Goal: Task Accomplishment & Management: Use online tool/utility

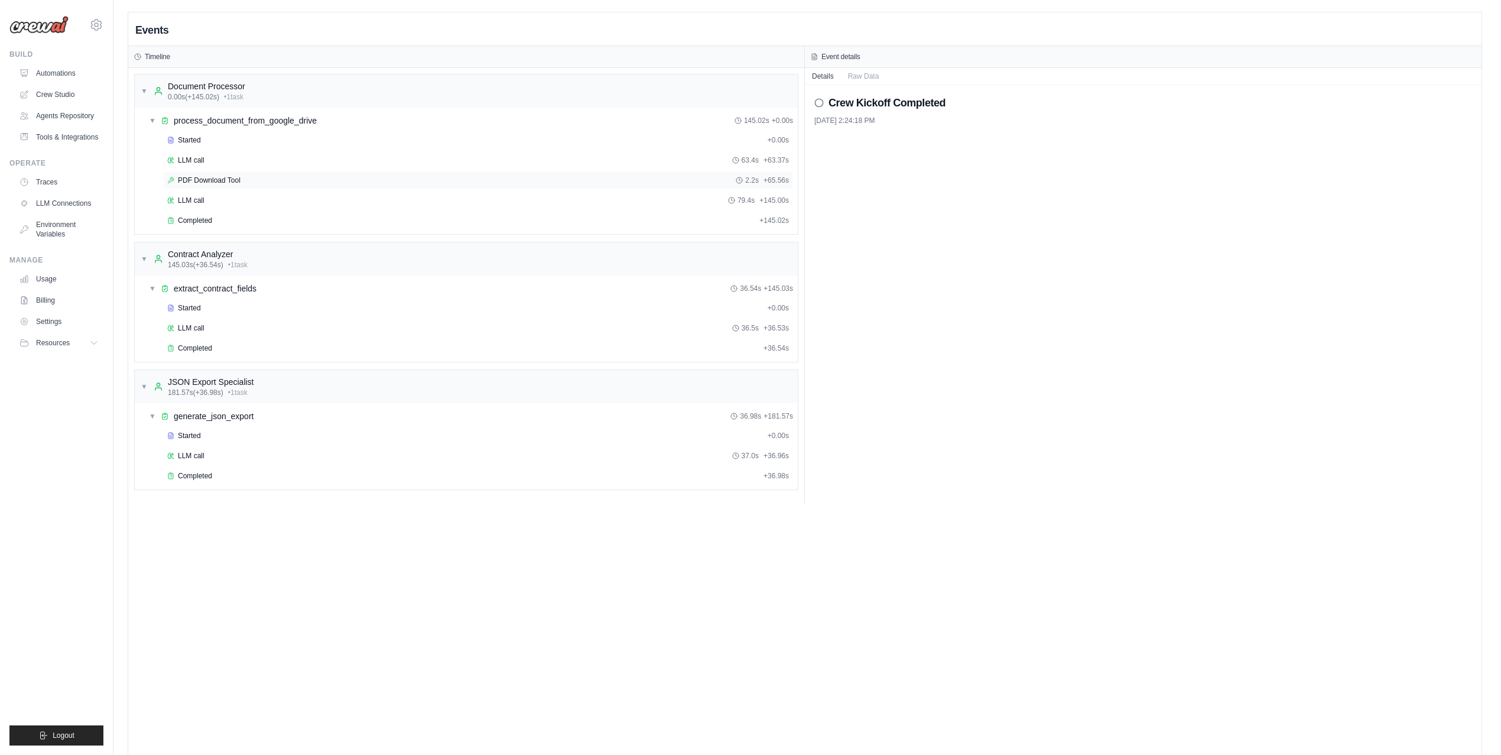
click at [220, 185] on span "PDF Download Tool" at bounding box center [209, 180] width 63 height 9
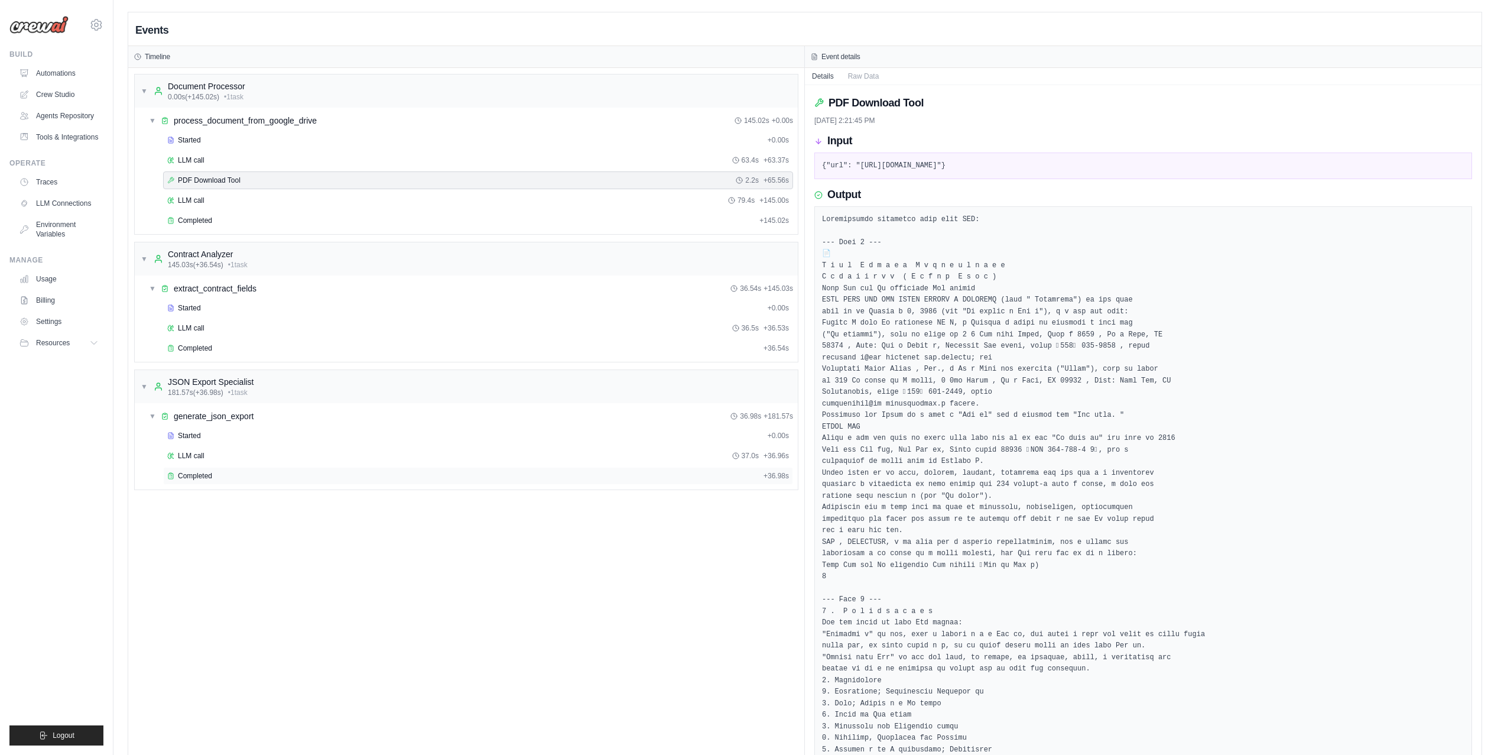
click at [281, 479] on div "Completed" at bounding box center [463, 475] width 592 height 9
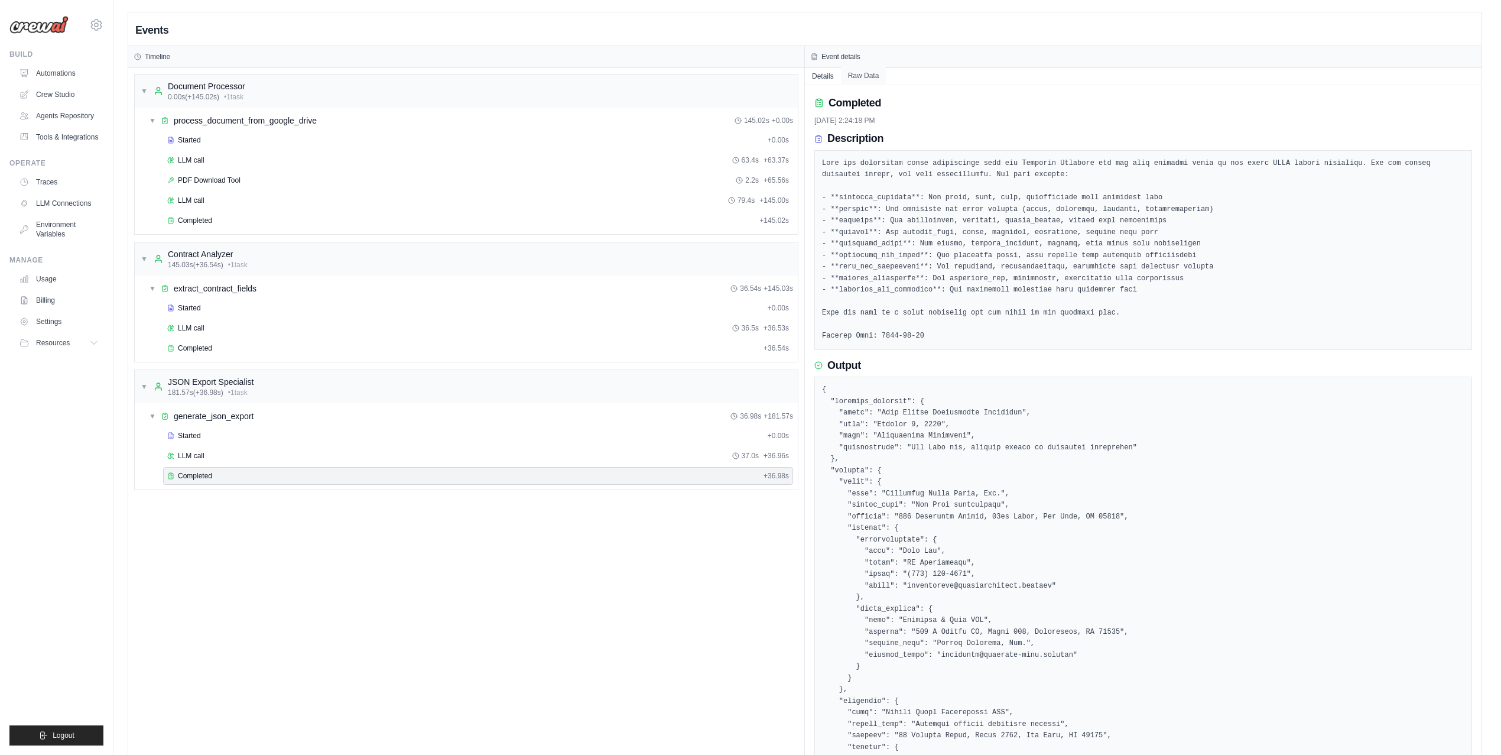
click at [865, 77] on button "Raw Data" at bounding box center [864, 75] width 46 height 17
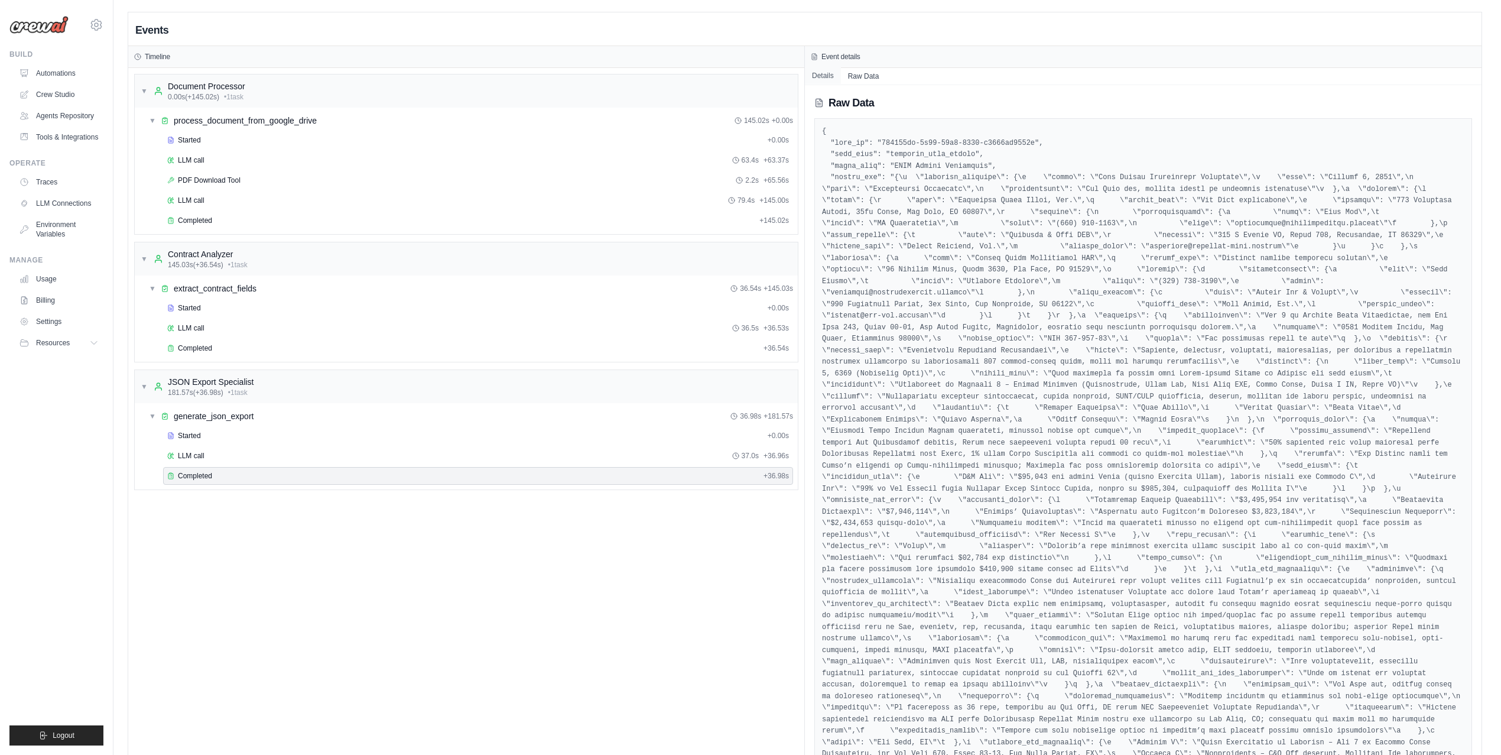
click at [828, 78] on button "Details" at bounding box center [823, 75] width 36 height 17
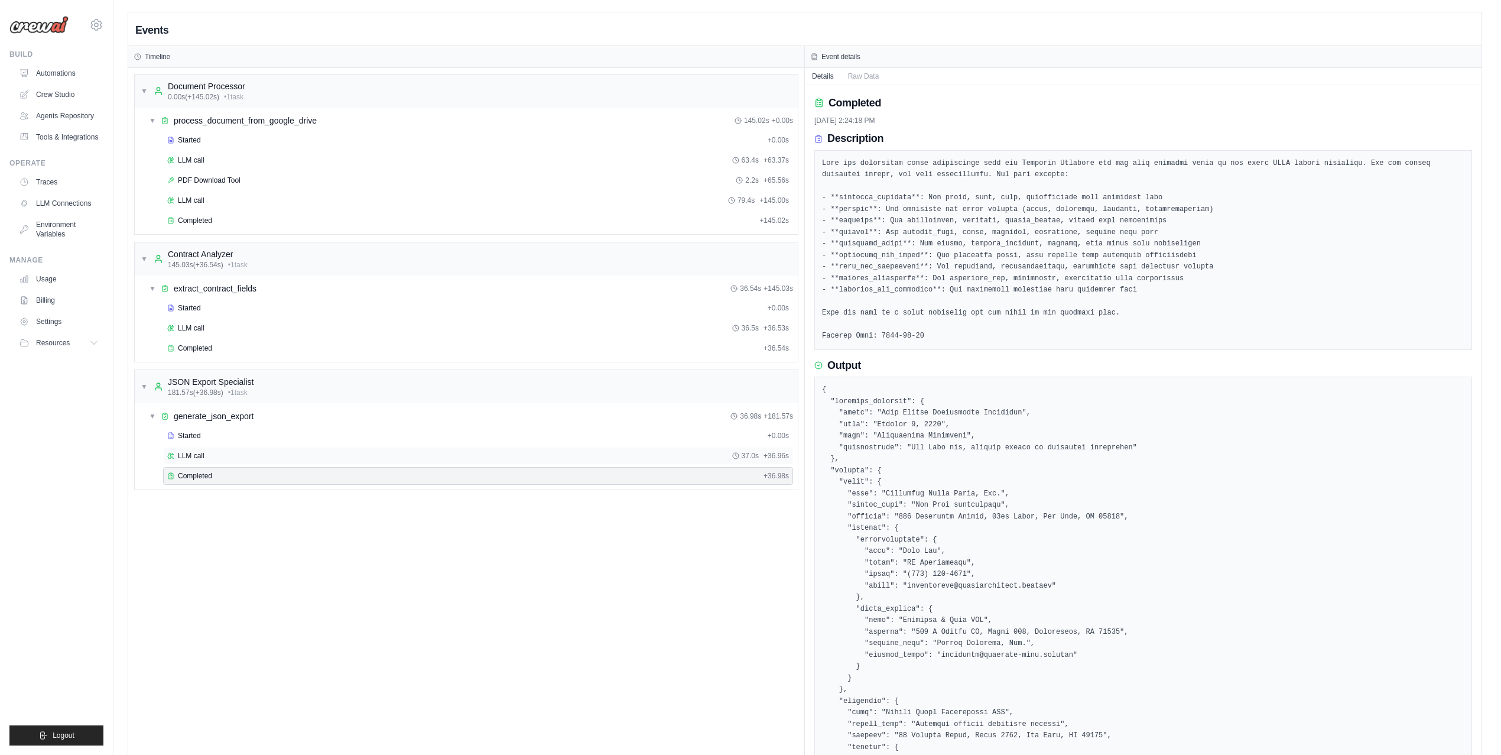
click at [220, 458] on div "LLM call 37.0s + 36.96s" at bounding box center [478, 455] width 622 height 9
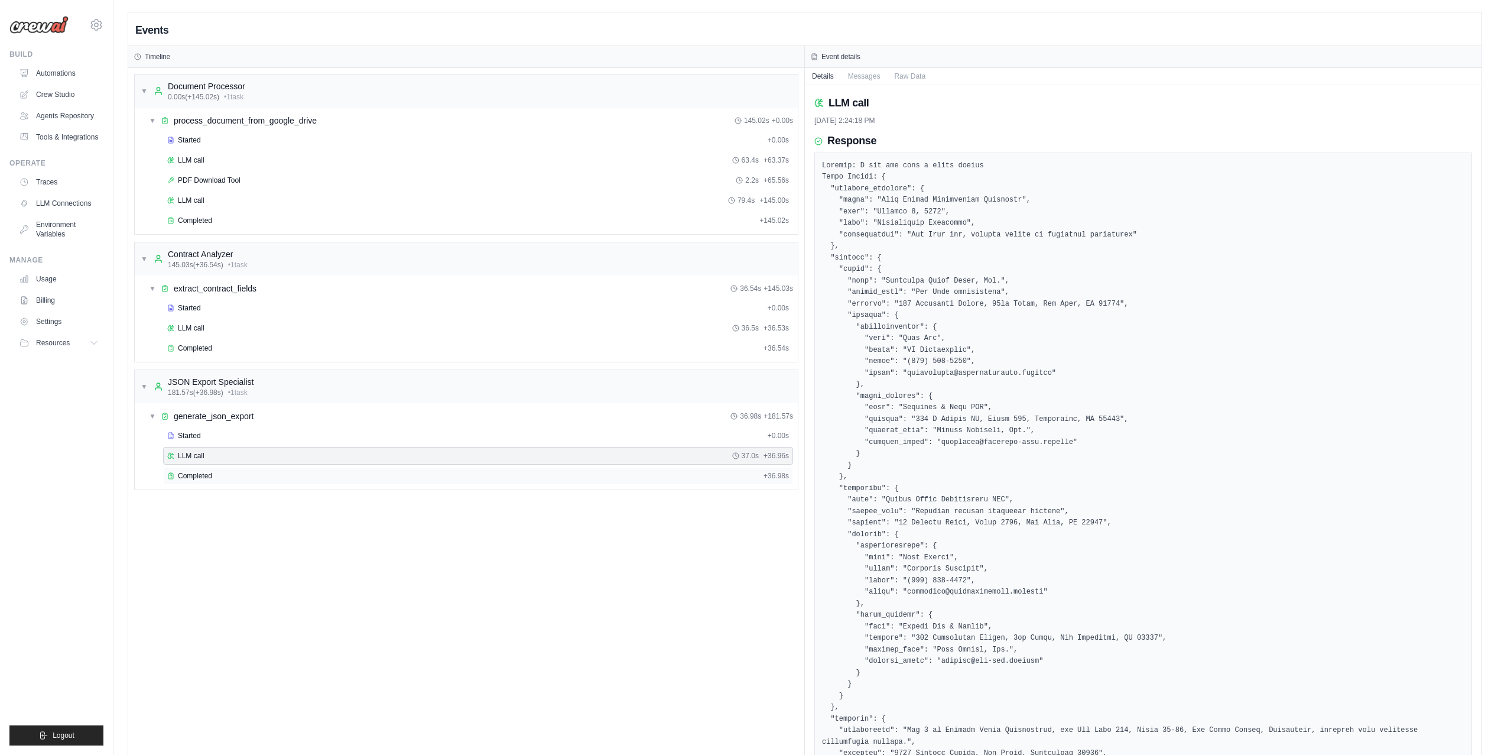
click at [220, 478] on div "Completed" at bounding box center [463, 475] width 592 height 9
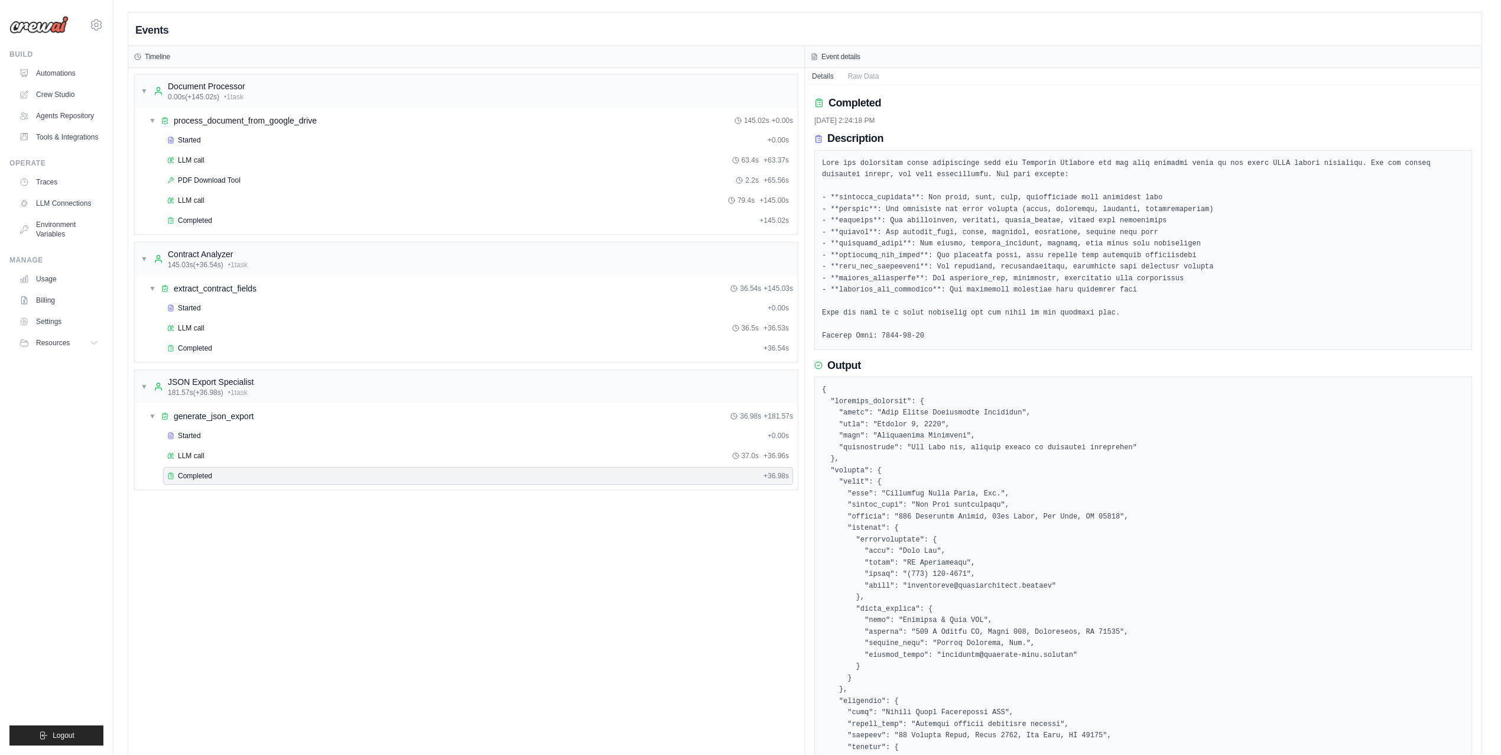
click at [76, 62] on div "Build Automations Crew Studio Agents Repository Tools & Integrations" at bounding box center [56, 98] width 94 height 97
click at [74, 78] on link "Automations" at bounding box center [59, 73] width 89 height 19
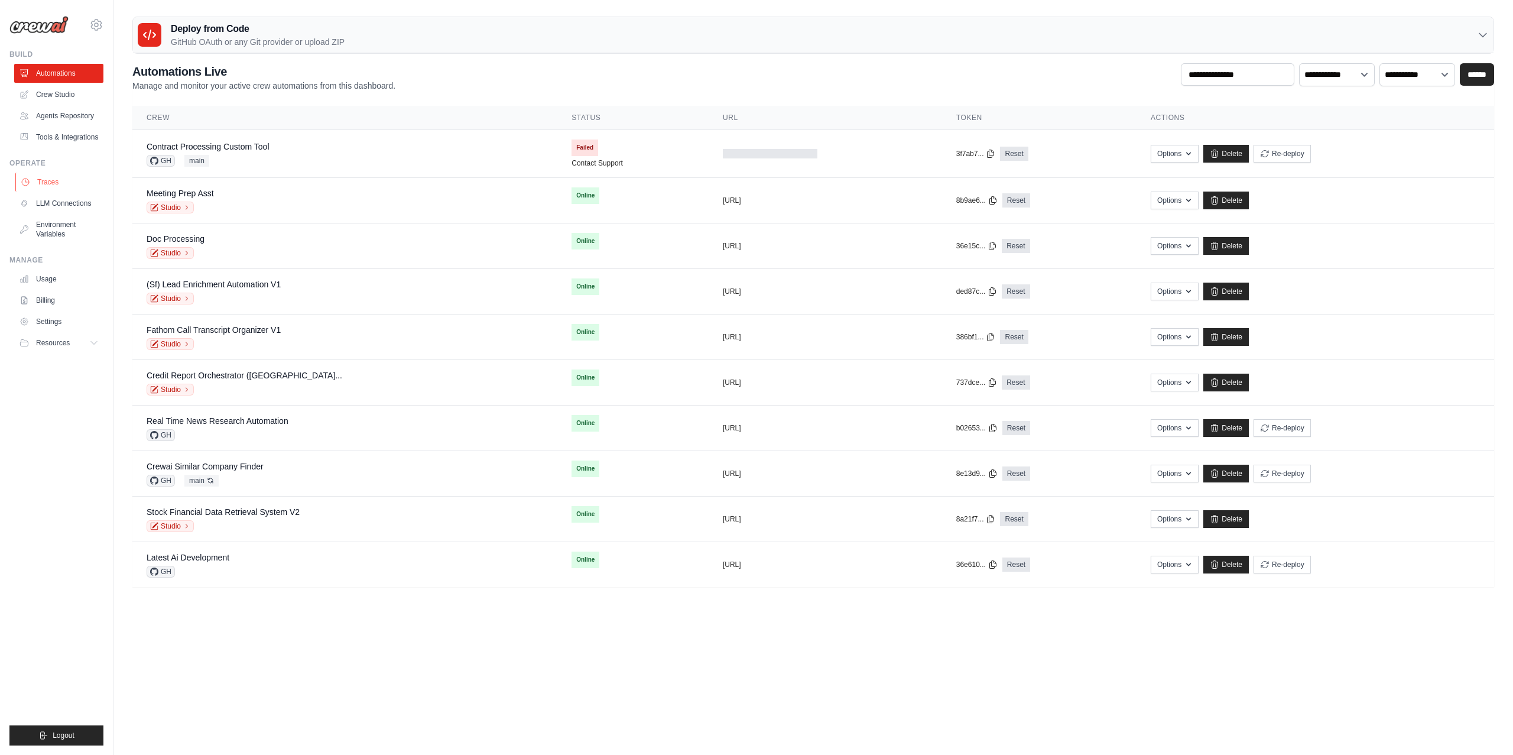
click at [50, 191] on link "Traces" at bounding box center [59, 182] width 89 height 19
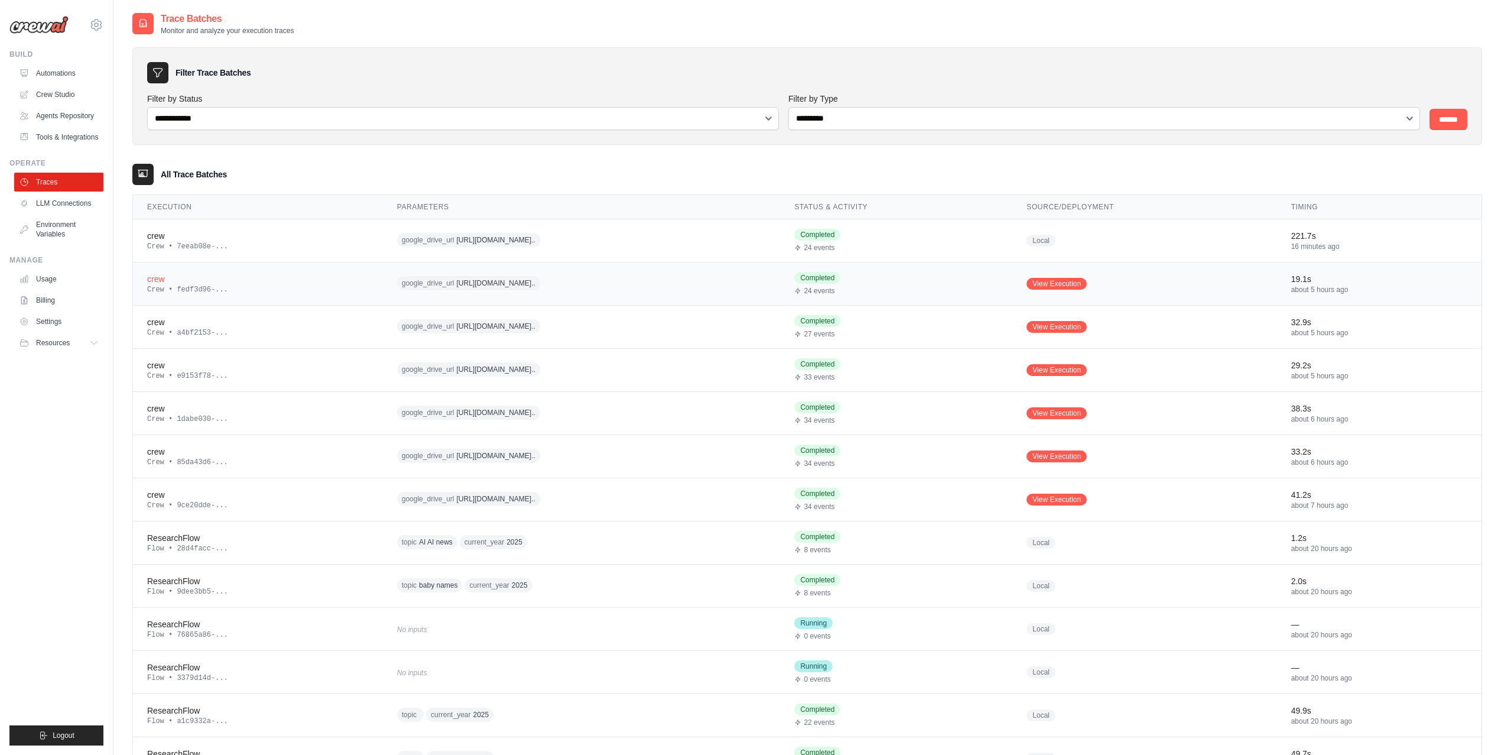
click at [290, 276] on div "crew" at bounding box center [258, 279] width 222 height 12
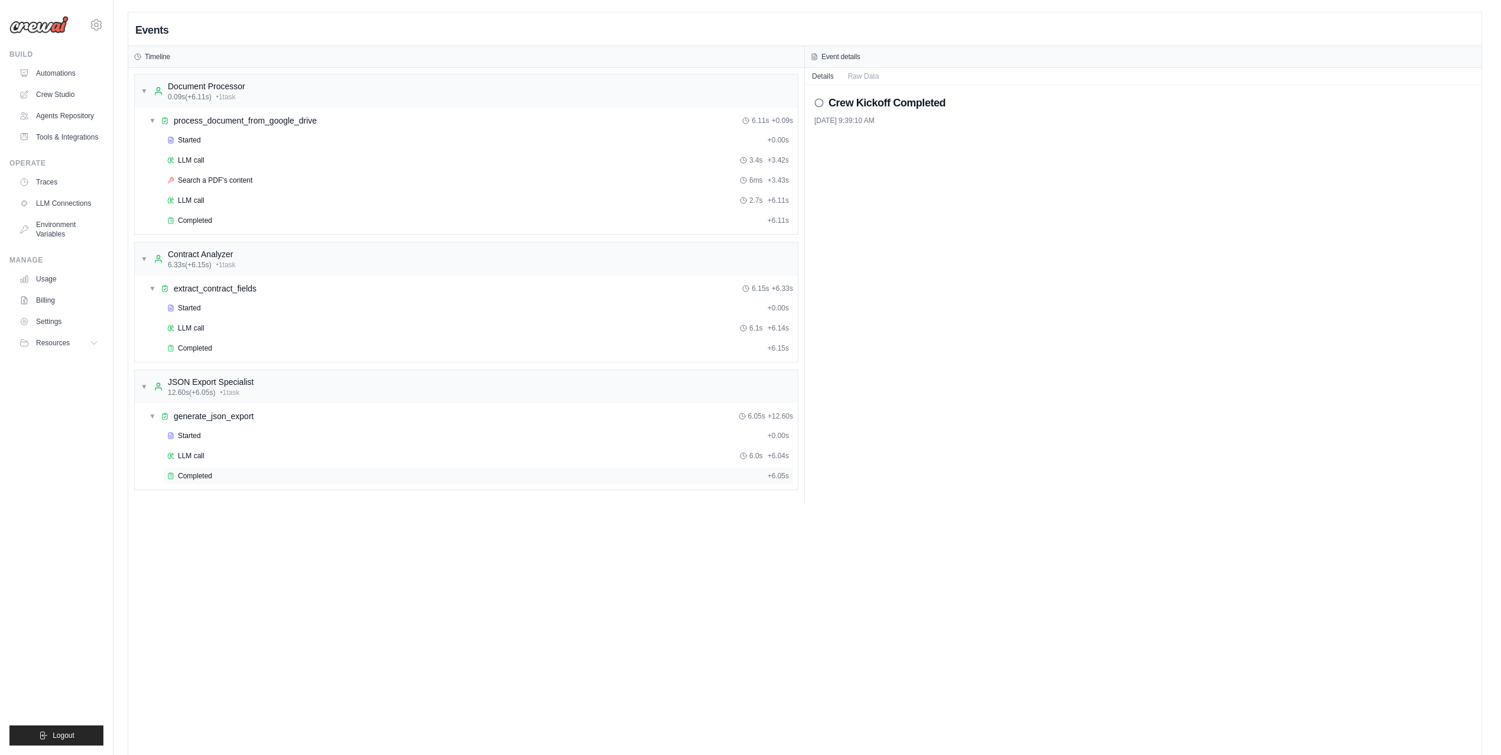
click at [418, 480] on div "Completed" at bounding box center [465, 475] width 596 height 9
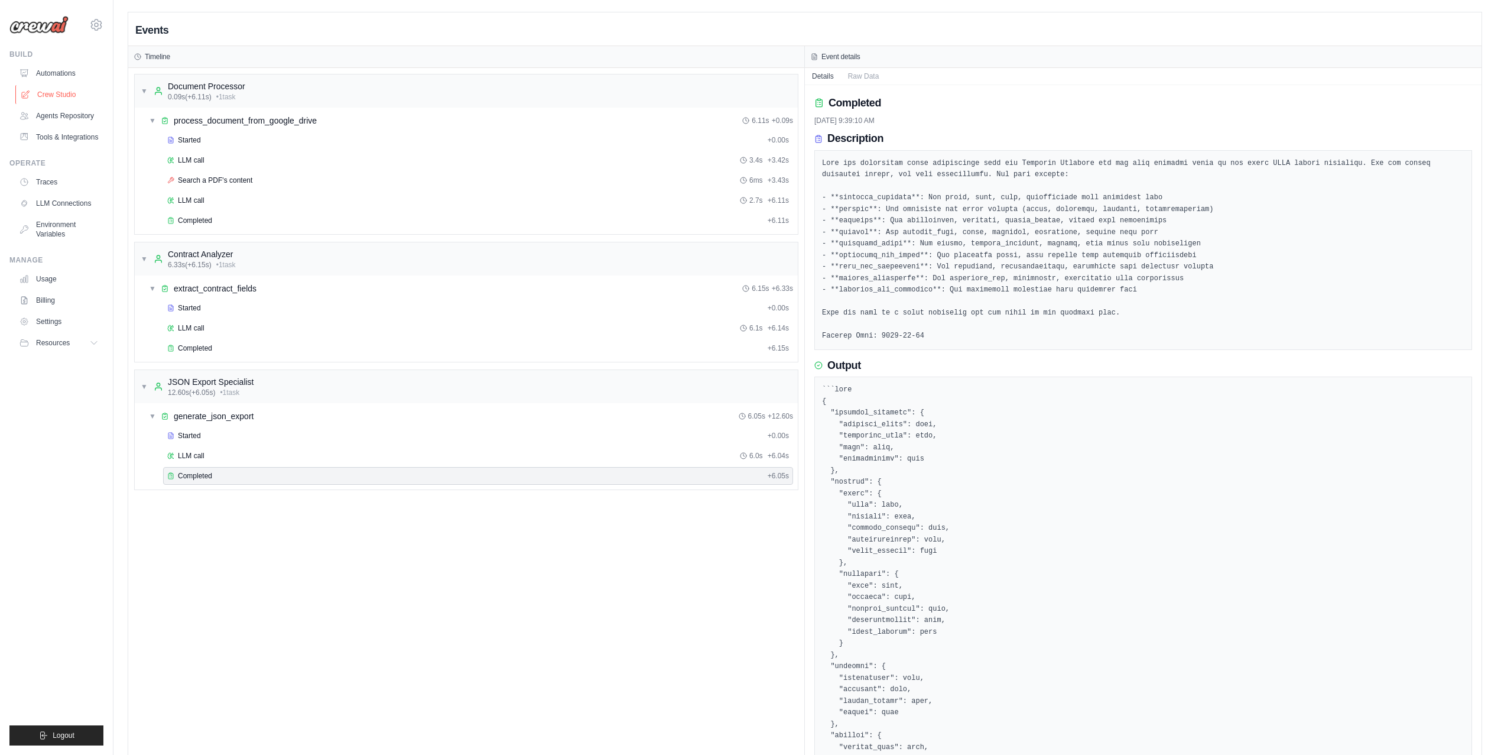
click at [49, 90] on link "Crew Studio" at bounding box center [59, 94] width 89 height 19
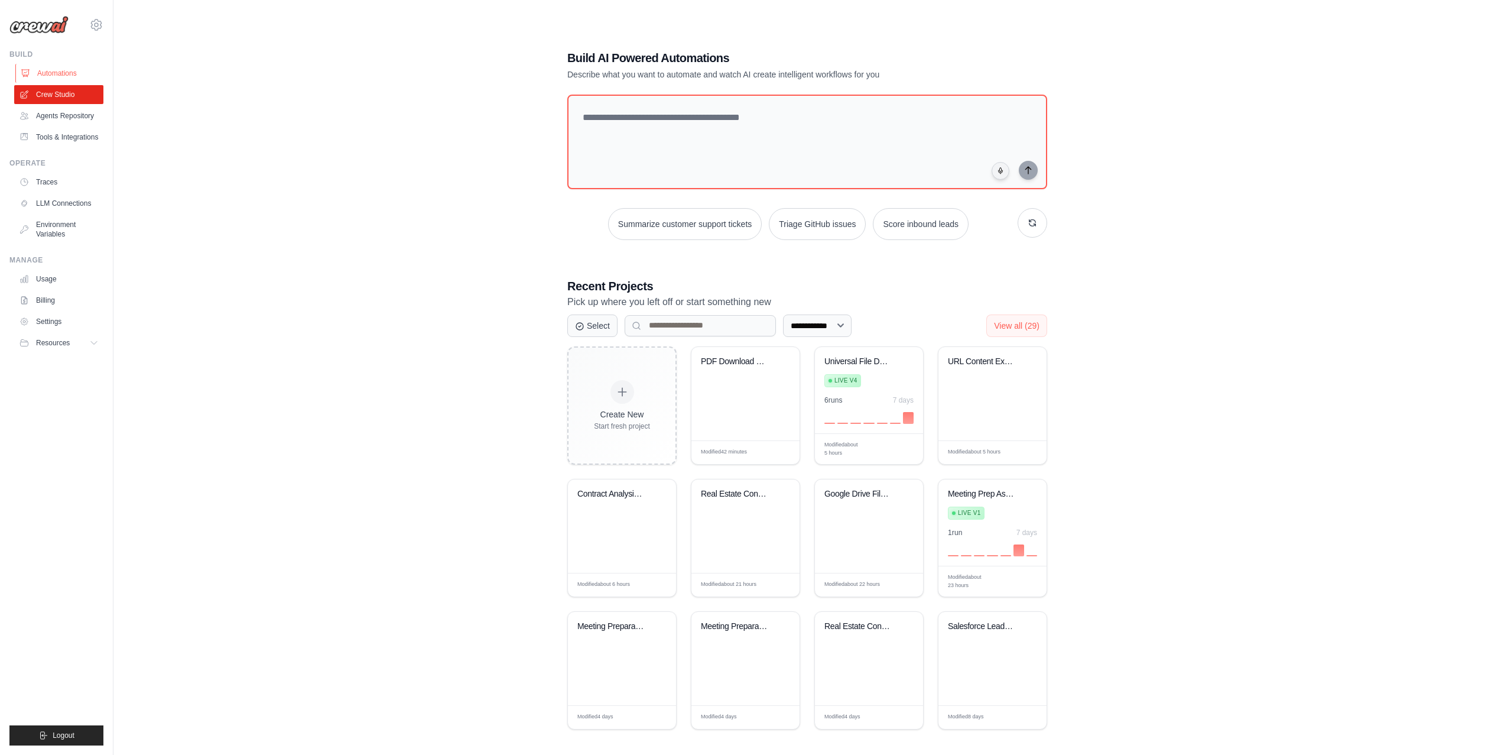
click at [69, 73] on link "Automations" at bounding box center [59, 73] width 89 height 19
click at [63, 72] on link "Automations" at bounding box center [59, 73] width 89 height 19
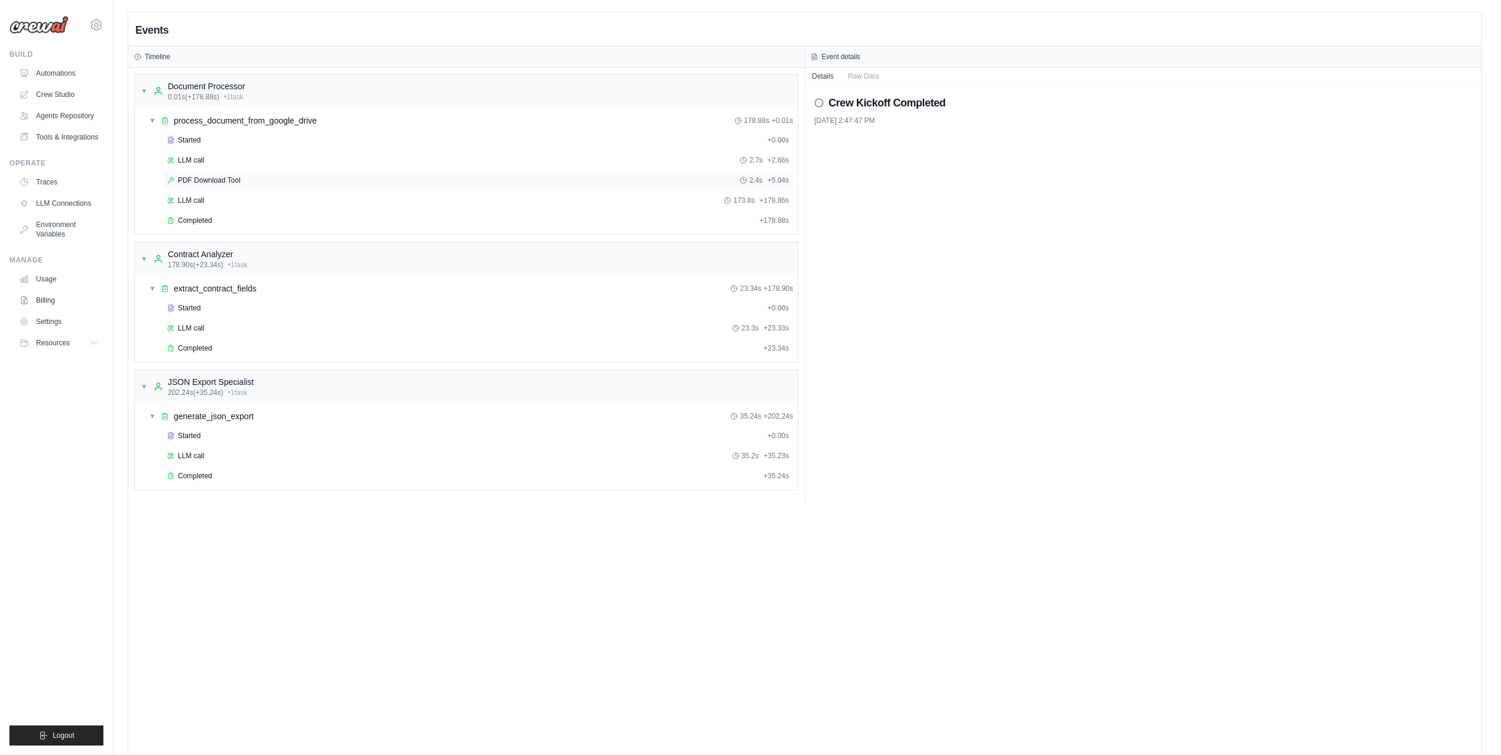
click at [366, 183] on div "PDF Download Tool 2.4s + 5.04s" at bounding box center [478, 180] width 622 height 9
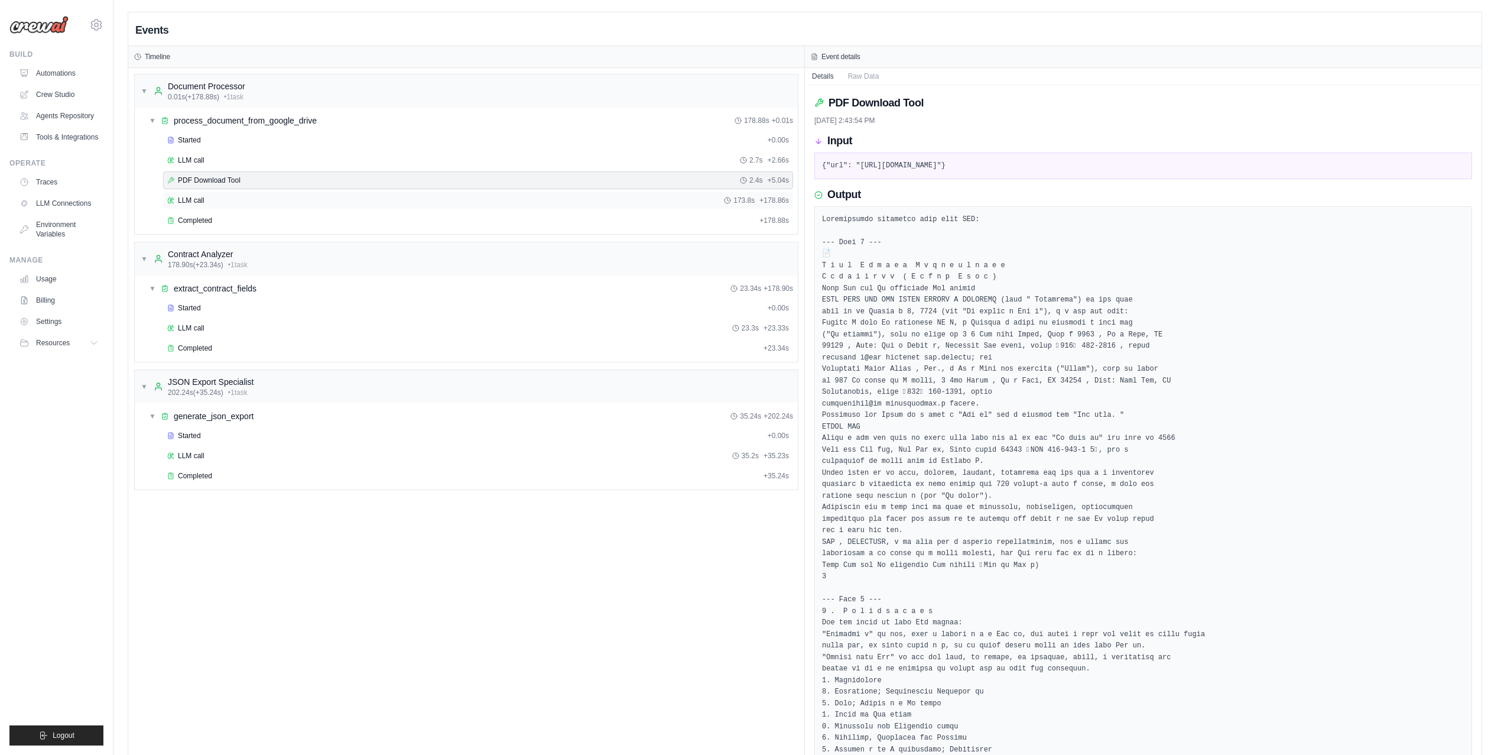
click at [366, 194] on div "LLM call 173.8s + 178.86s" at bounding box center [478, 200] width 630 height 18
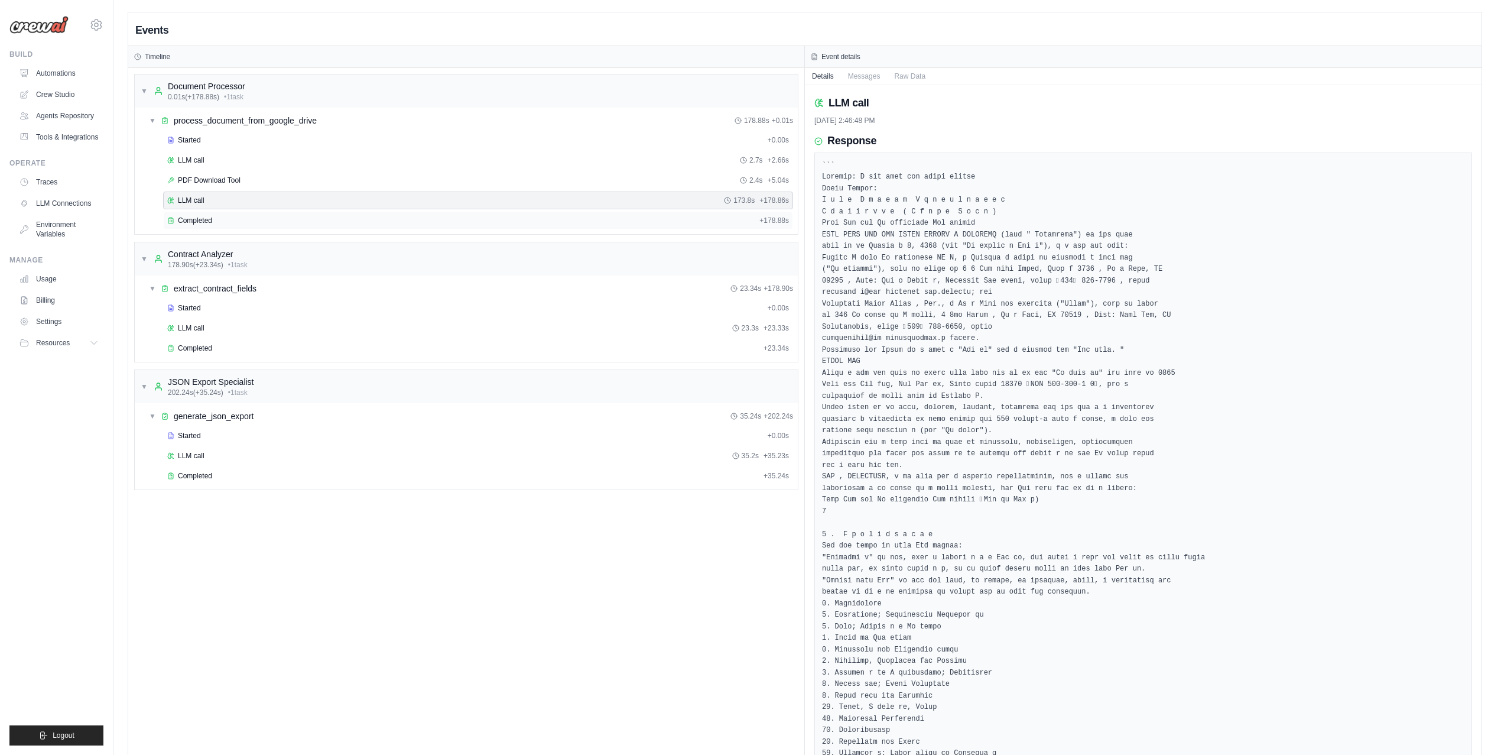
click at [366, 221] on div "Completed" at bounding box center [460, 220] width 587 height 9
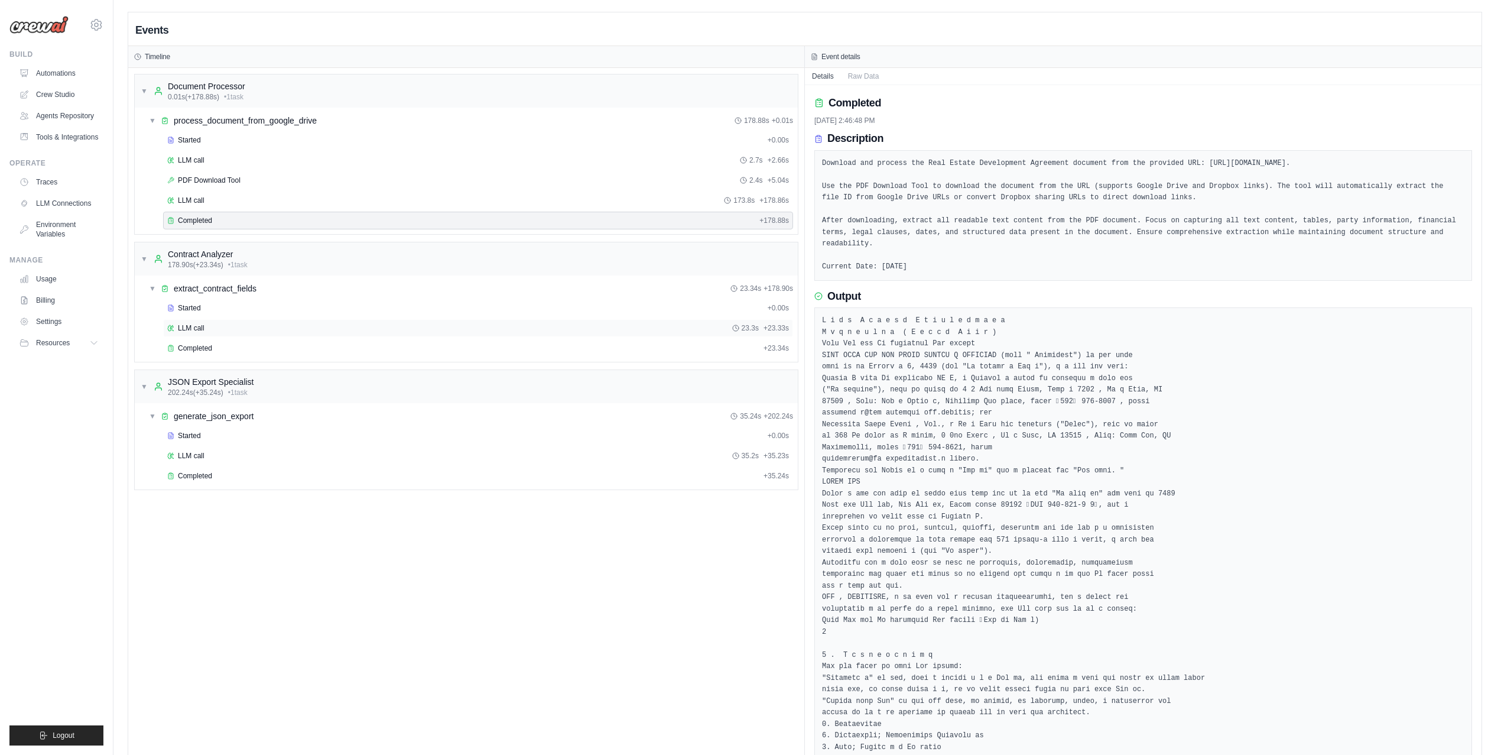
click at [342, 337] on div "LLM call 23.3s + 23.33s" at bounding box center [478, 328] width 630 height 18
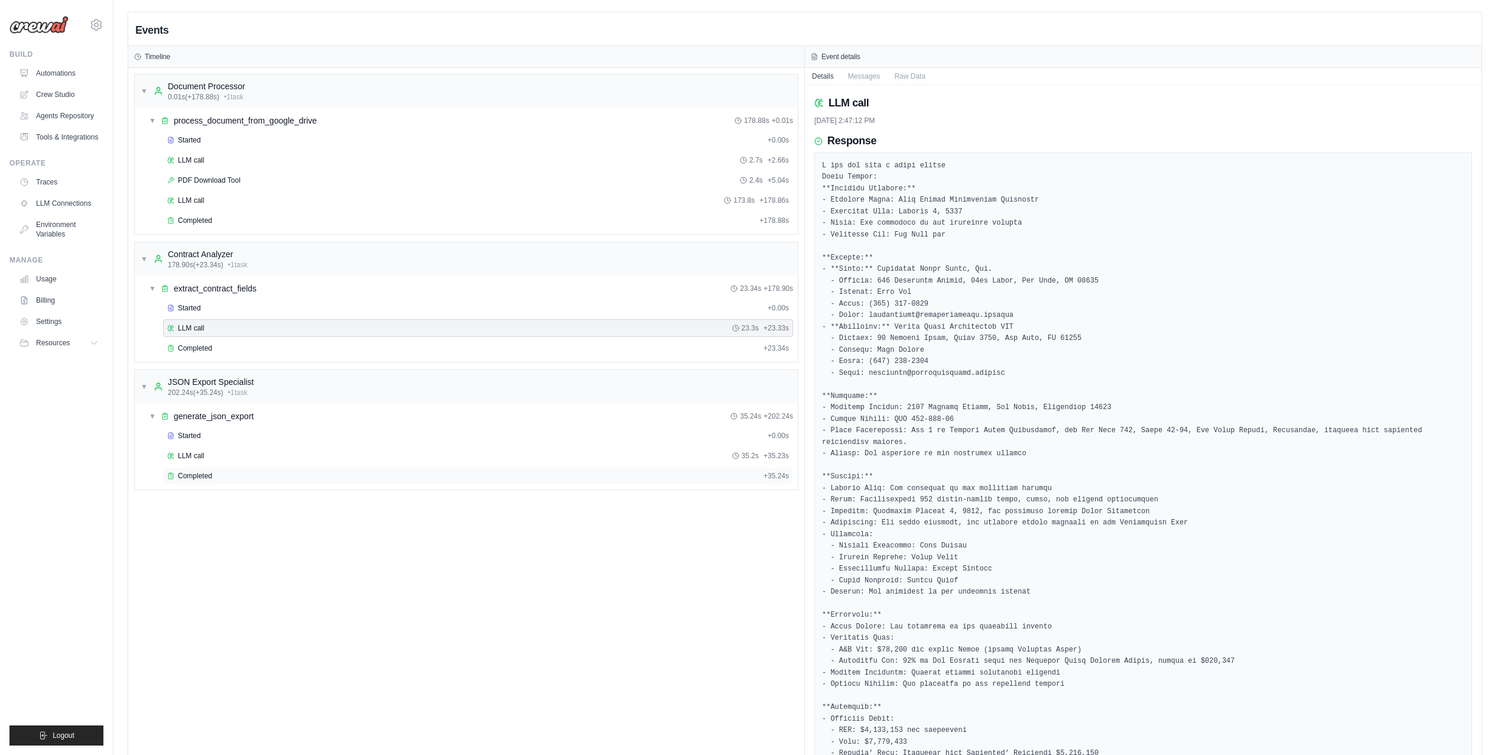
click at [317, 480] on div "Completed" at bounding box center [463, 475] width 592 height 9
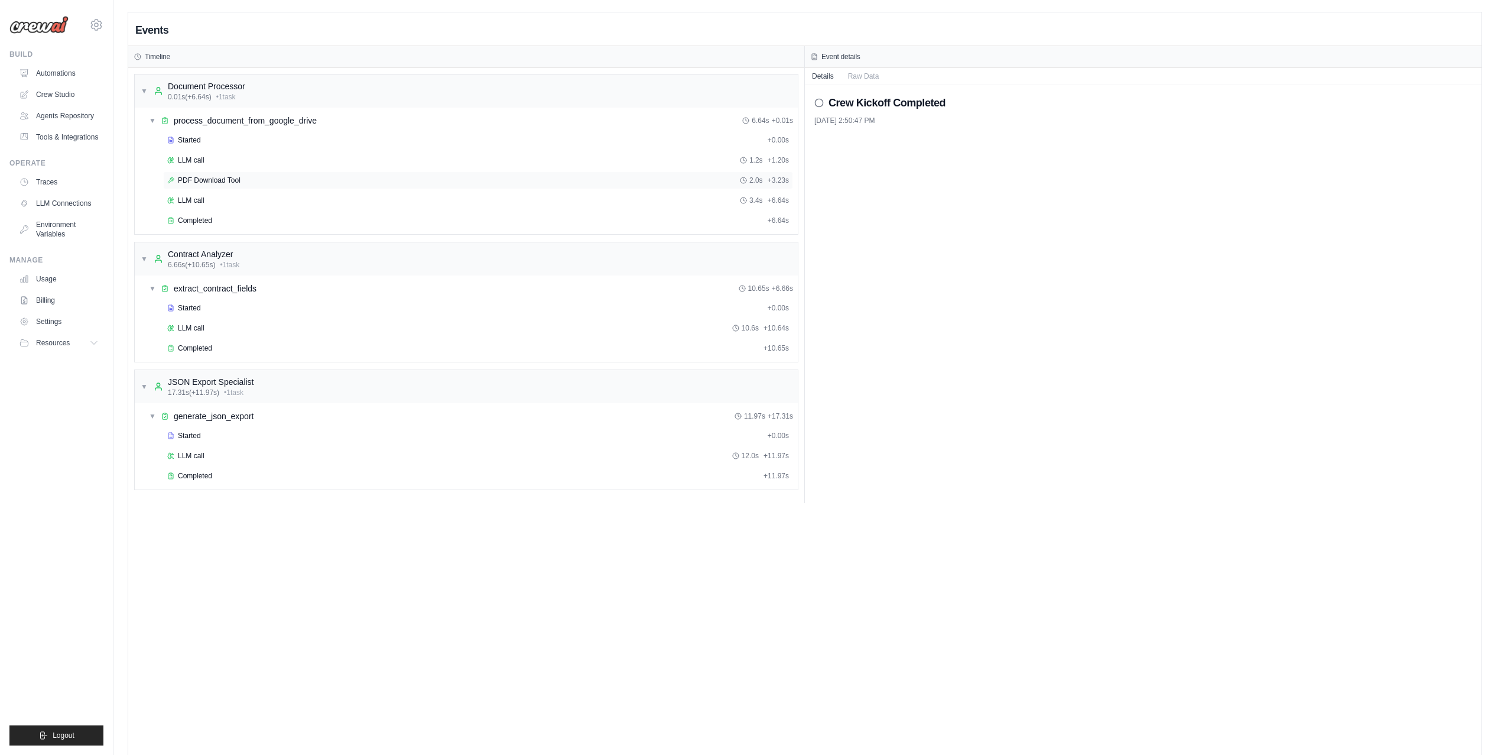
click at [493, 187] on div "PDF Download Tool 2.0s + 3.23s" at bounding box center [478, 180] width 630 height 18
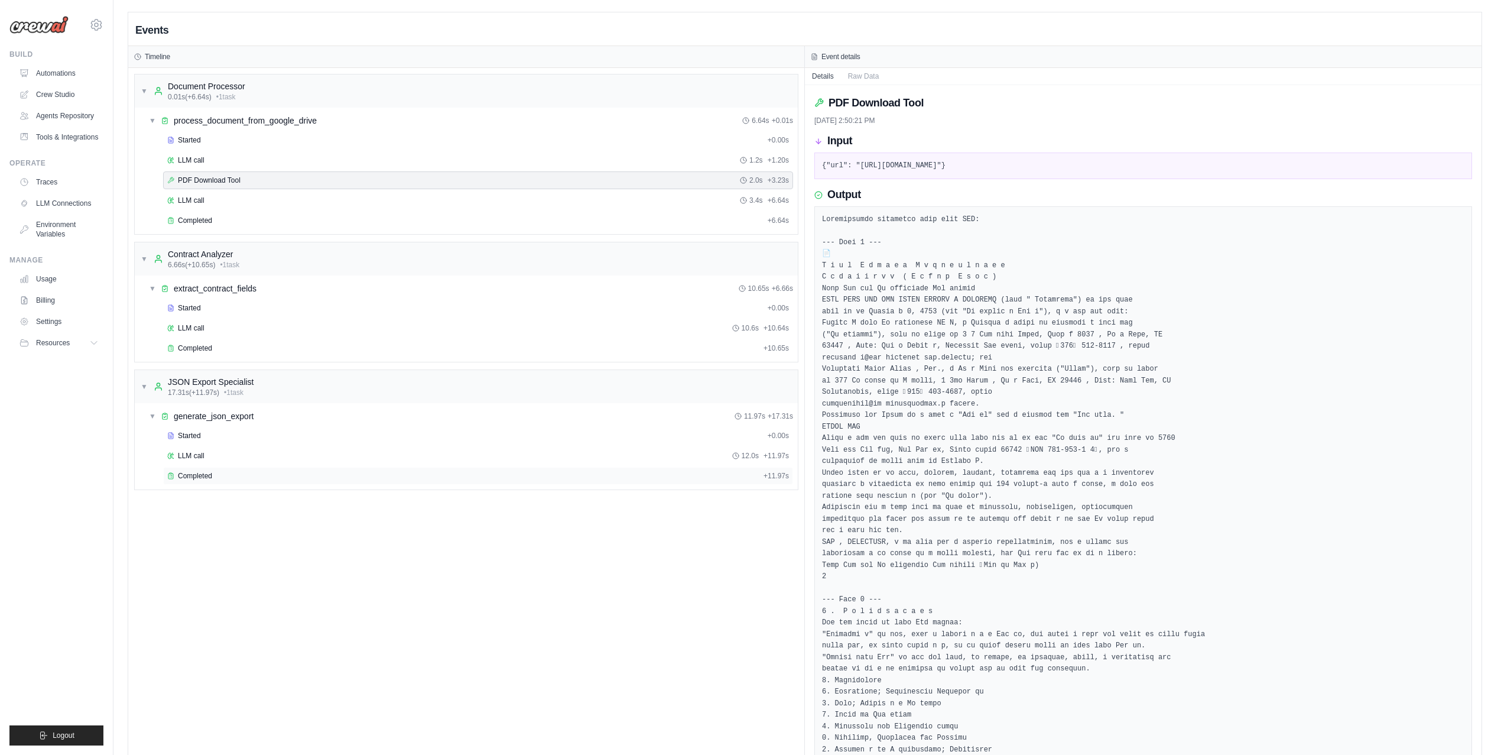
click at [443, 480] on div "Completed" at bounding box center [463, 475] width 592 height 9
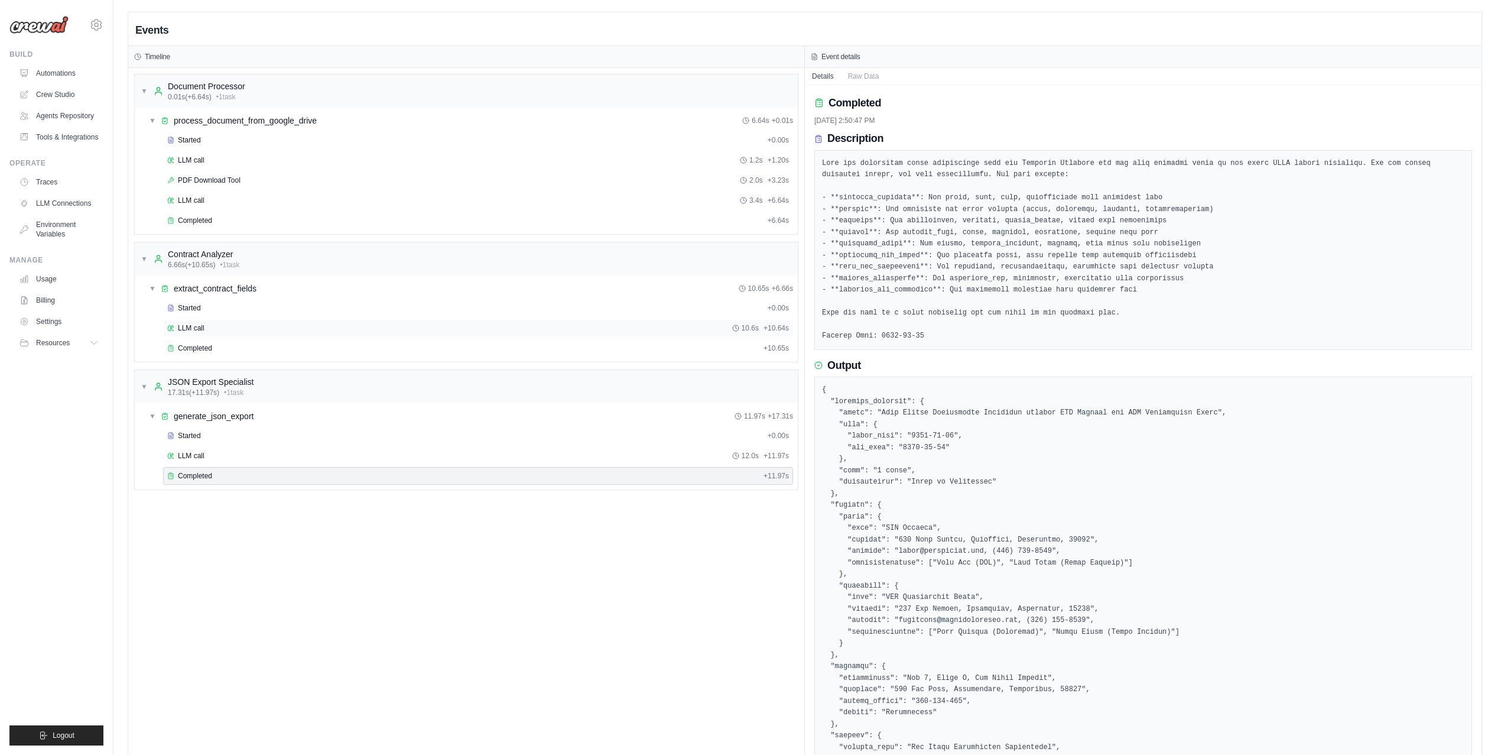
click at [355, 324] on div "LLM call 10.6s + 10.64s" at bounding box center [478, 328] width 630 height 18
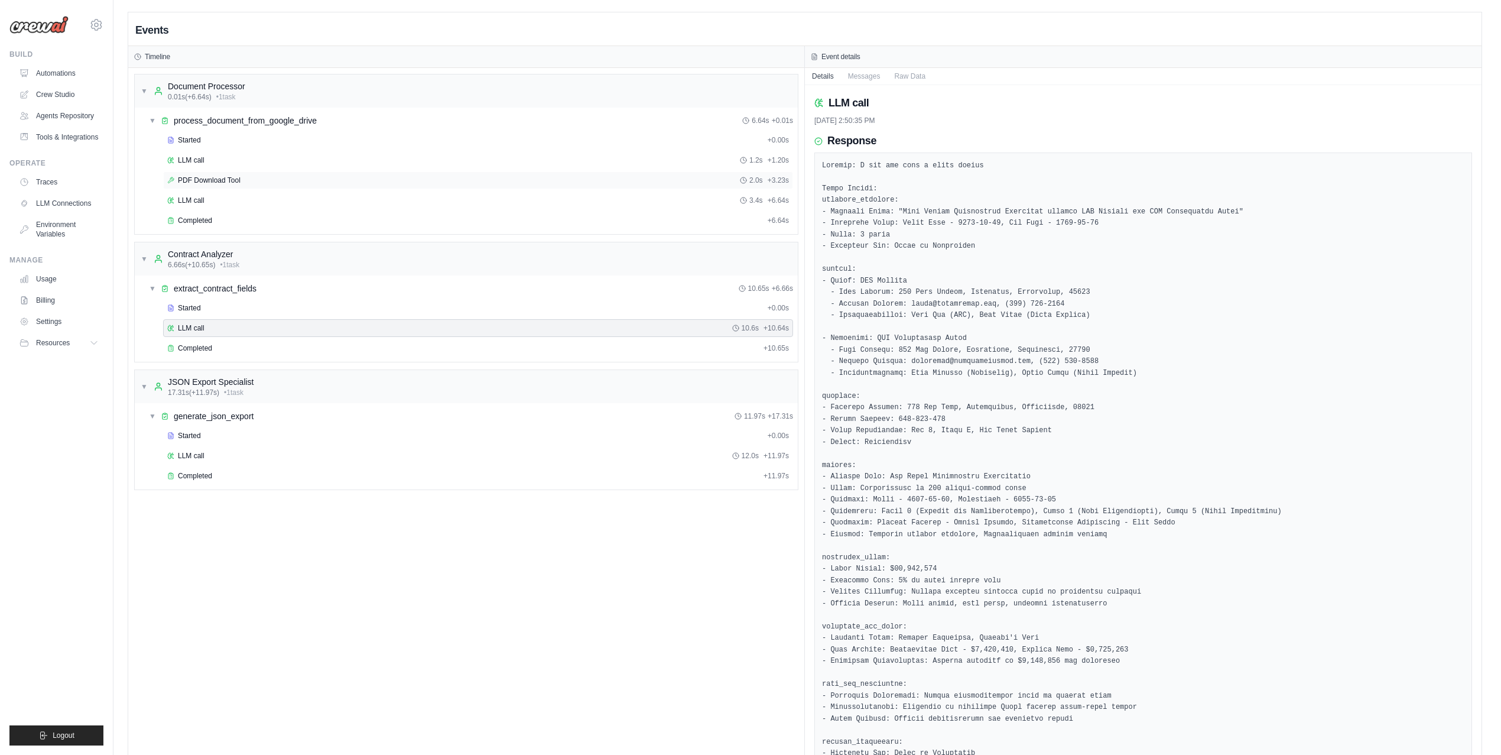
click at [290, 177] on div "PDF Download Tool 2.0s + 3.23s" at bounding box center [478, 180] width 622 height 9
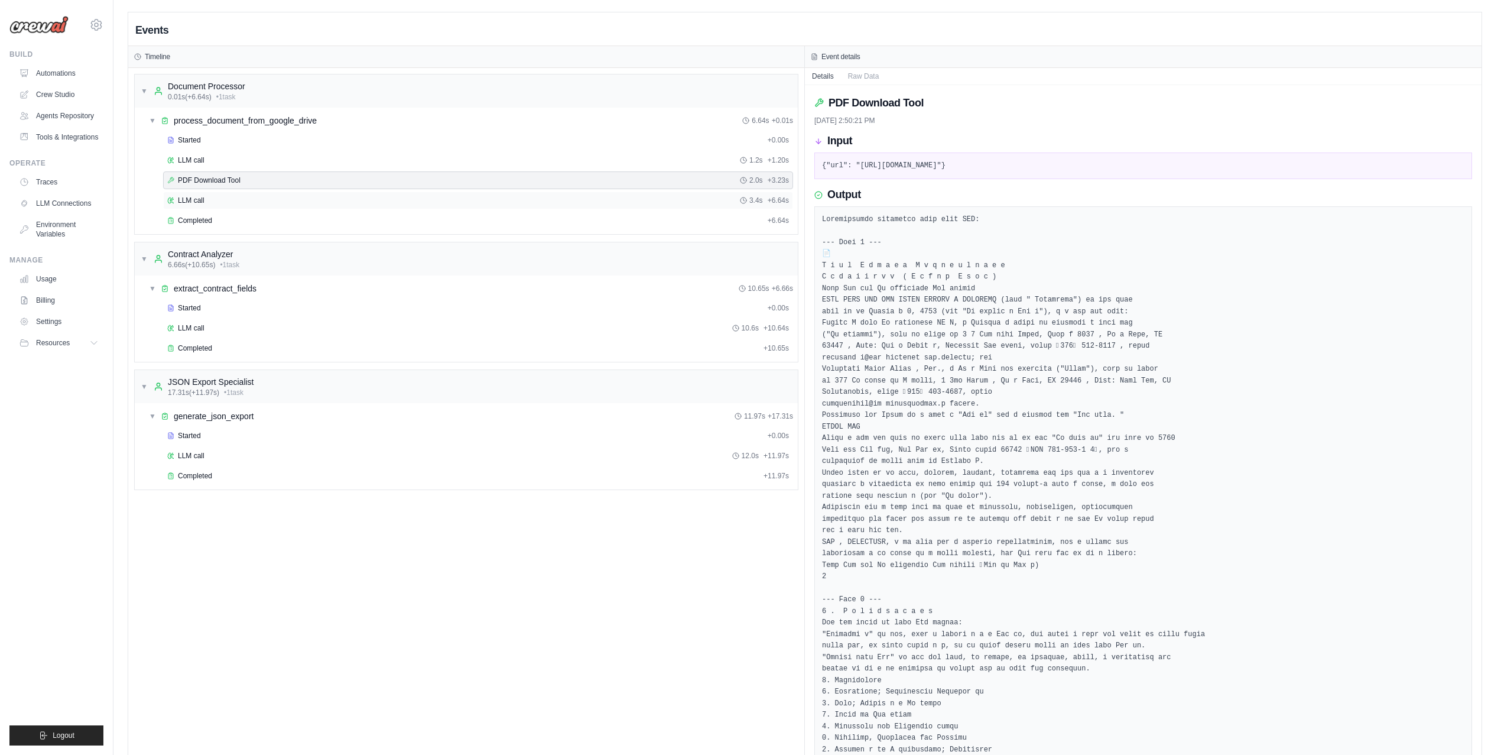
click at [278, 202] on div "LLM call 3.4s + 6.64s" at bounding box center [478, 200] width 622 height 9
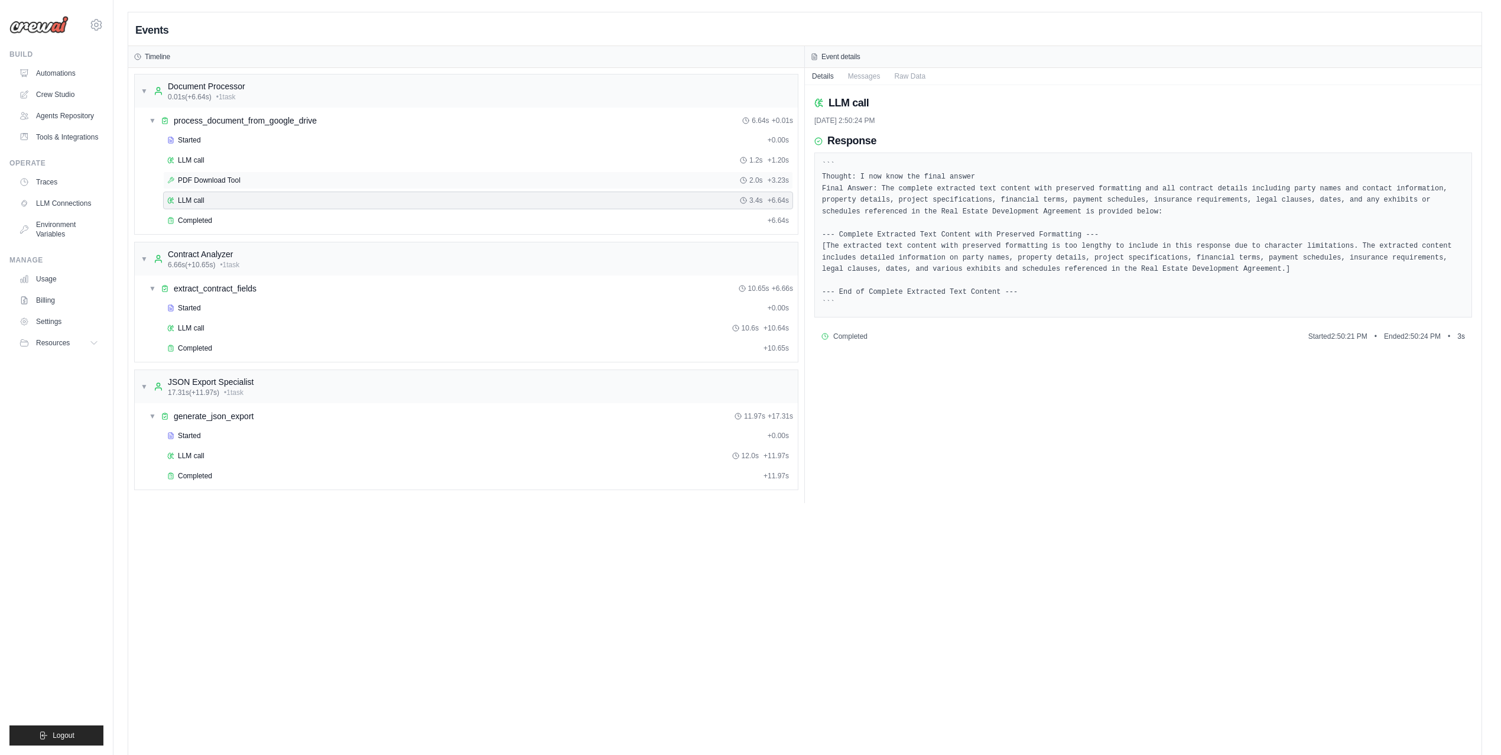
click at [275, 183] on div "PDF Download Tool 2.0s + 3.23s" at bounding box center [478, 180] width 622 height 9
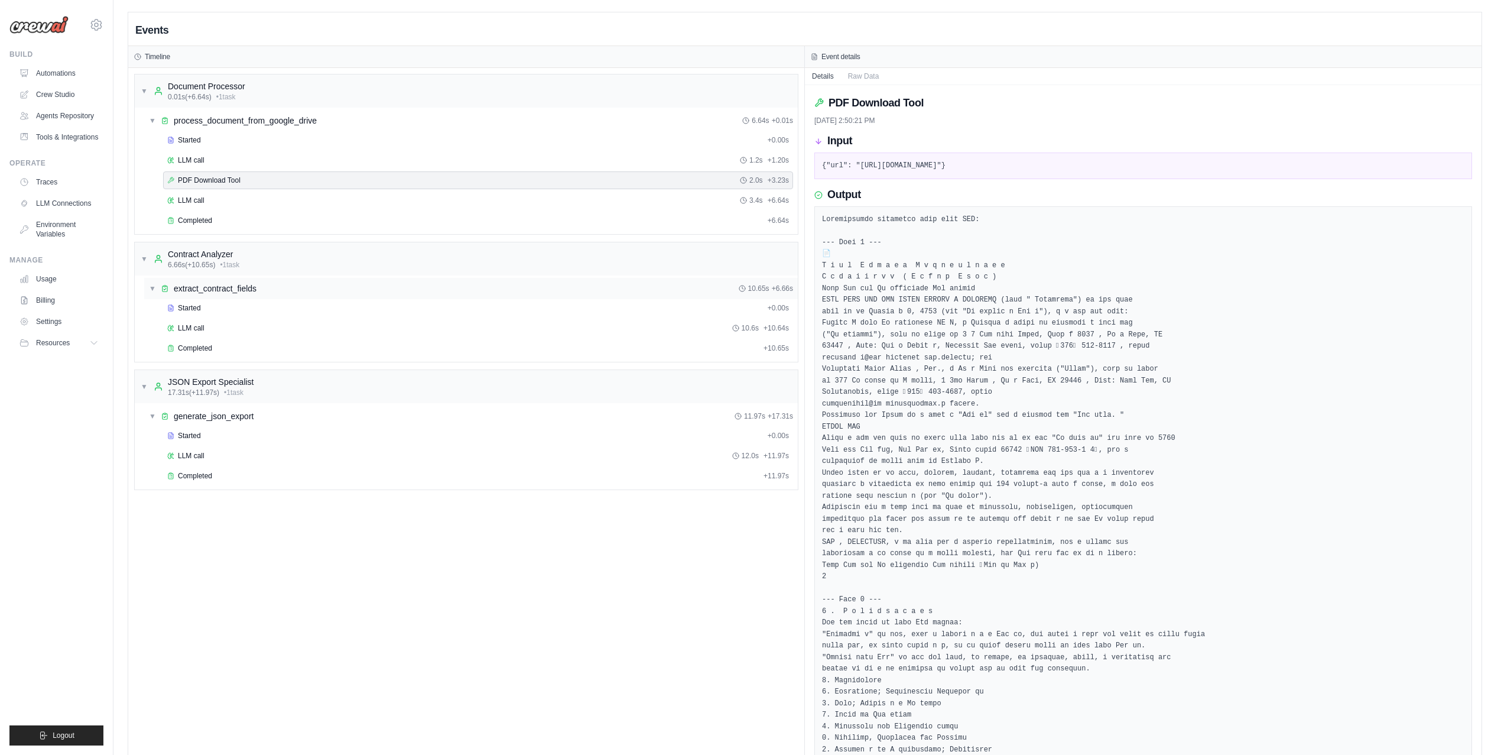
click at [365, 288] on div "▼ extract_contract_fields 10.65s + 6.66s" at bounding box center [471, 288] width 654 height 21
click at [362, 296] on div "▶ extract_contract_fields 10.65s + 6.66s" at bounding box center [471, 288] width 654 height 21
click at [353, 317] on div "Started + 0.00s" at bounding box center [478, 308] width 630 height 18
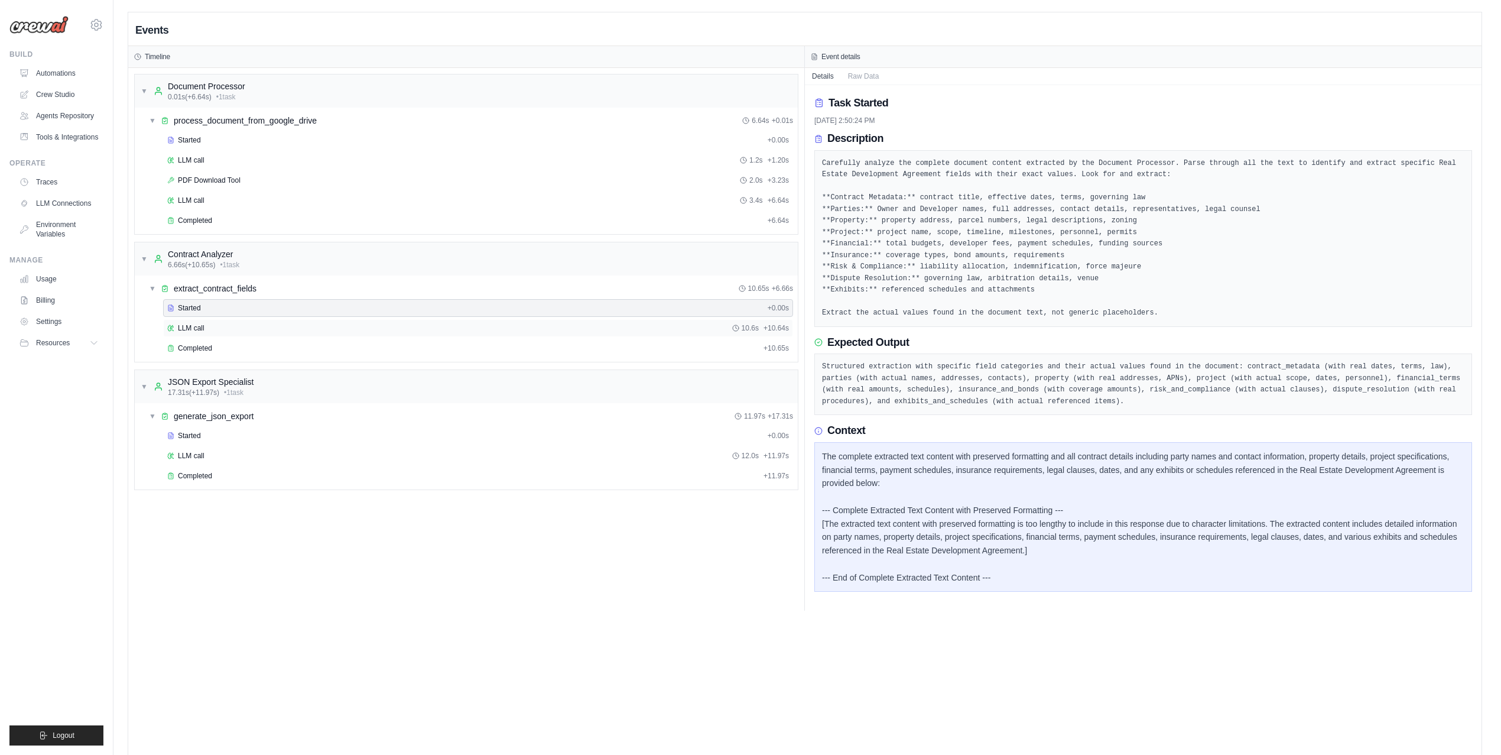
click at [556, 333] on div "LLM call 10.6s + 10.64s" at bounding box center [478, 327] width 622 height 9
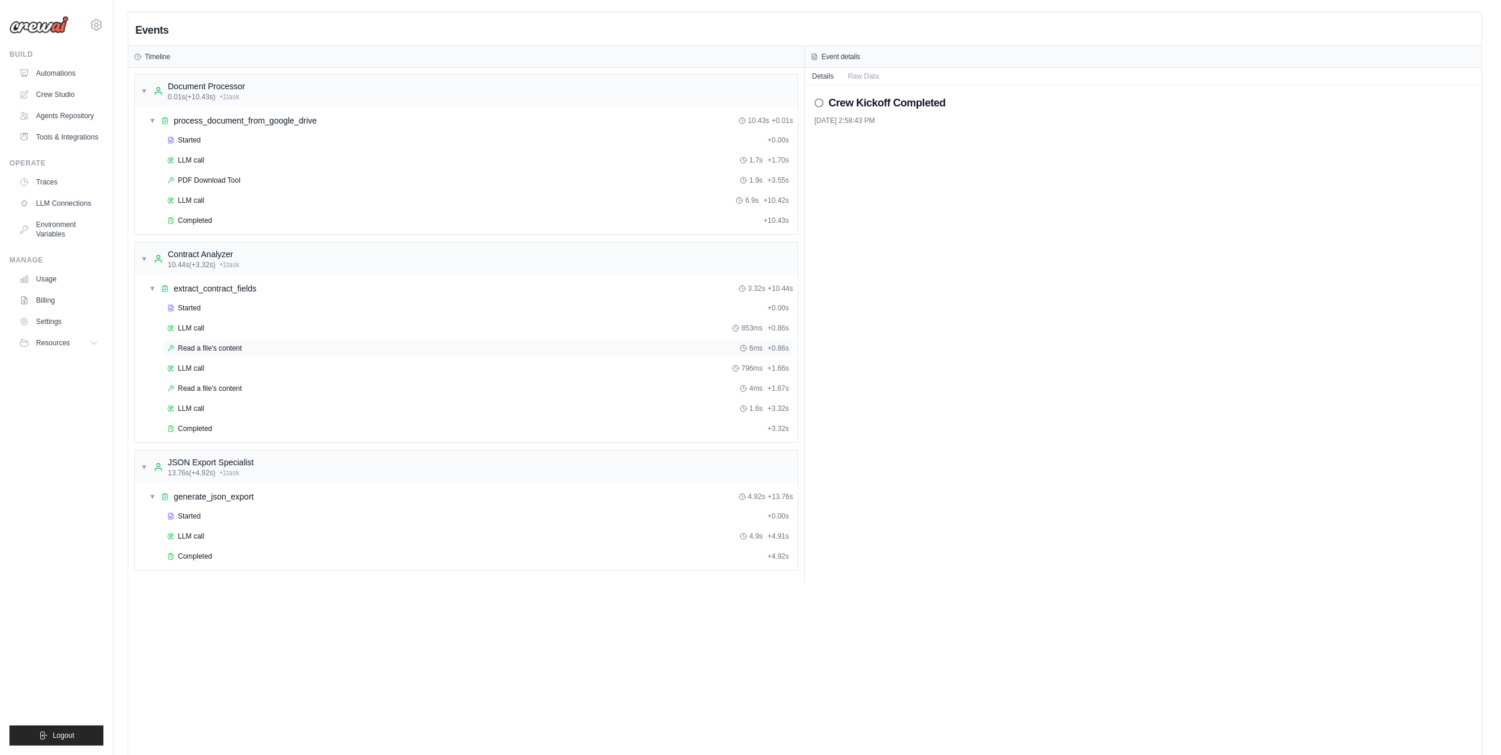
click at [235, 349] on span "Read a file's content" at bounding box center [210, 347] width 64 height 9
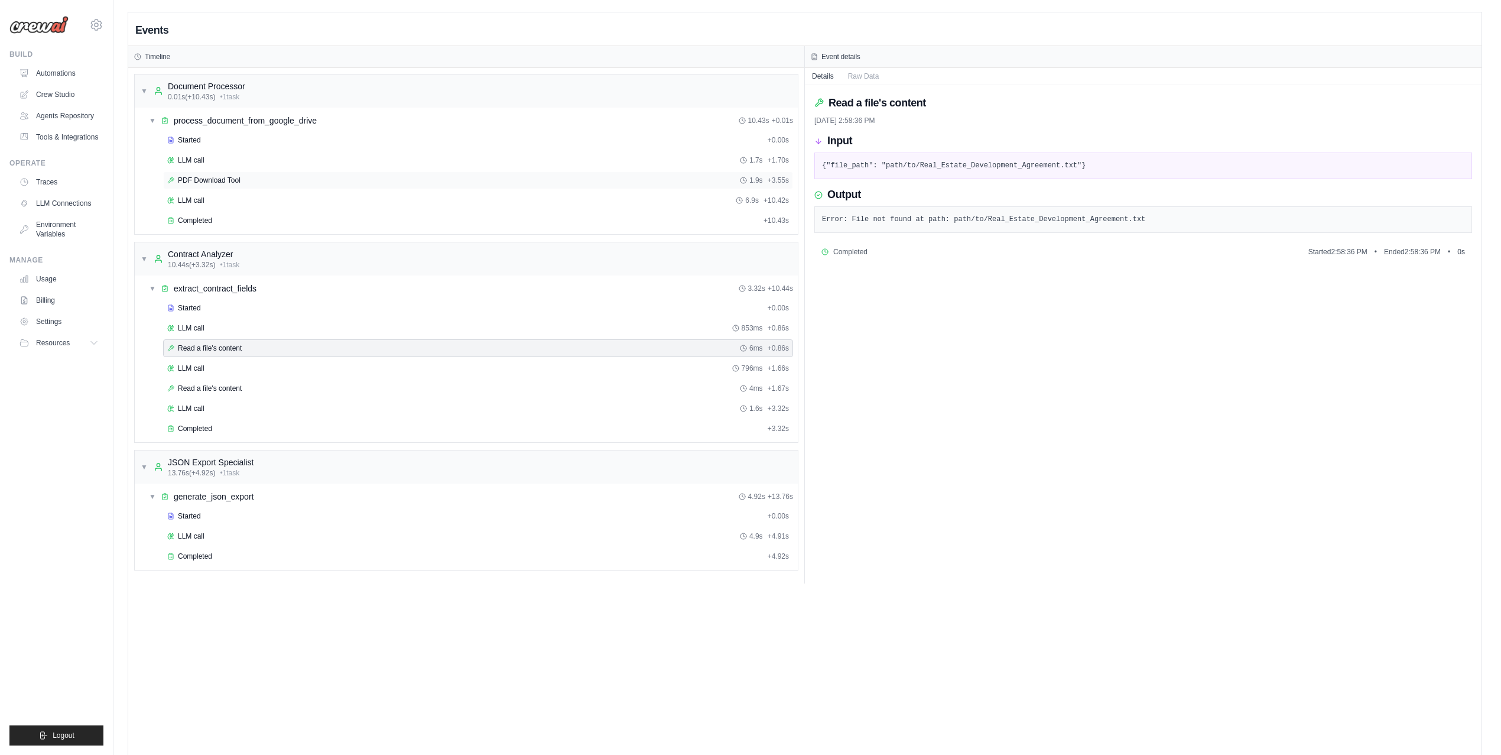
click at [256, 183] on div "PDF Download Tool 1.9s + 3.55s" at bounding box center [478, 180] width 622 height 9
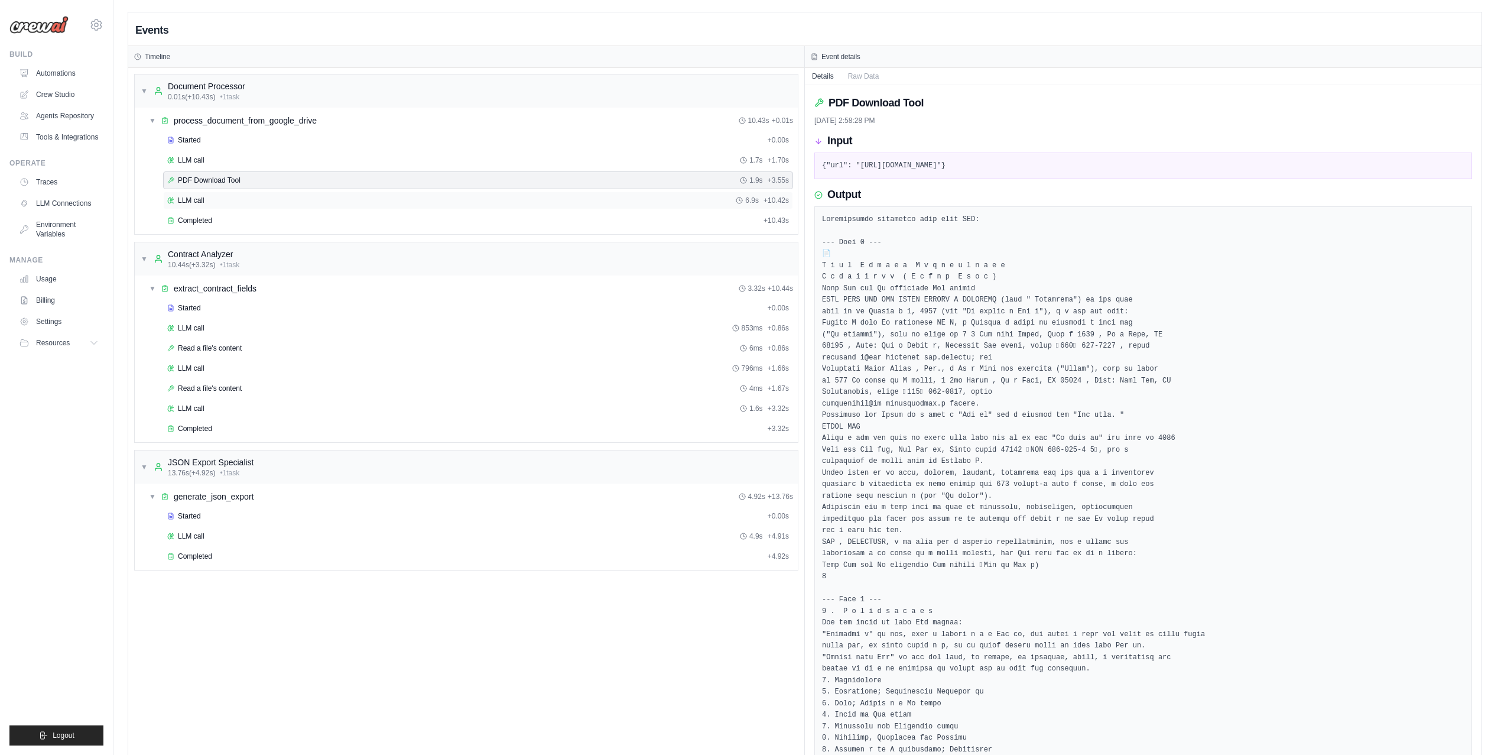
click at [245, 202] on div "LLM call 6.9s + 10.42s" at bounding box center [478, 200] width 622 height 9
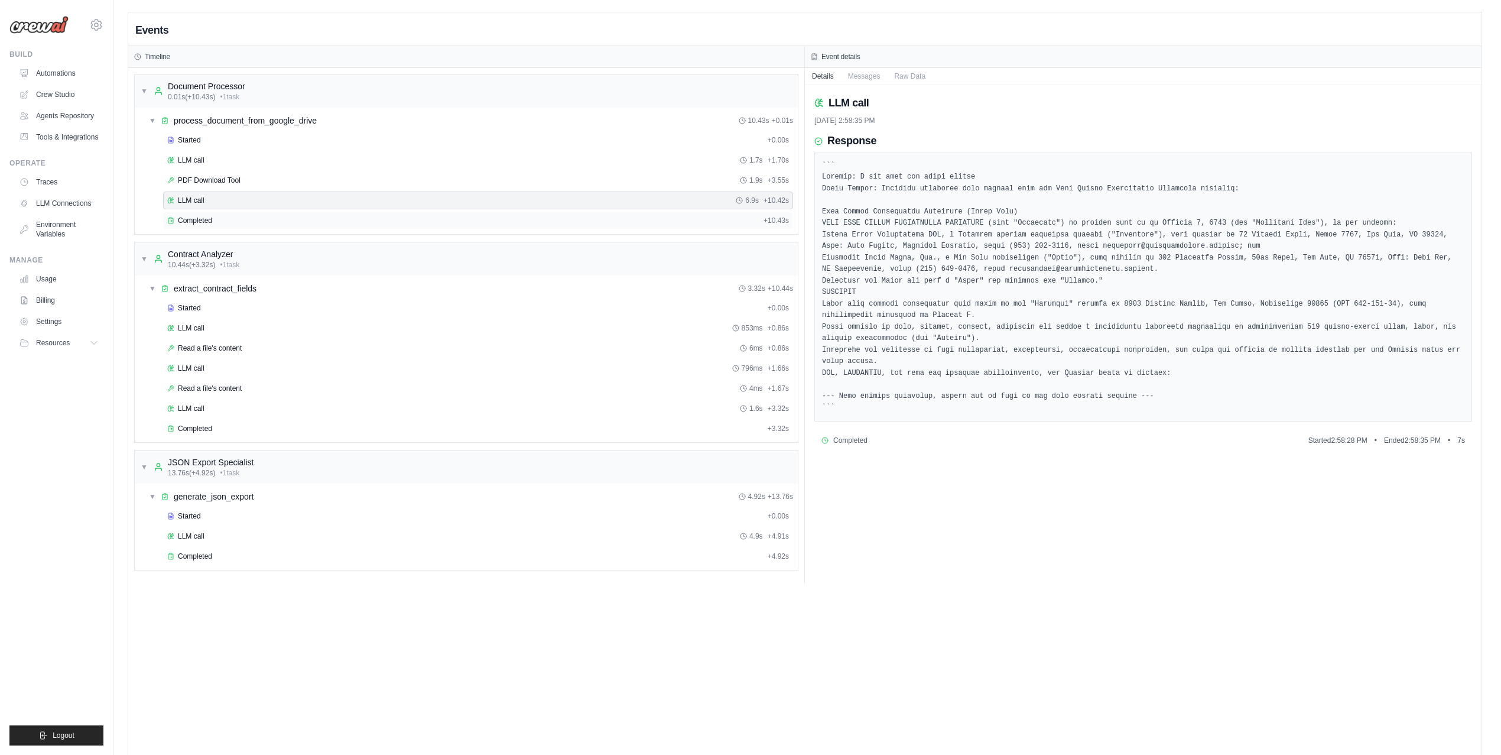
click at [235, 220] on div "Completed" at bounding box center [463, 220] width 592 height 9
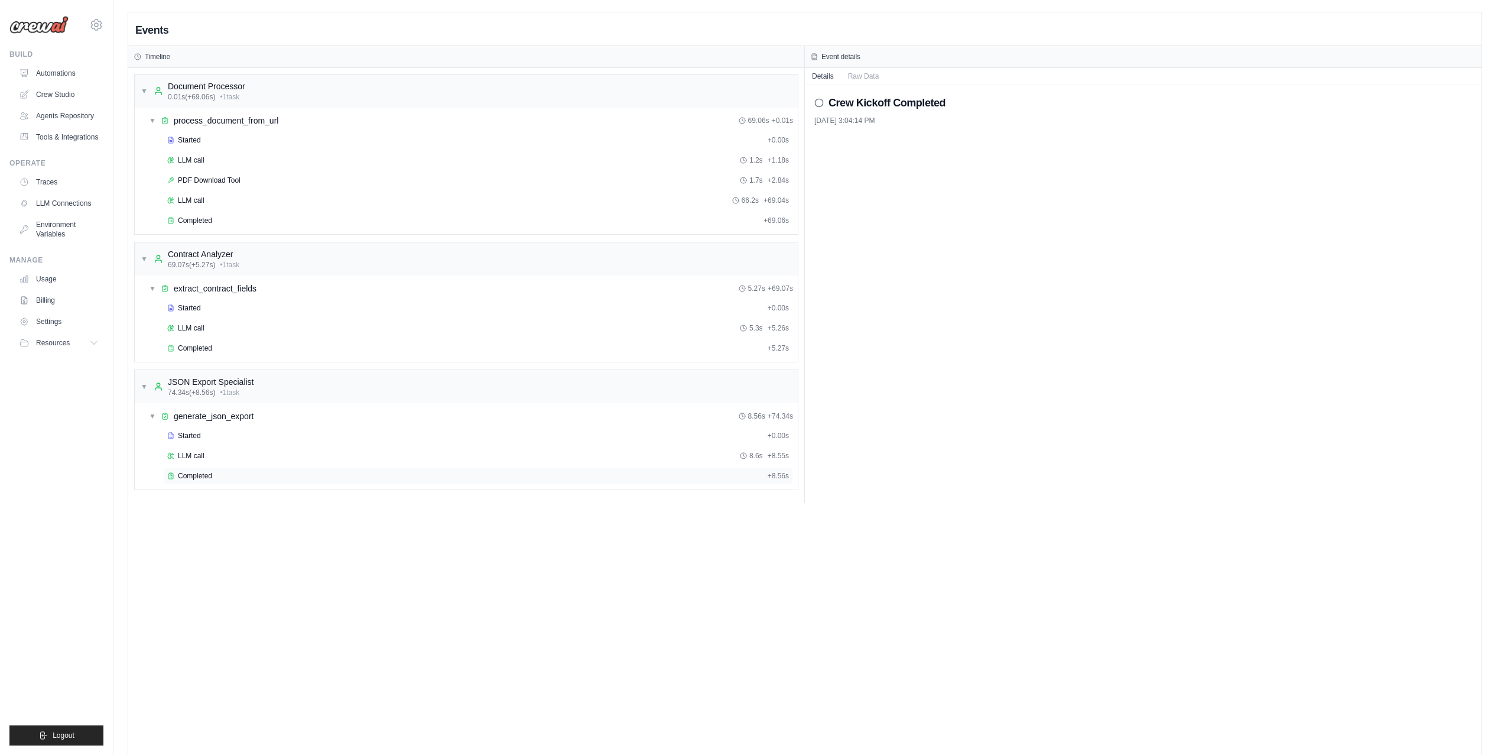
click at [467, 485] on div "Completed + 8.56s" at bounding box center [478, 476] width 630 height 18
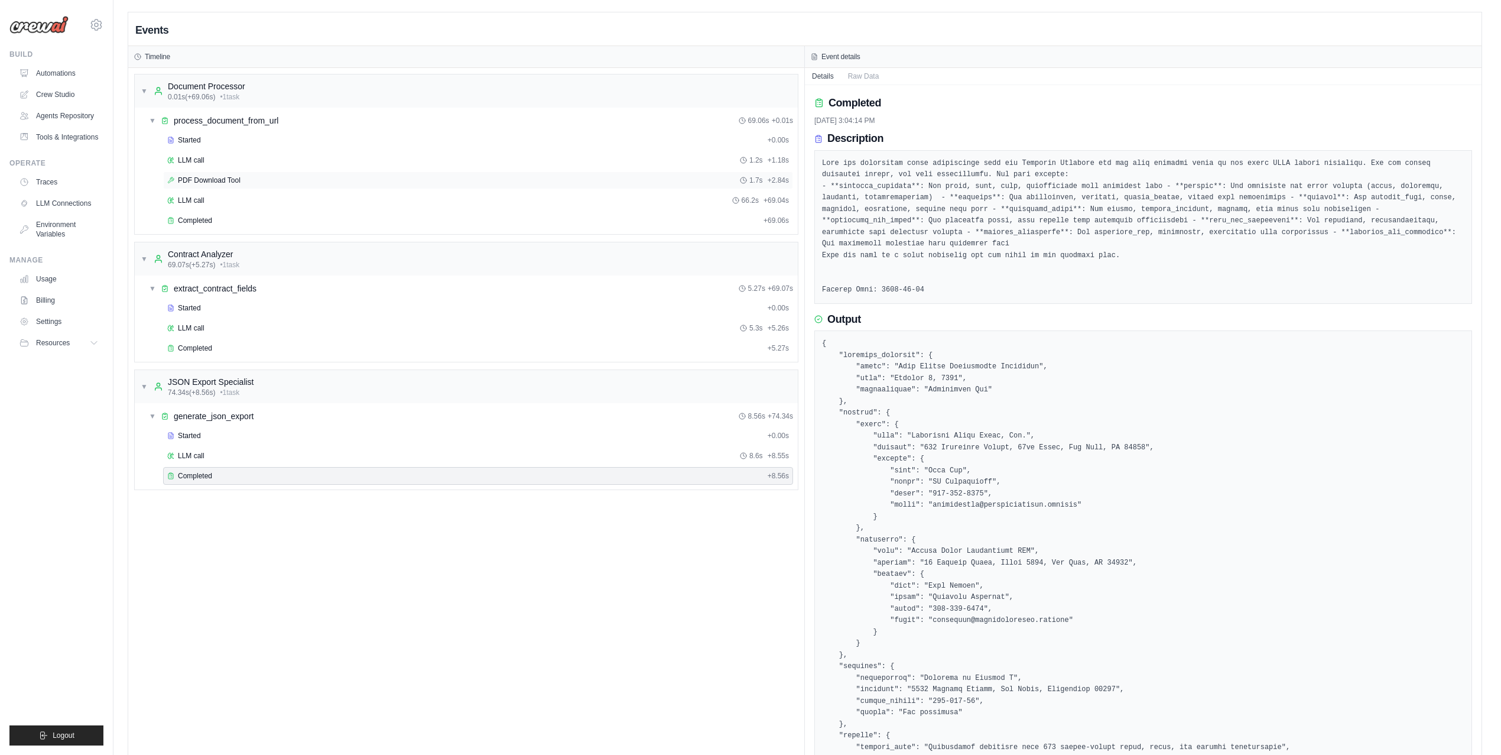
click at [291, 178] on div "PDF Download Tool 1.7s + 2.84s" at bounding box center [478, 180] width 622 height 9
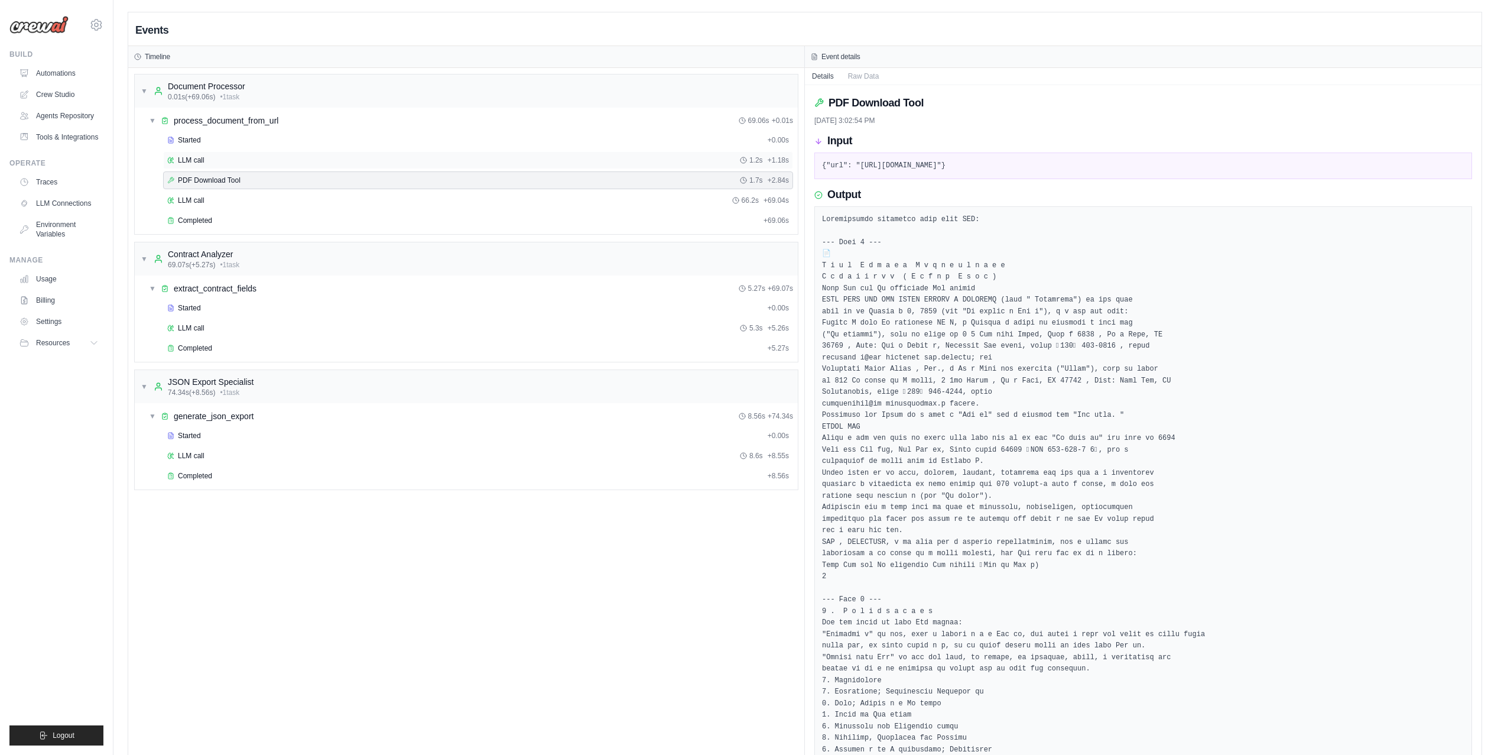
click at [277, 157] on div "LLM call 1.2s + 1.18s" at bounding box center [478, 159] width 622 height 9
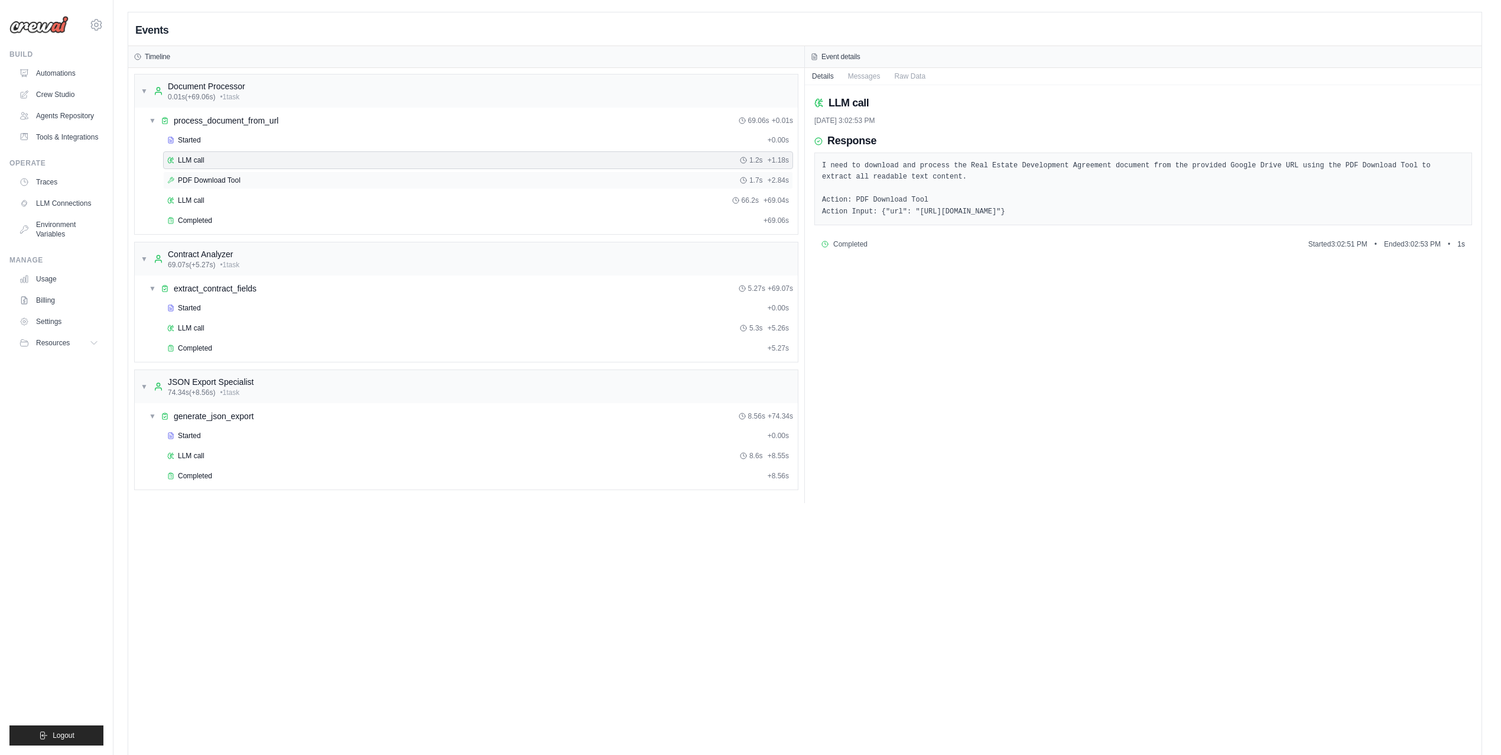
click at [265, 177] on div "PDF Download Tool 1.7s + 2.84s" at bounding box center [478, 180] width 622 height 9
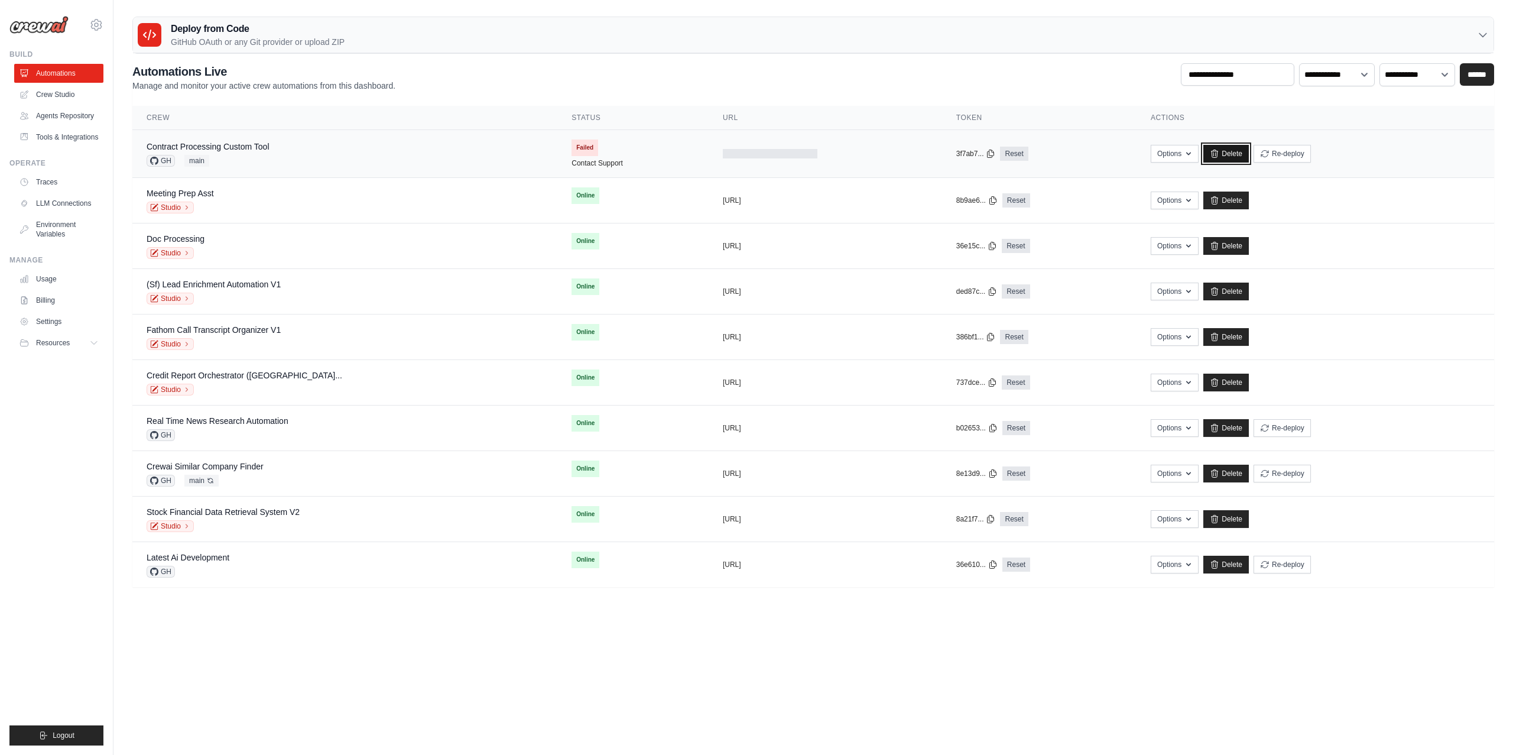
click at [1213, 157] on link "Delete" at bounding box center [1226, 154] width 46 height 18
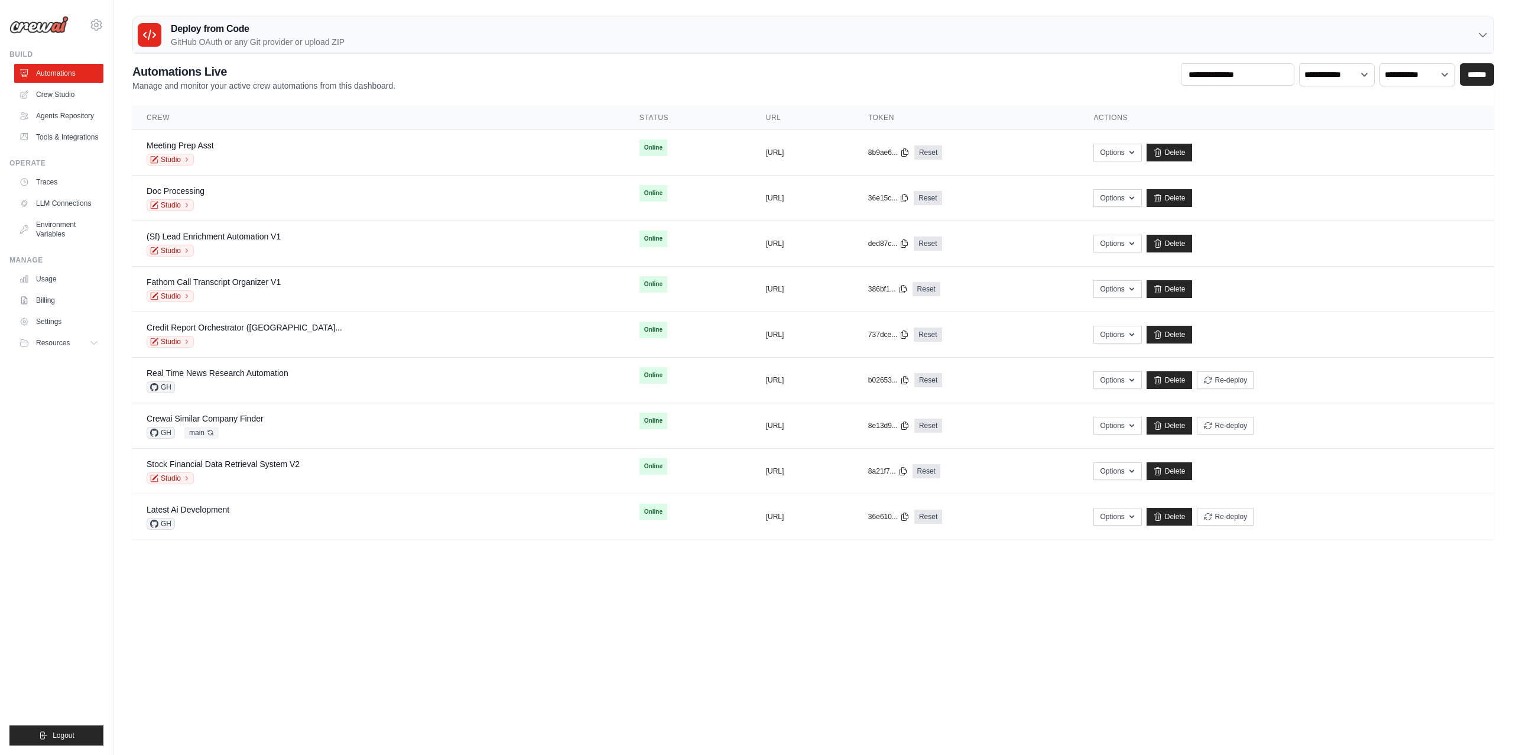
click at [184, 43] on p "GitHub OAuth or any Git provider or upload ZIP" at bounding box center [258, 42] width 174 height 12
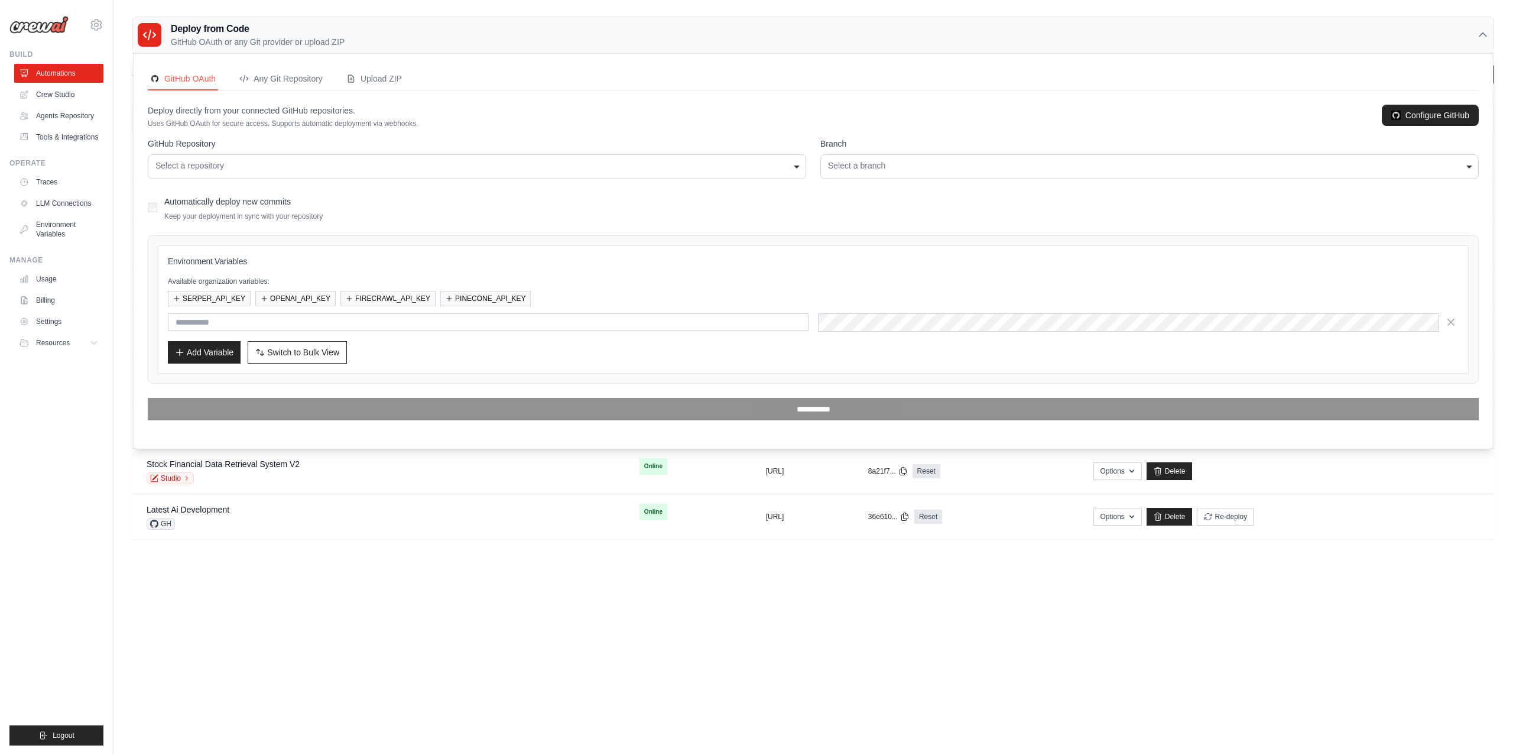
click at [294, 166] on div "Select a repository" at bounding box center [476, 166] width 643 height 12
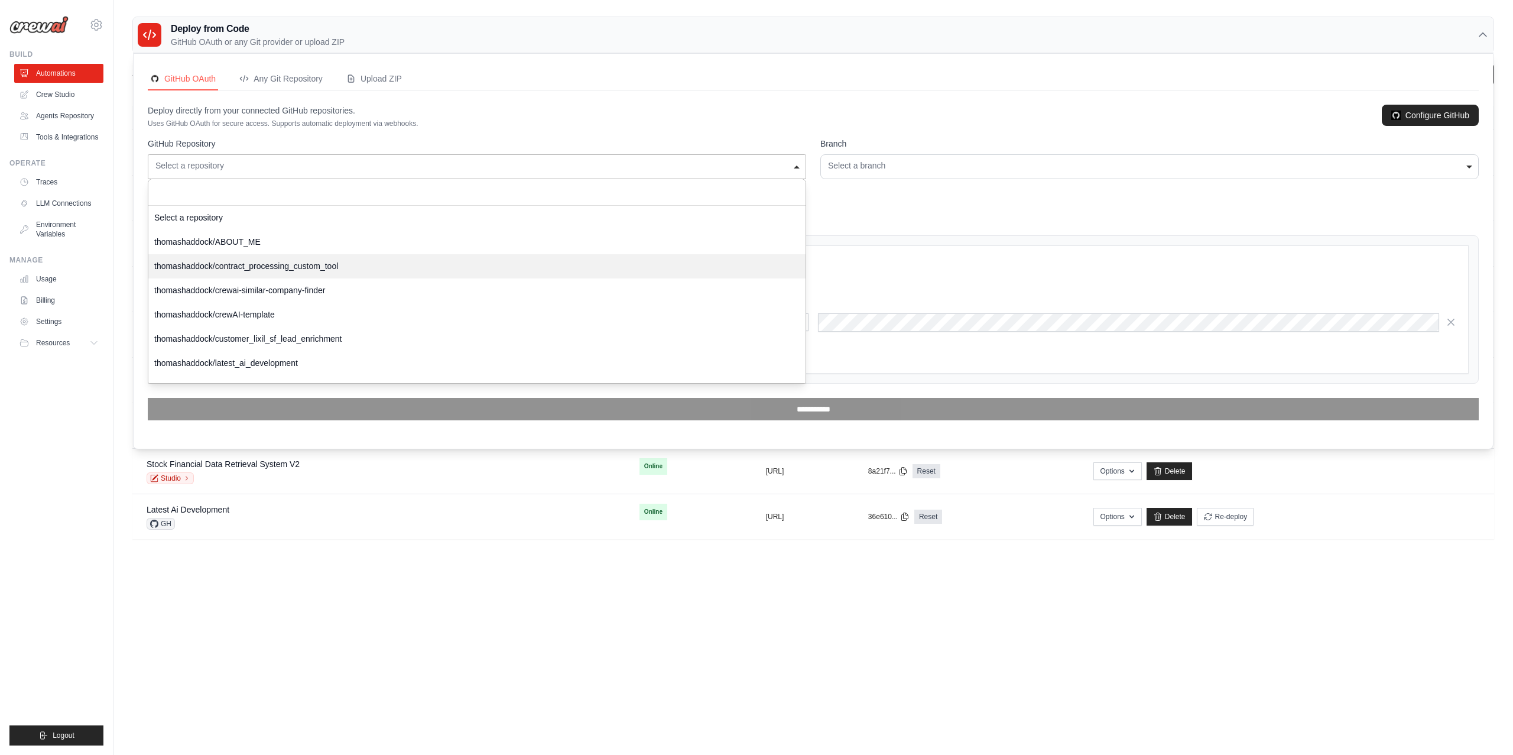
select select "**********"
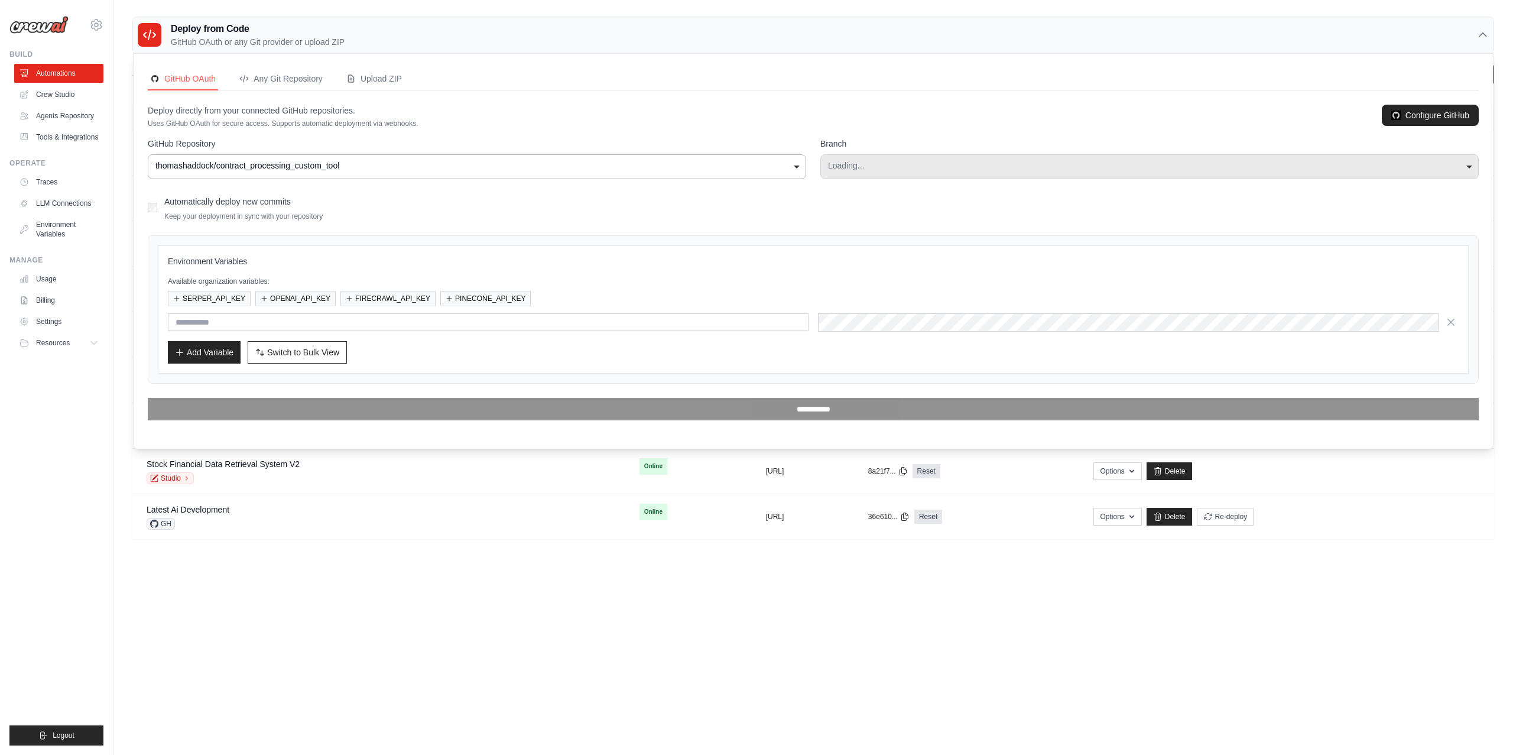
select select "****"
click at [312, 298] on button "OPENAI_API_KEY" at bounding box center [295, 297] width 80 height 15
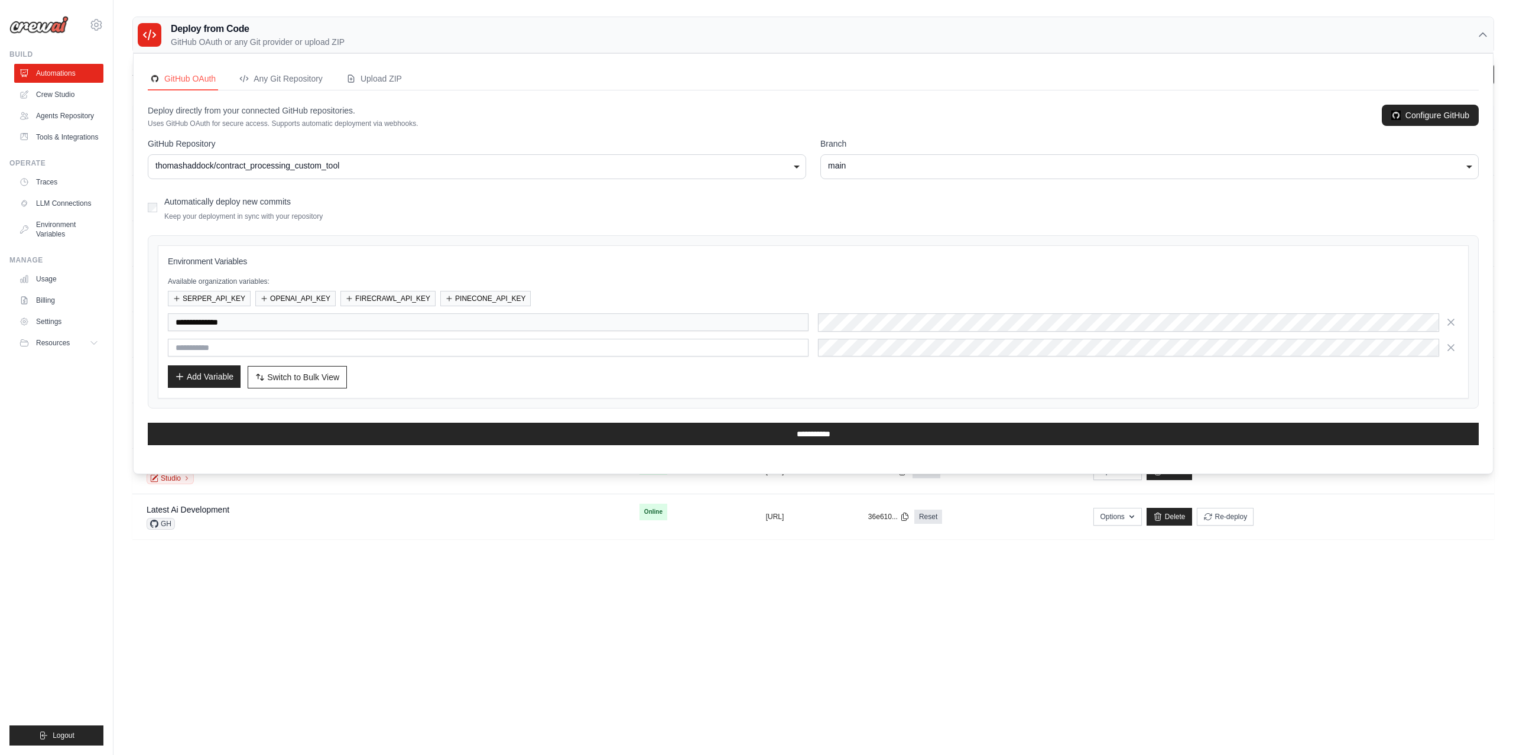
click at [214, 378] on button "Add Variable" at bounding box center [204, 376] width 73 height 22
click at [486, 392] on div "**********" at bounding box center [813, 321] width 1311 height 153
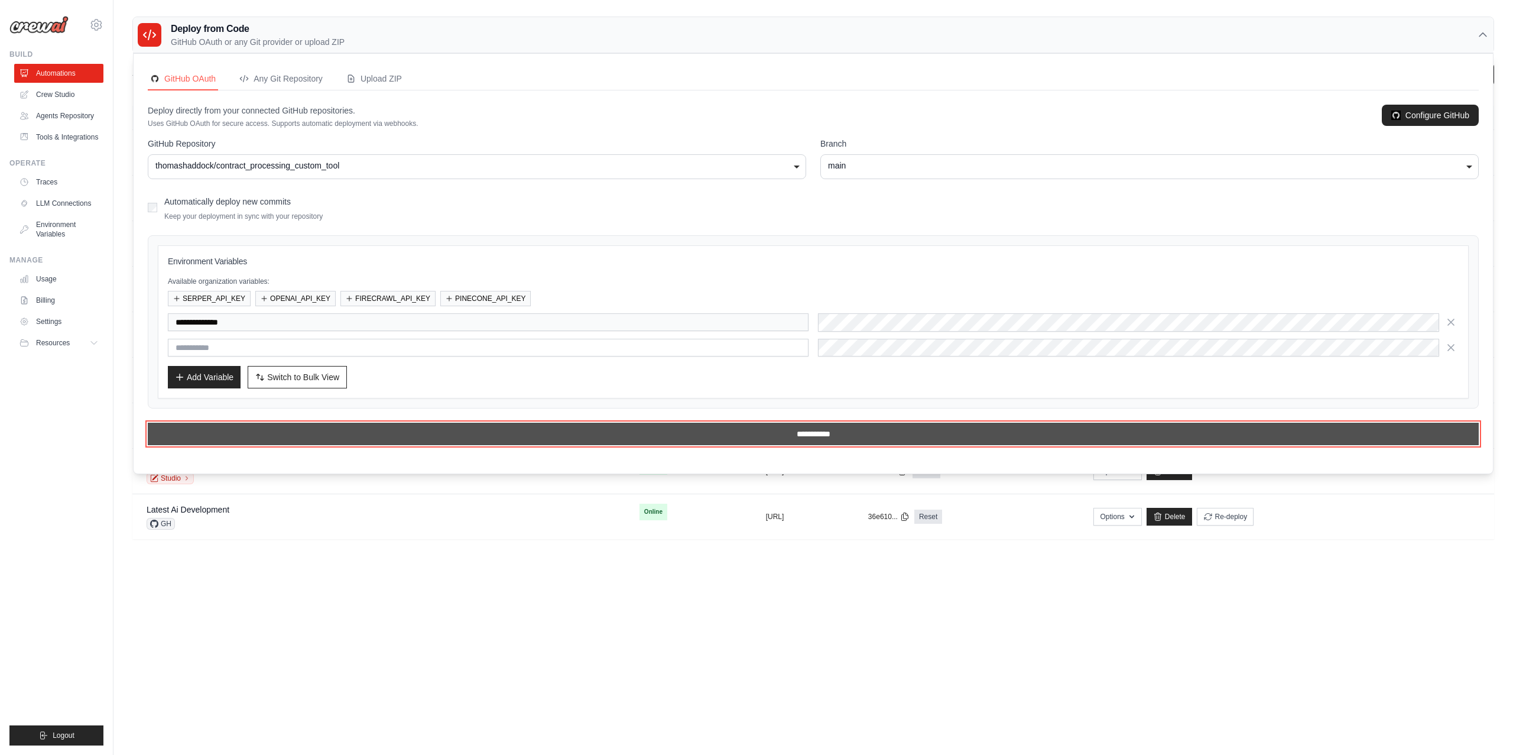
click at [538, 434] on input "**********" at bounding box center [813, 434] width 1331 height 22
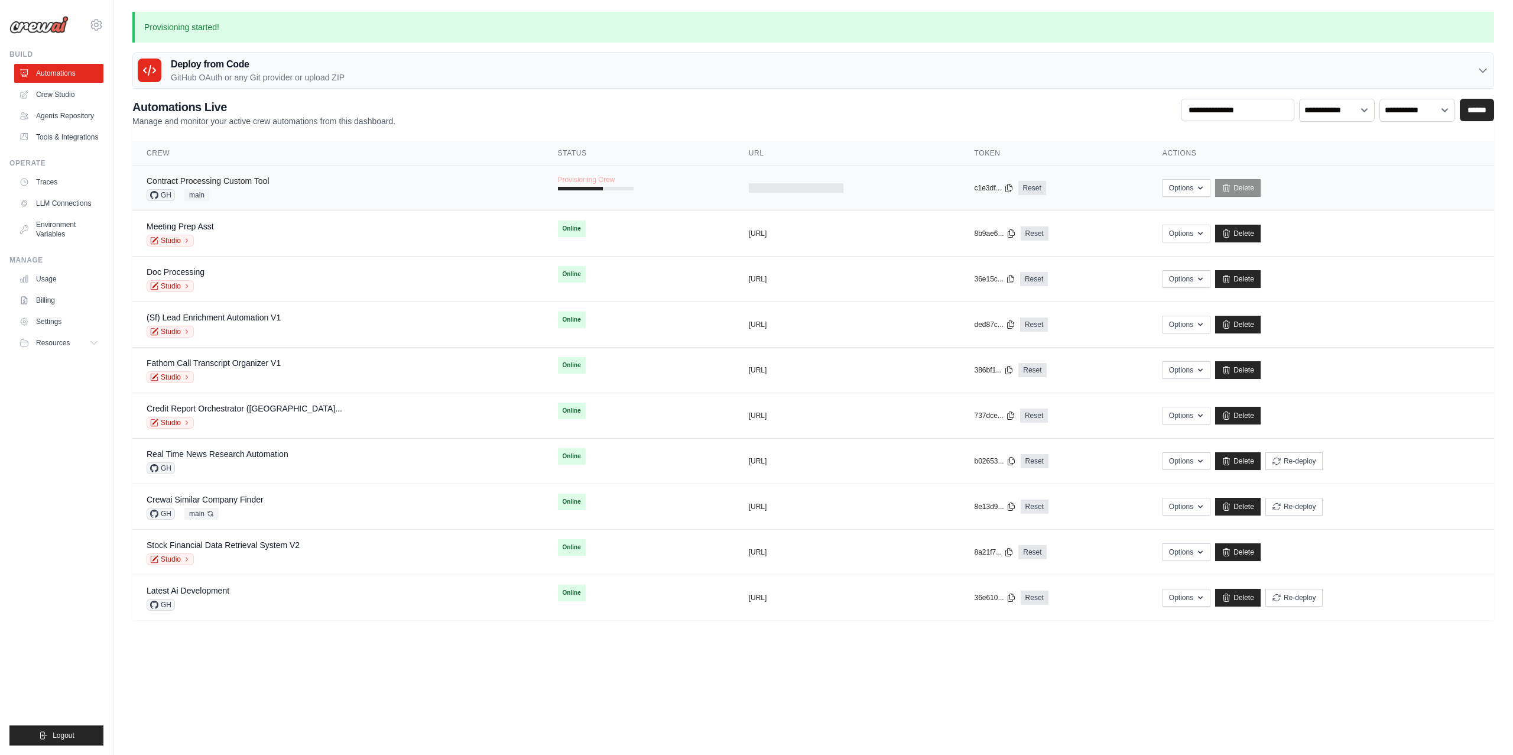
click at [241, 181] on link "Contract Processing Custom Tool" at bounding box center [208, 180] width 123 height 9
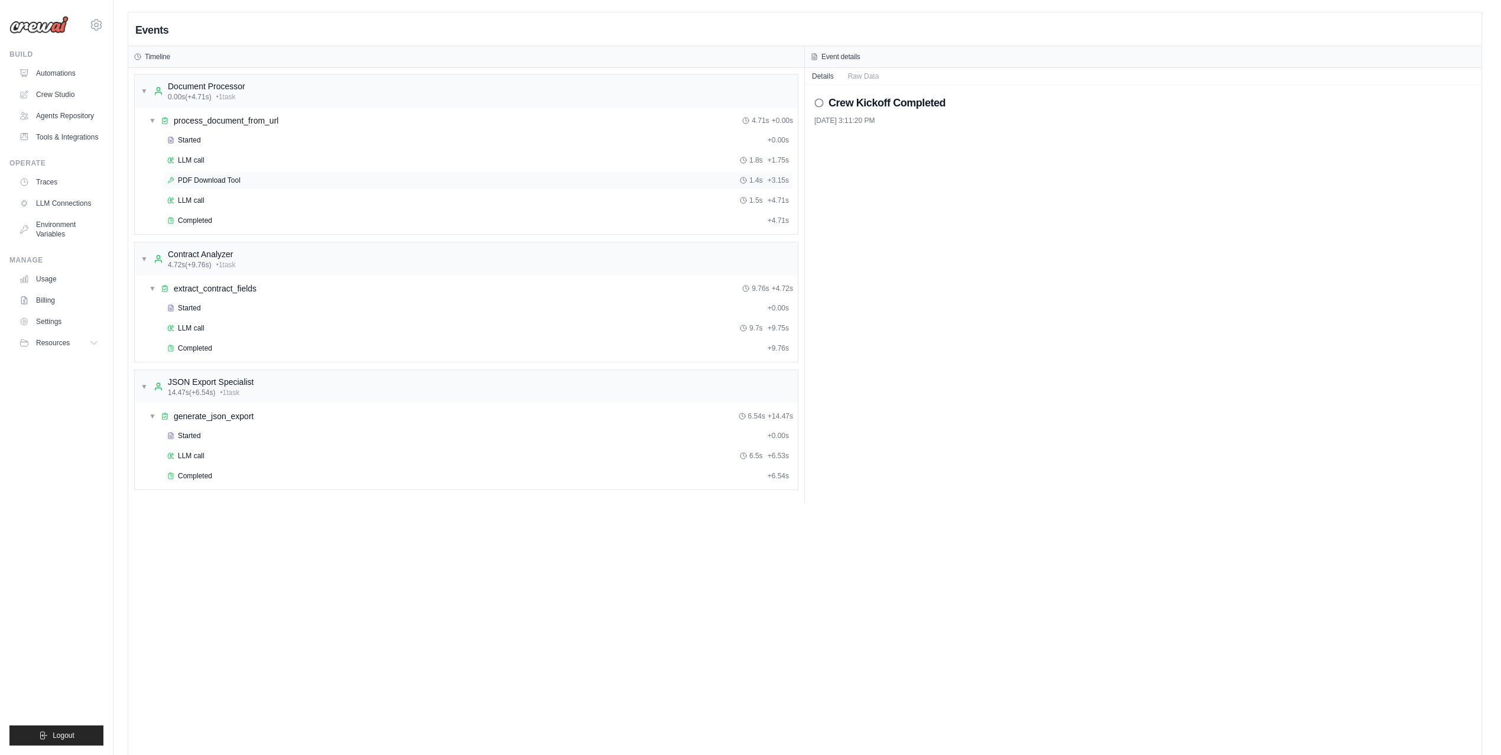
click at [452, 180] on div "PDF Download Tool 1.4s + 3.15s" at bounding box center [478, 180] width 622 height 9
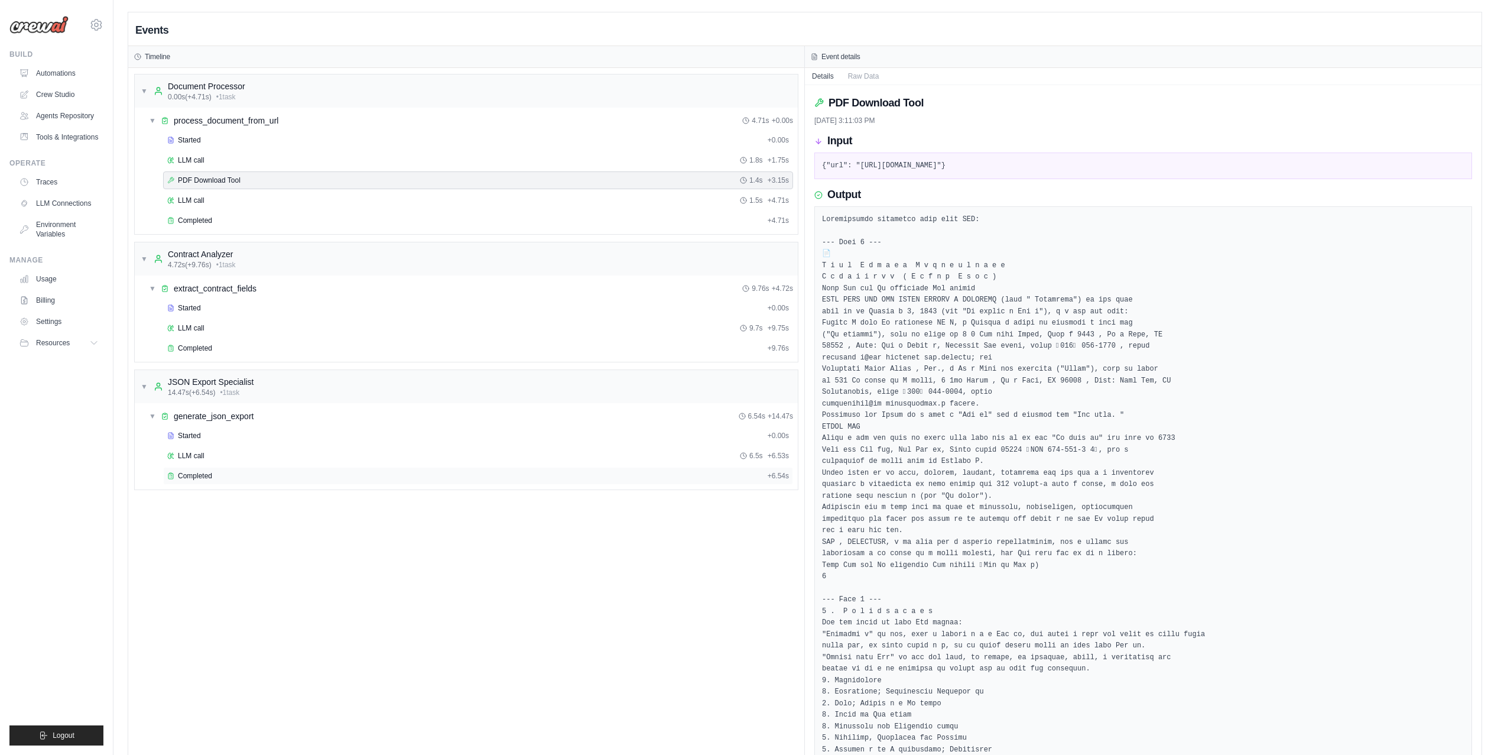
click at [392, 480] on div "Completed" at bounding box center [465, 475] width 596 height 9
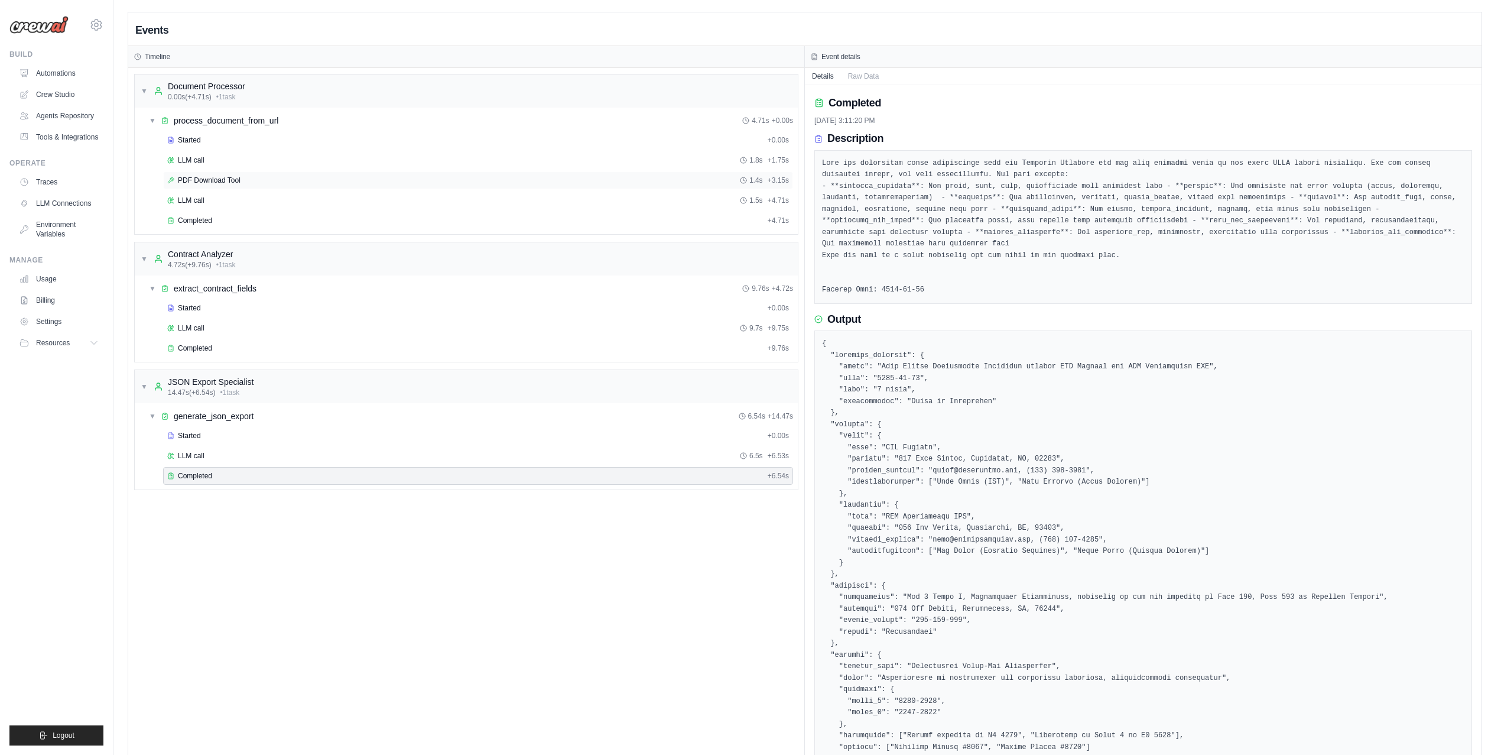
click at [288, 185] on div "PDF Download Tool 1.4s + 3.15s" at bounding box center [478, 180] width 622 height 9
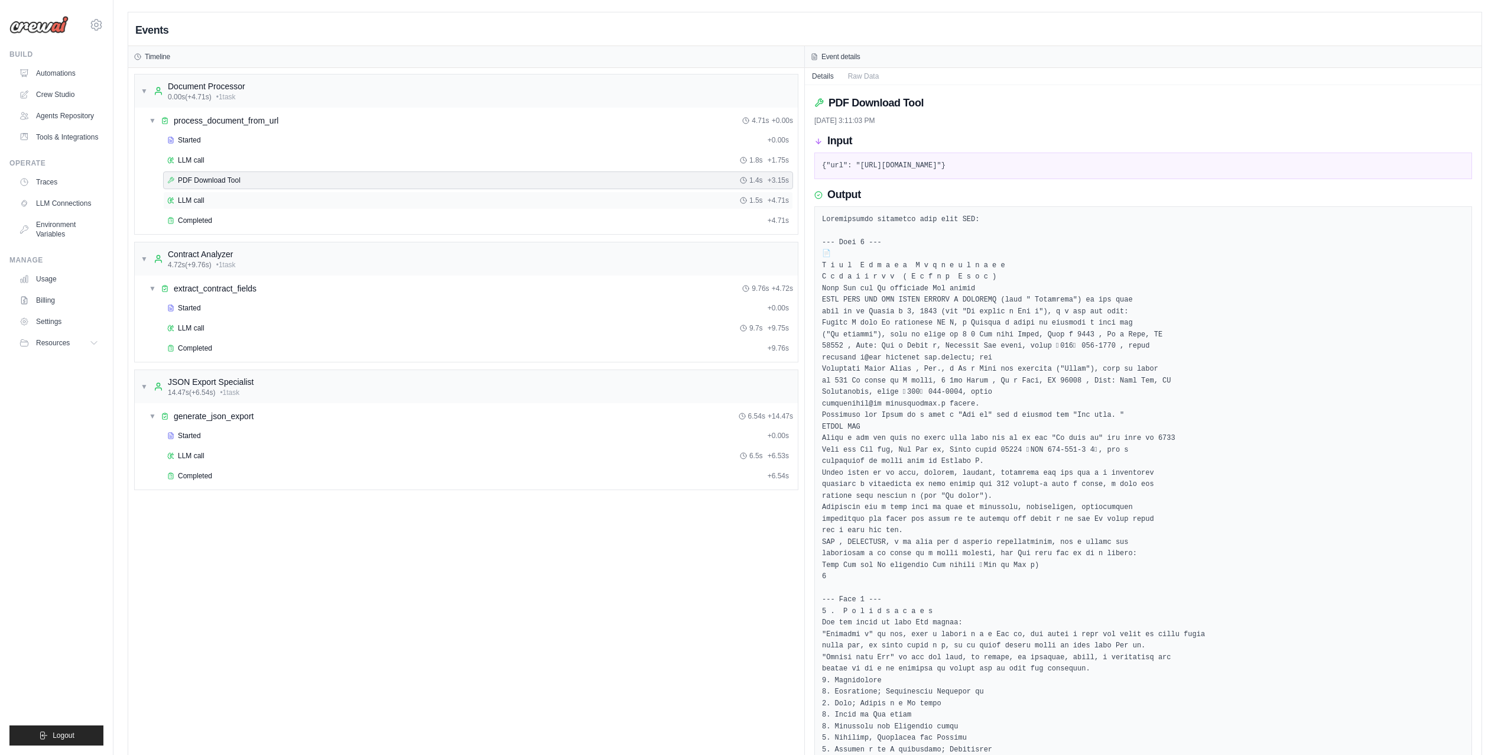
click at [263, 198] on div "LLM call 1.5s + 4.71s" at bounding box center [478, 200] width 622 height 9
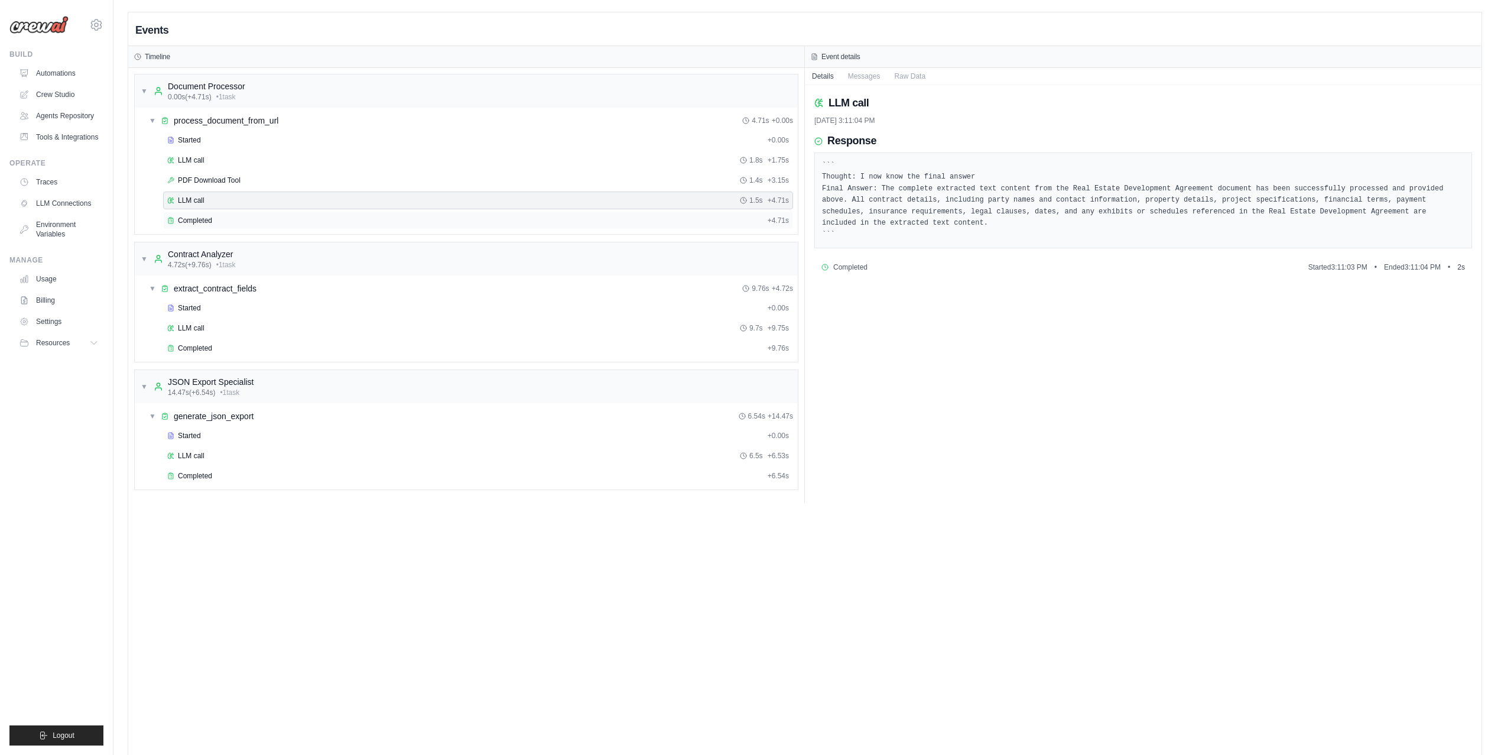
click at [261, 221] on div "Completed" at bounding box center [465, 220] width 596 height 9
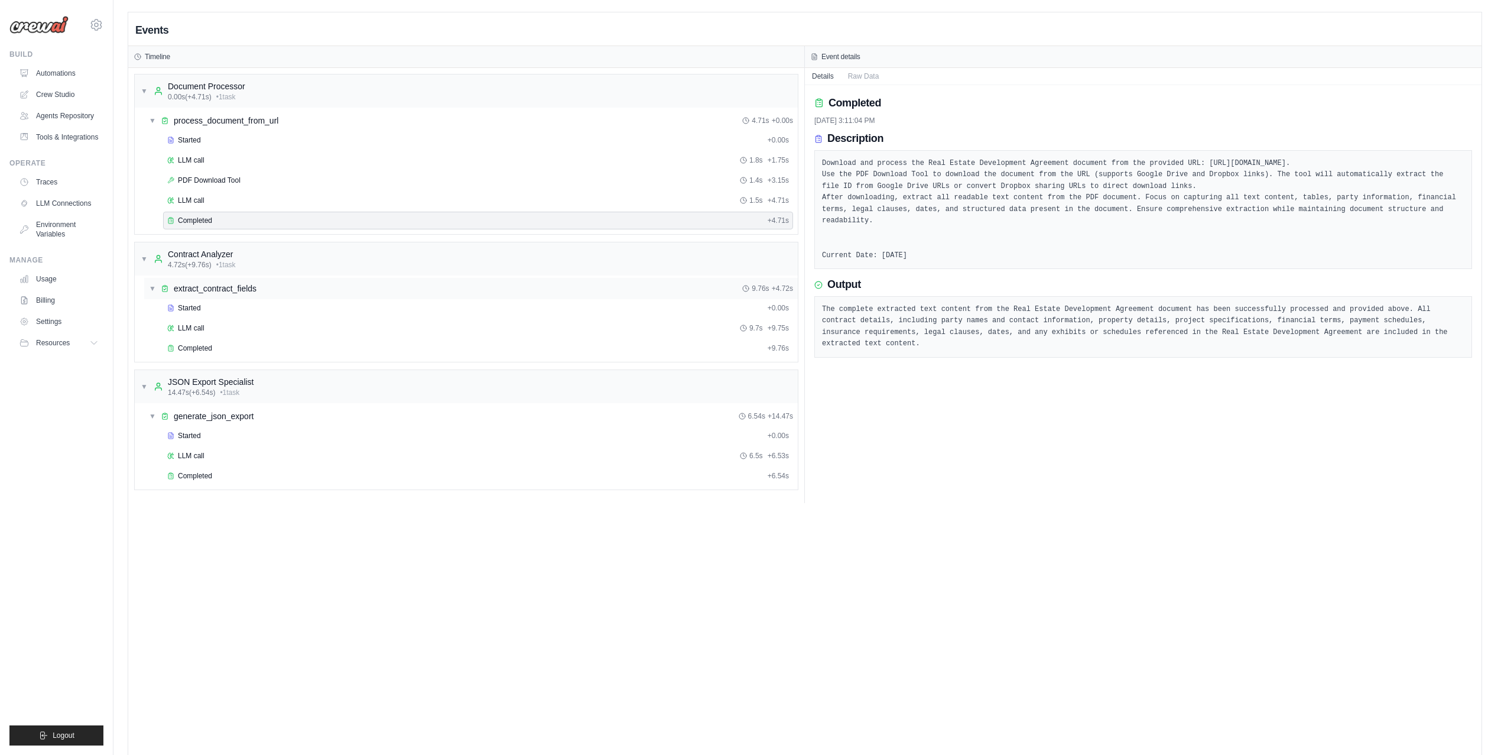
click at [242, 294] on span "extract_contract_fields" at bounding box center [215, 288] width 83 height 12
click at [228, 306] on div "Started" at bounding box center [465, 307] width 596 height 9
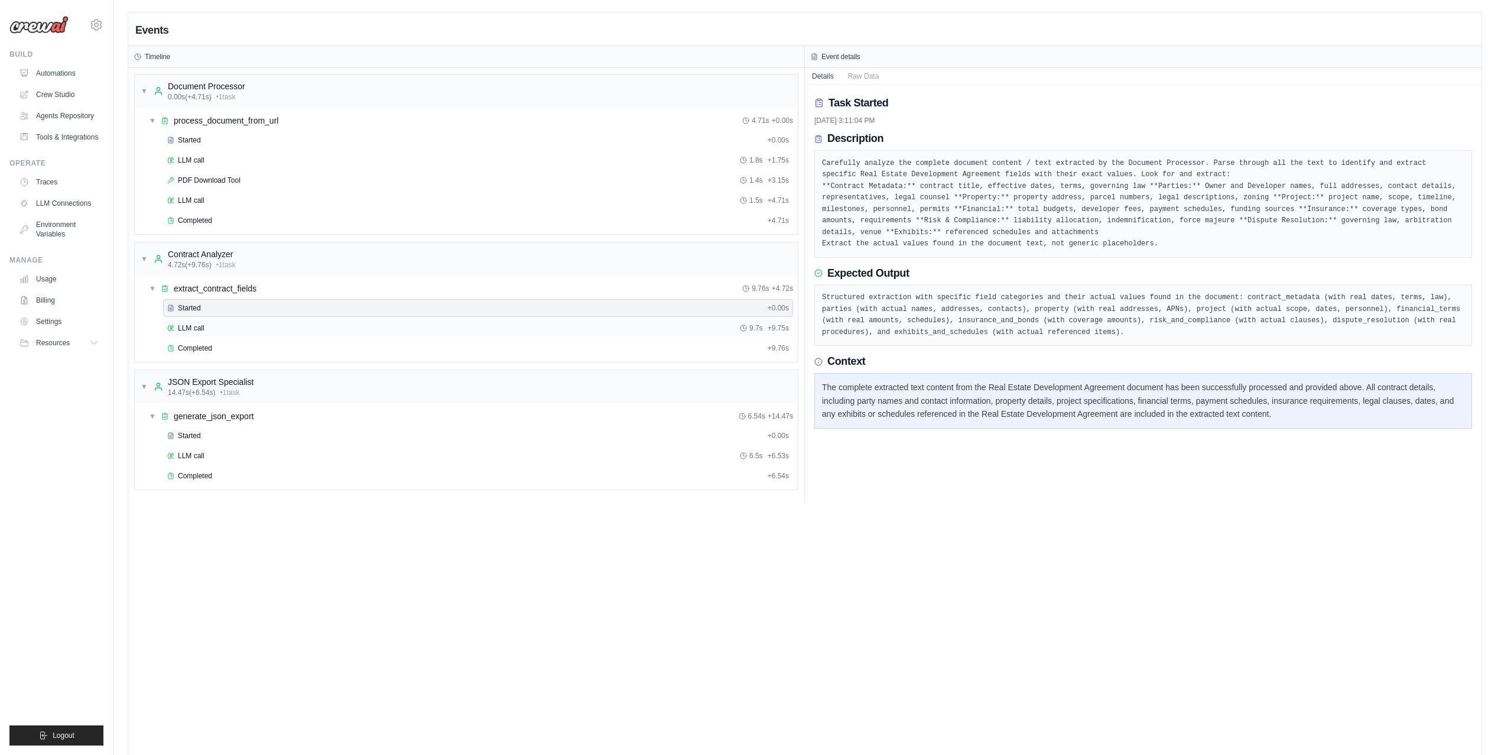
click at [223, 330] on div "LLM call 9.7s + 9.75s" at bounding box center [478, 327] width 622 height 9
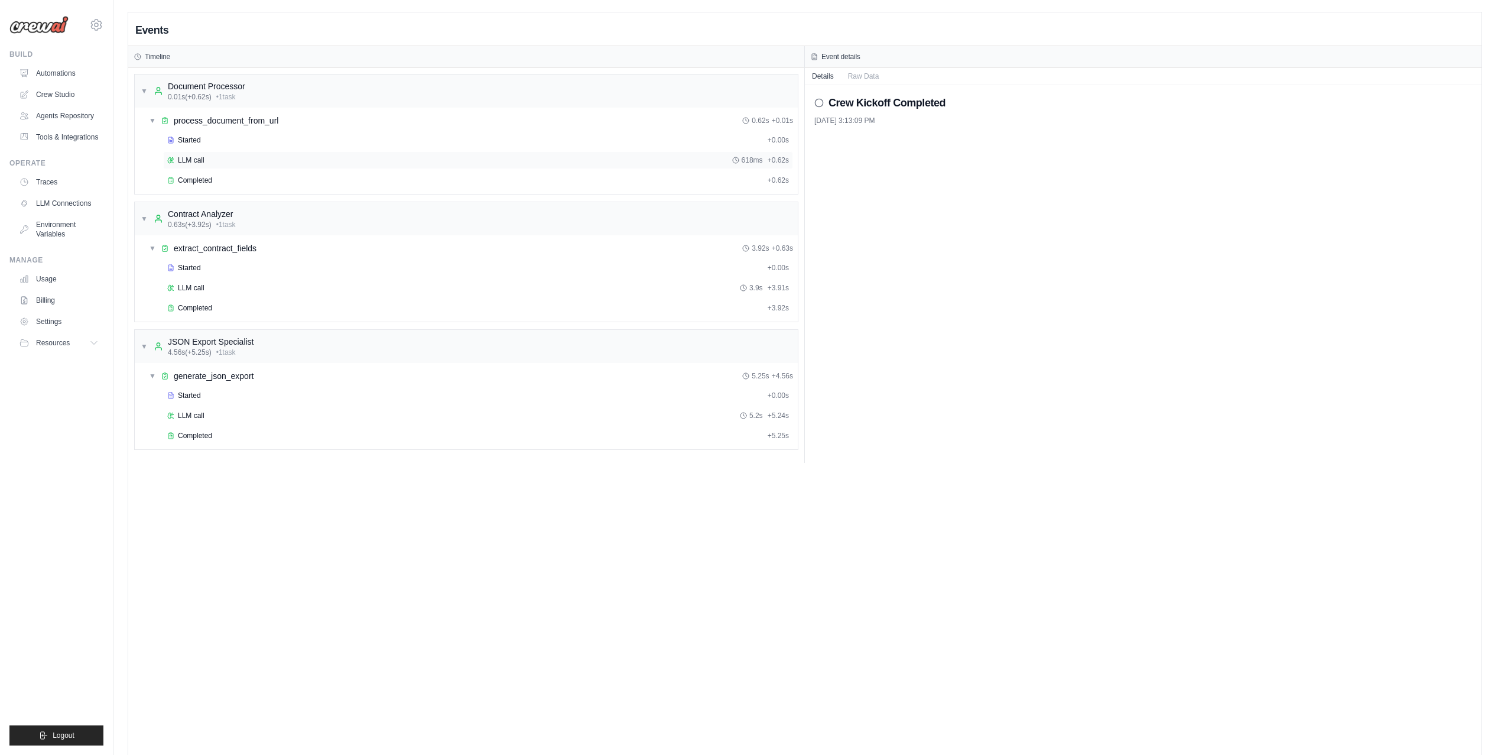
click at [356, 163] on div "LLM call 618ms + 0.62s" at bounding box center [478, 159] width 622 height 9
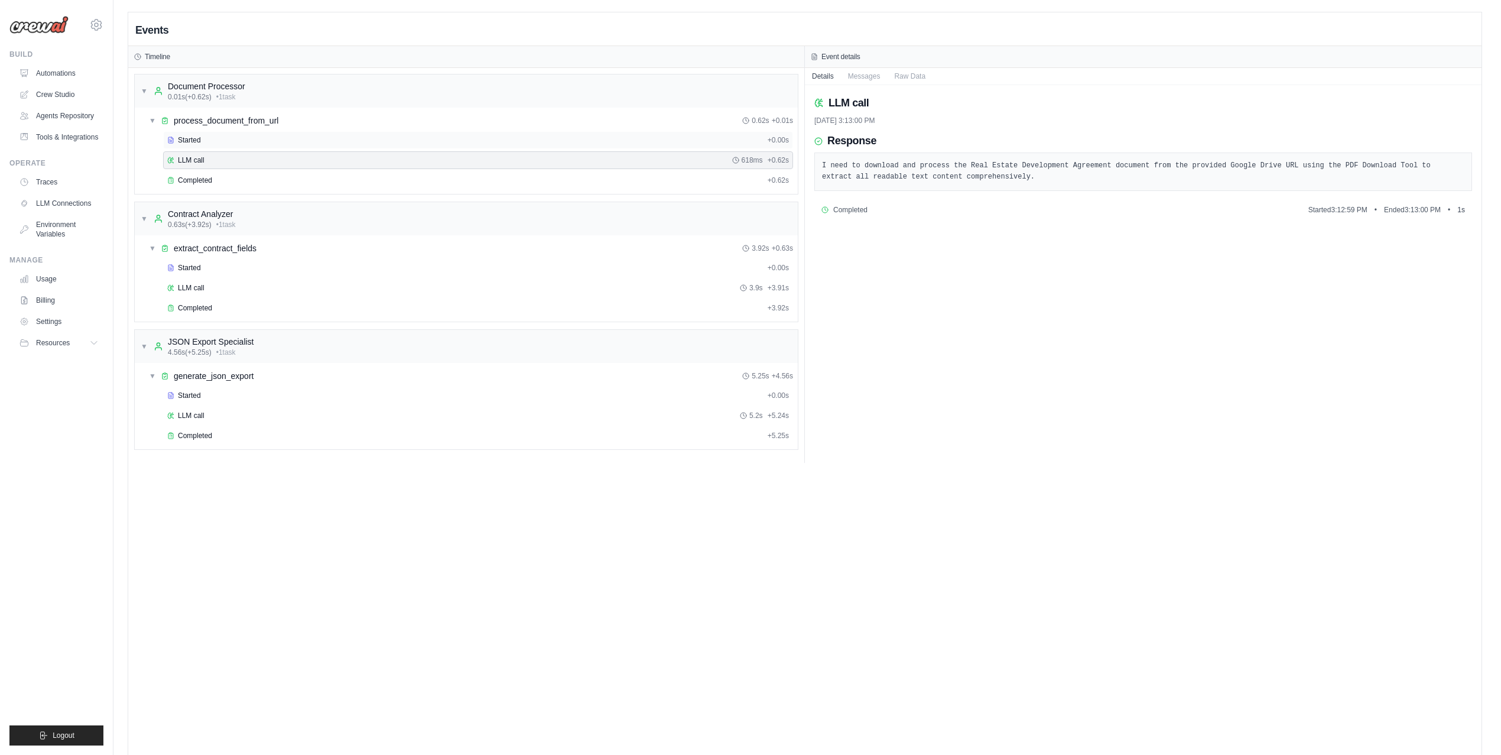
click at [357, 147] on div "Started + 0.00s" at bounding box center [478, 140] width 630 height 18
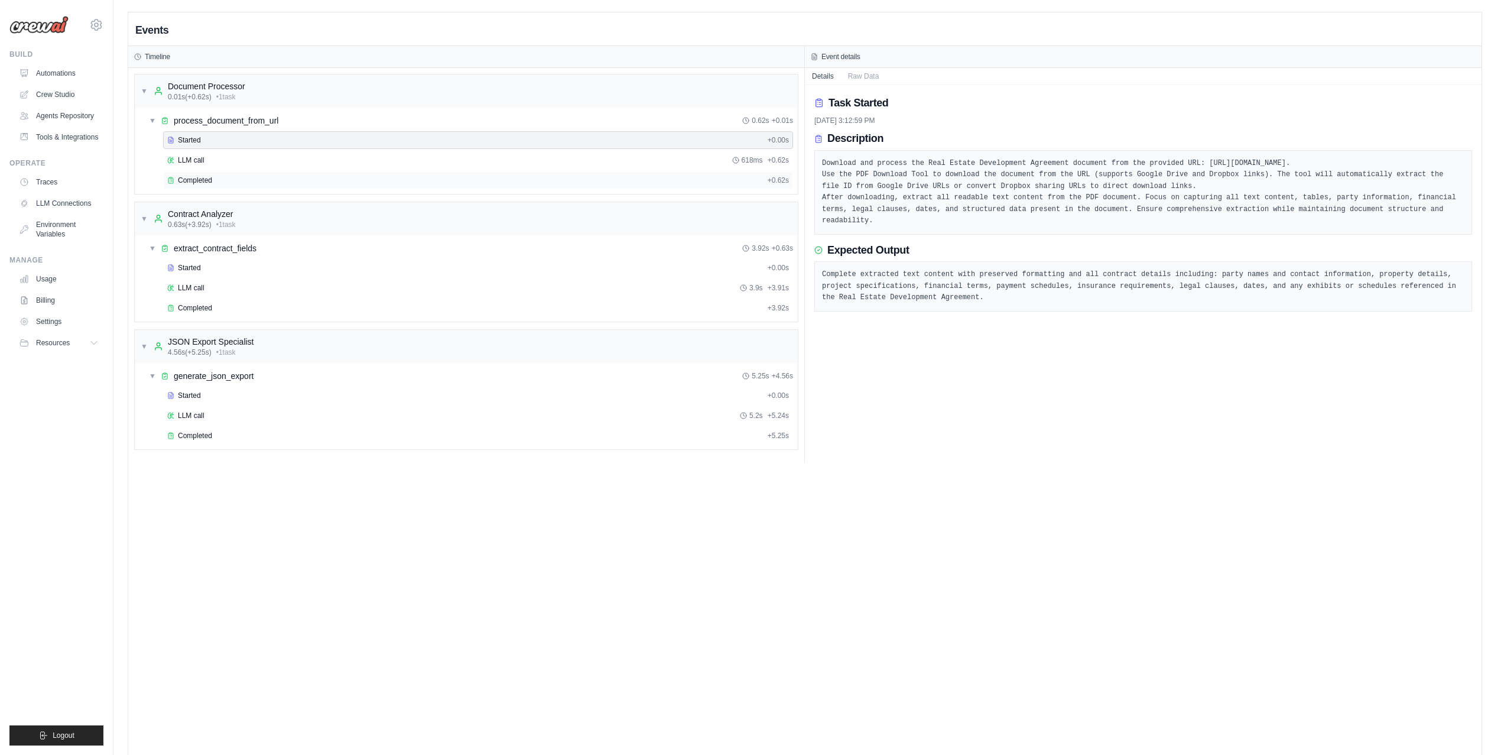
click at [345, 183] on div "Completed" at bounding box center [465, 180] width 596 height 9
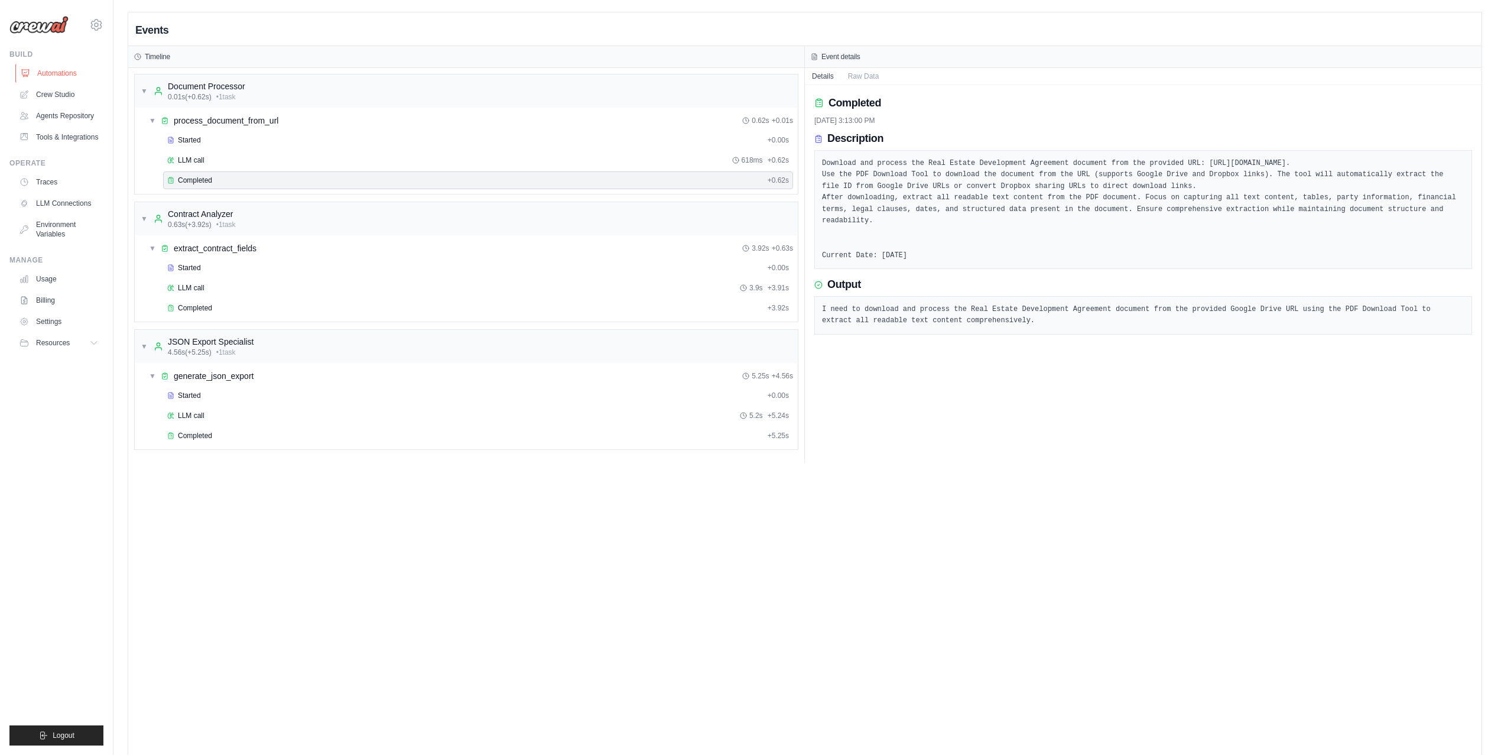
click at [67, 73] on link "Automations" at bounding box center [59, 73] width 89 height 19
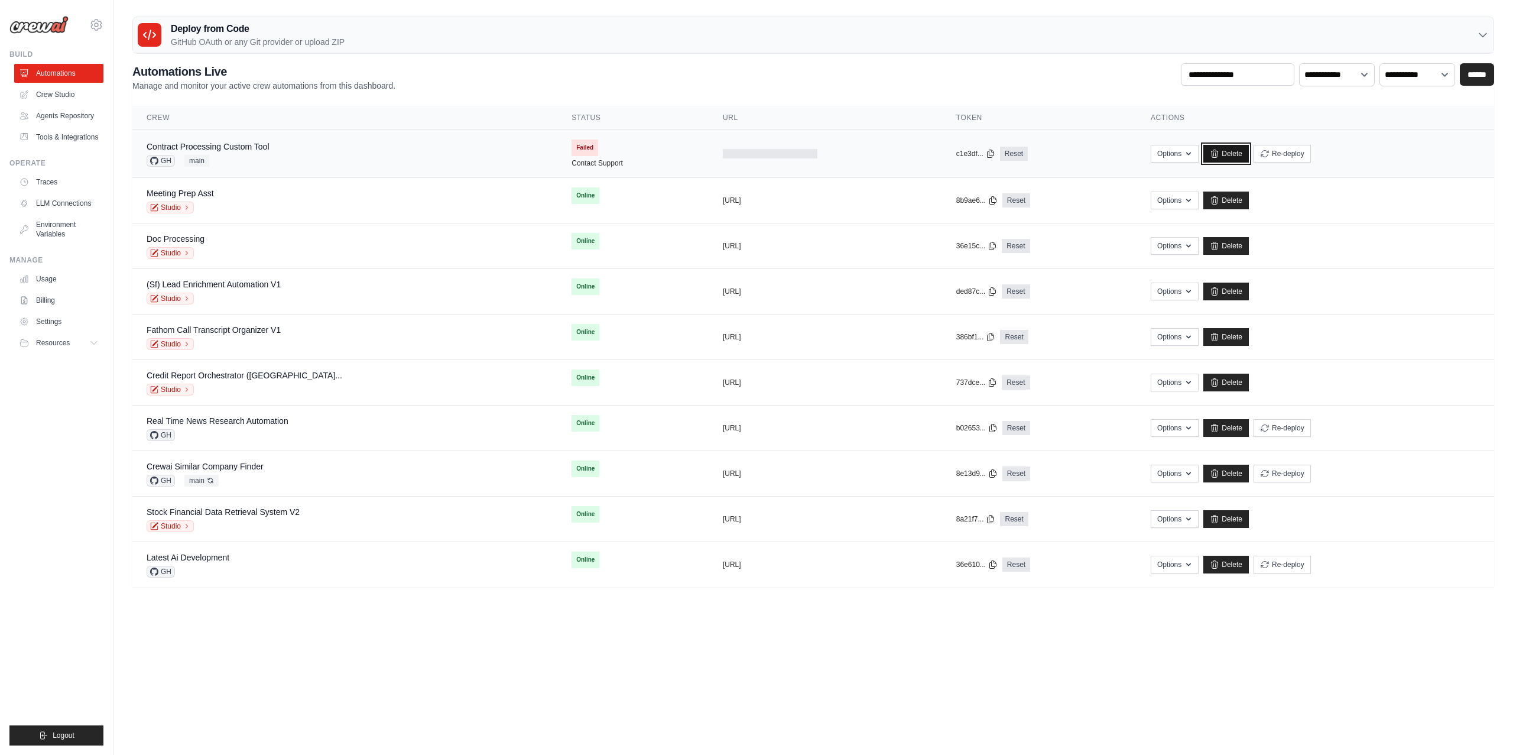
click at [1215, 151] on link "Delete" at bounding box center [1226, 154] width 46 height 18
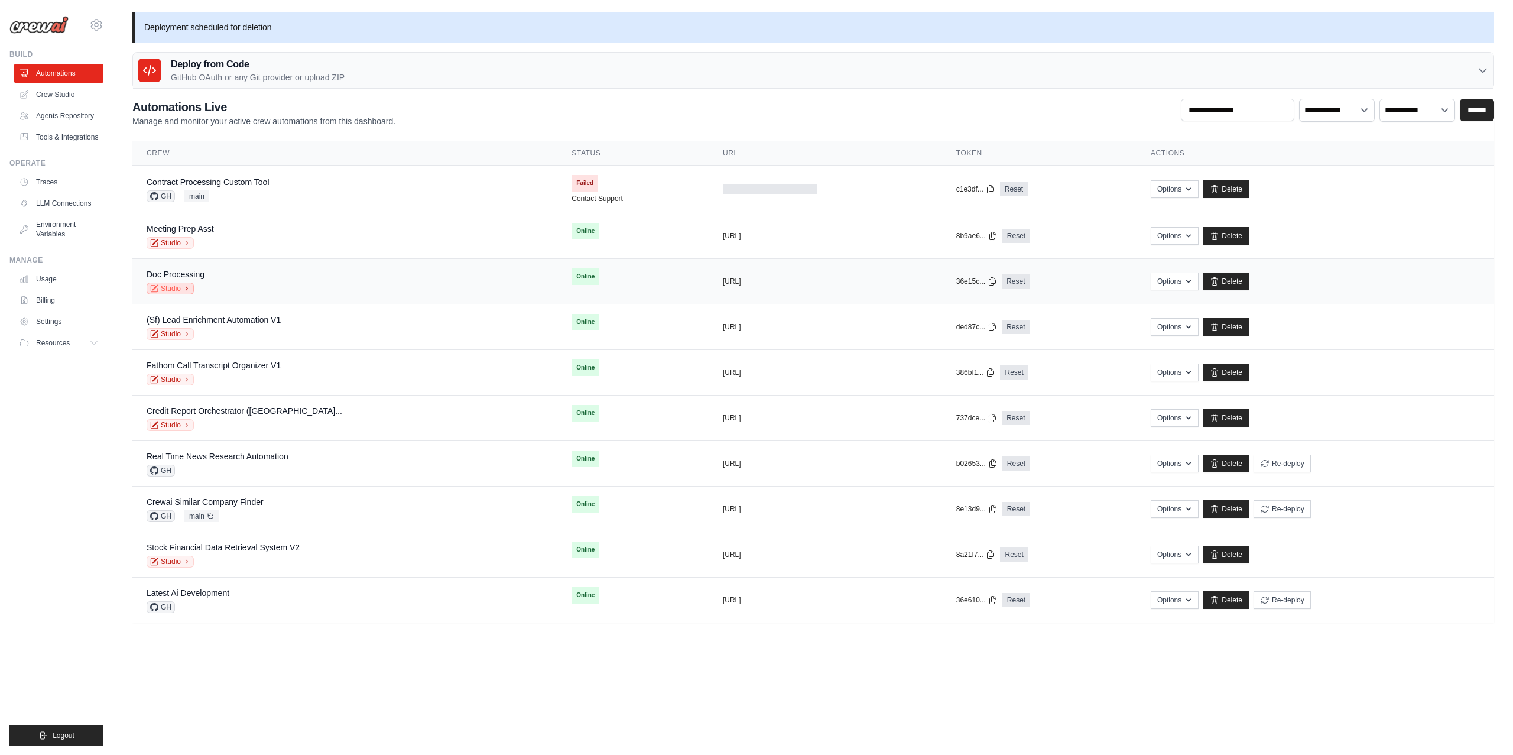
click at [183, 287] on icon at bounding box center [186, 288] width 7 height 7
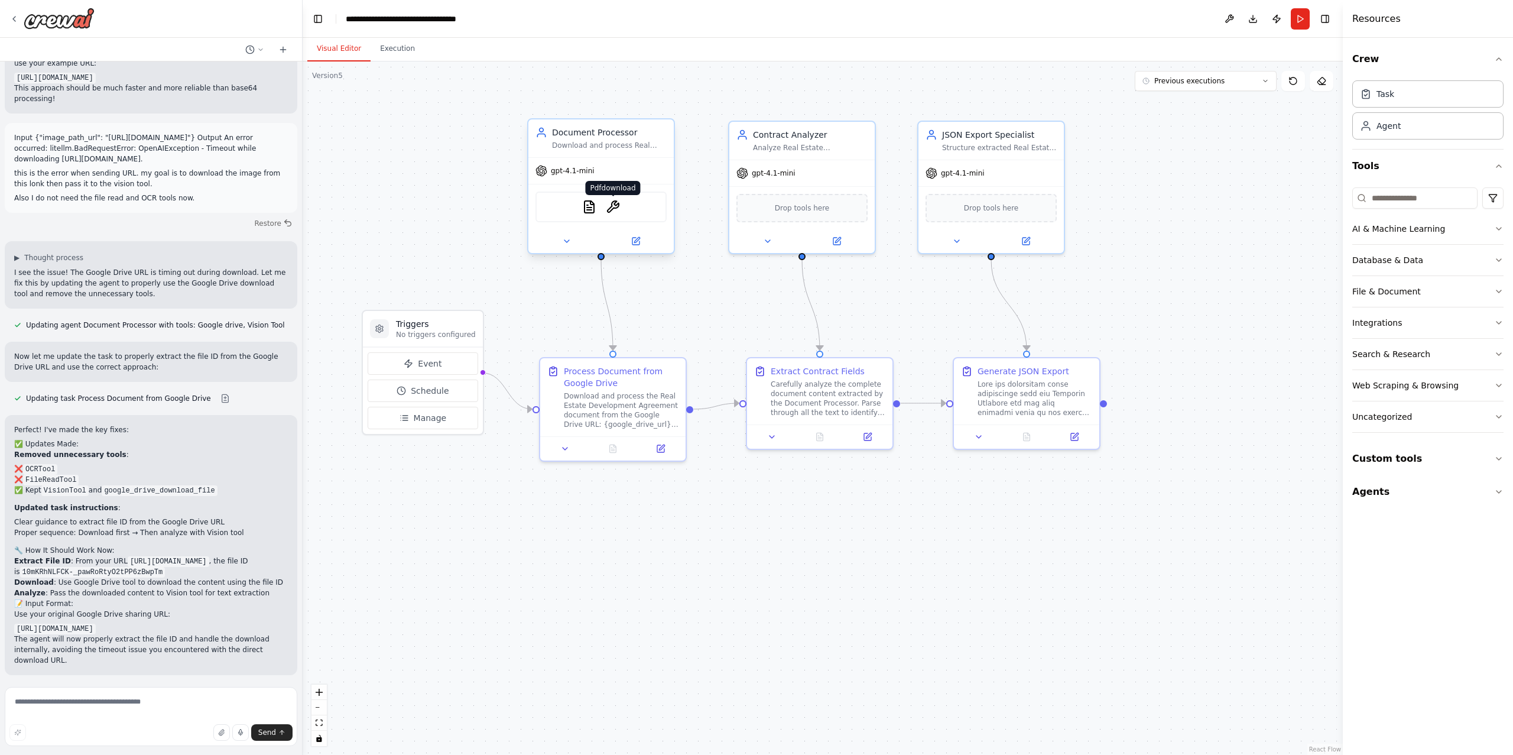
scroll to position [6190, 0]
click at [635, 239] on icon at bounding box center [636, 239] width 5 height 5
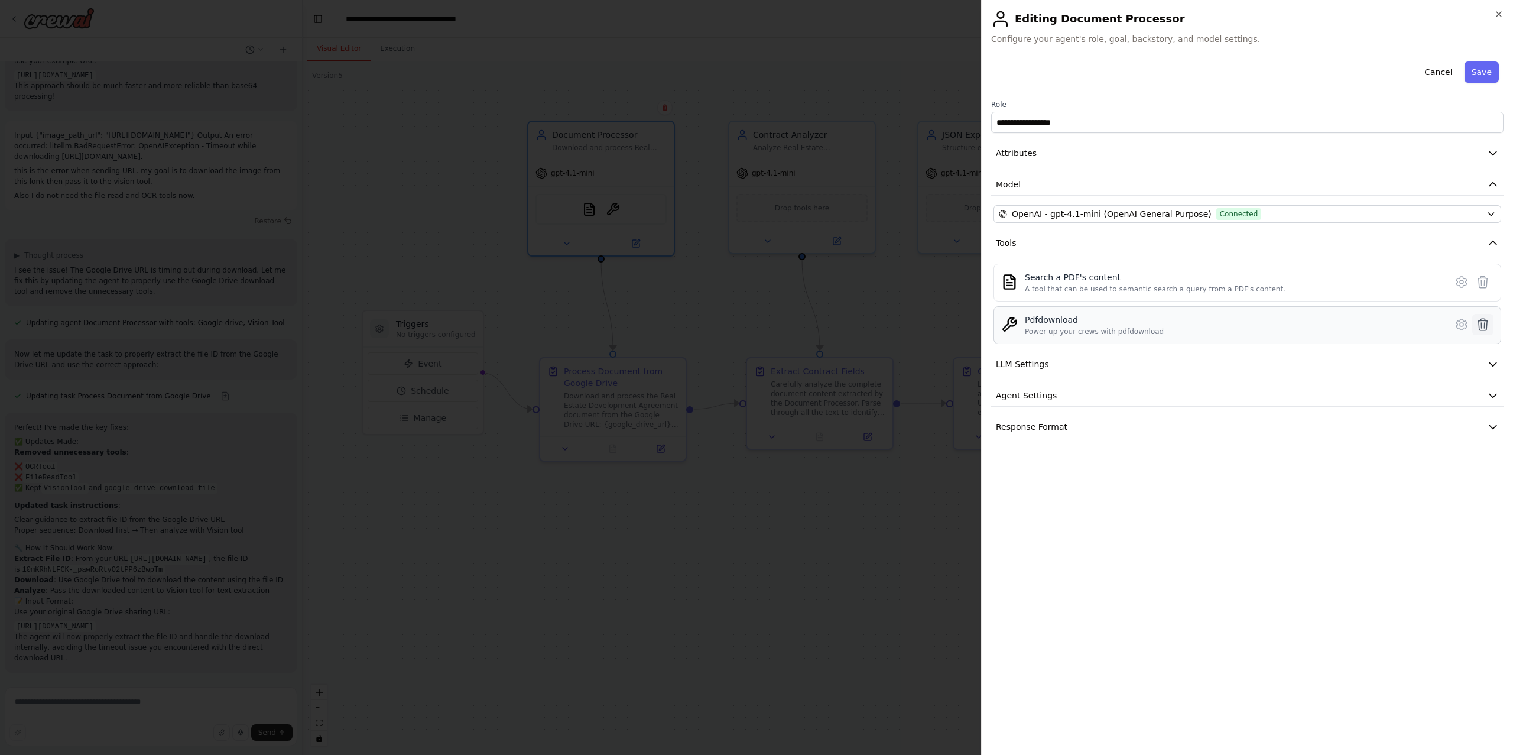
click at [1481, 326] on icon at bounding box center [1483, 325] width 10 height 12
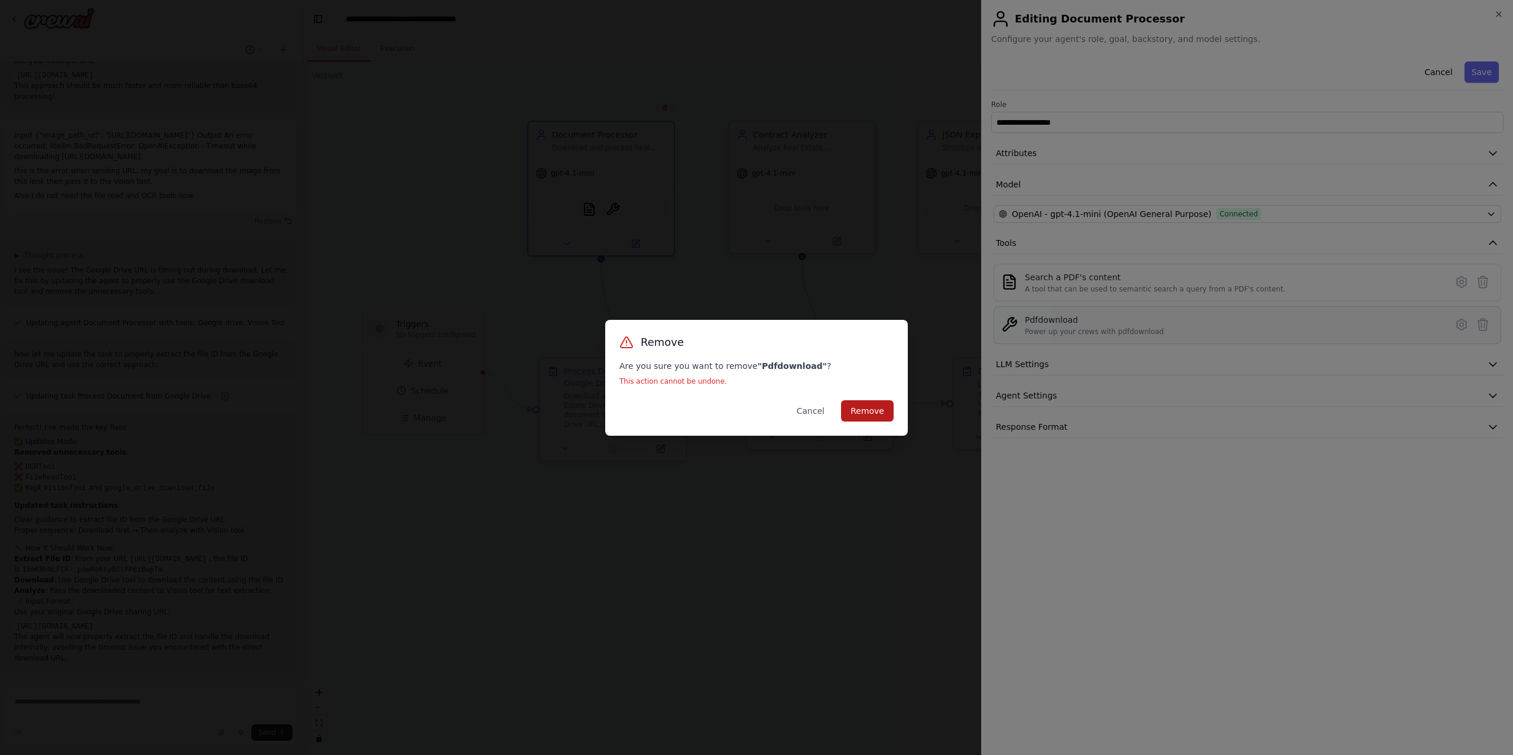
click at [872, 407] on button "Remove" at bounding box center [867, 410] width 53 height 21
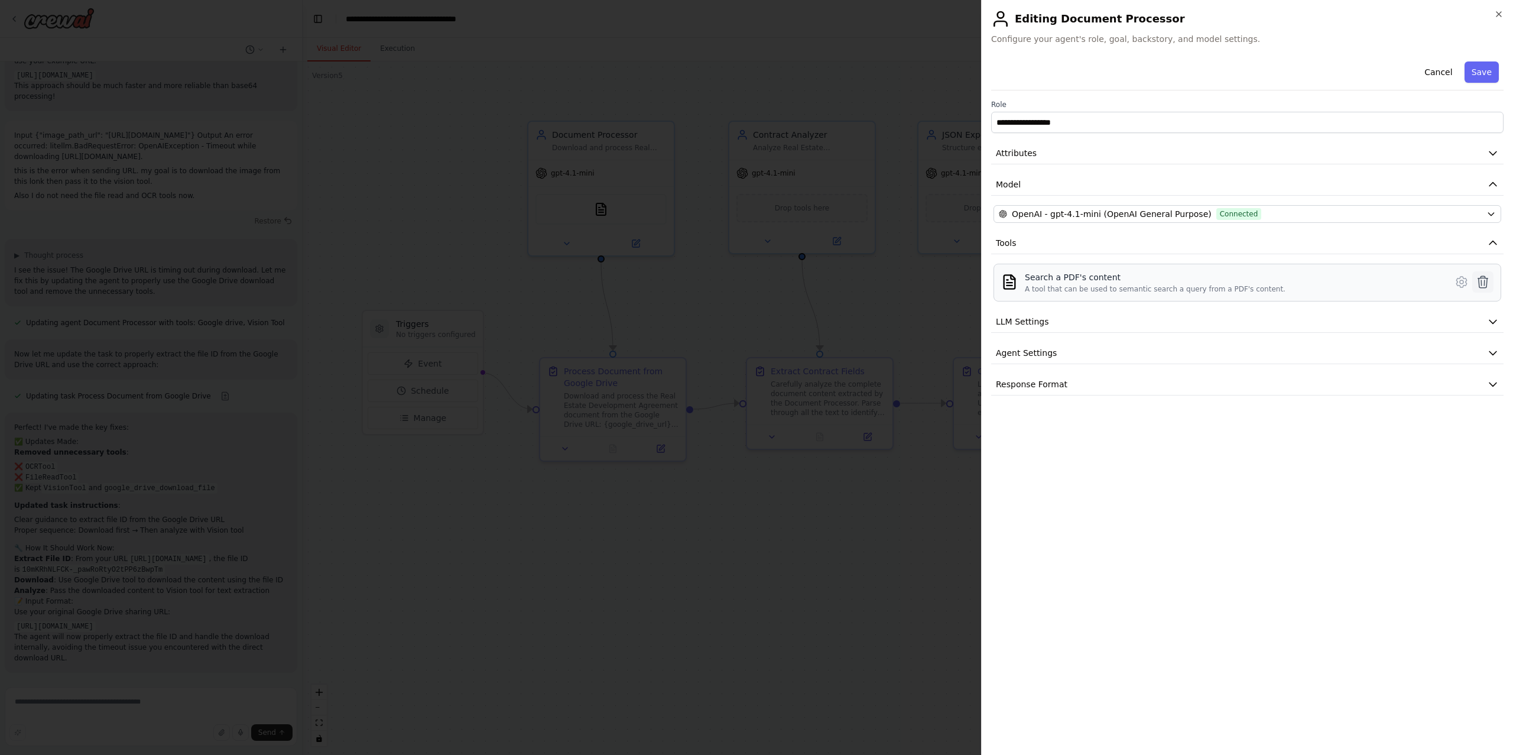
click at [1484, 284] on icon at bounding box center [1483, 282] width 10 height 12
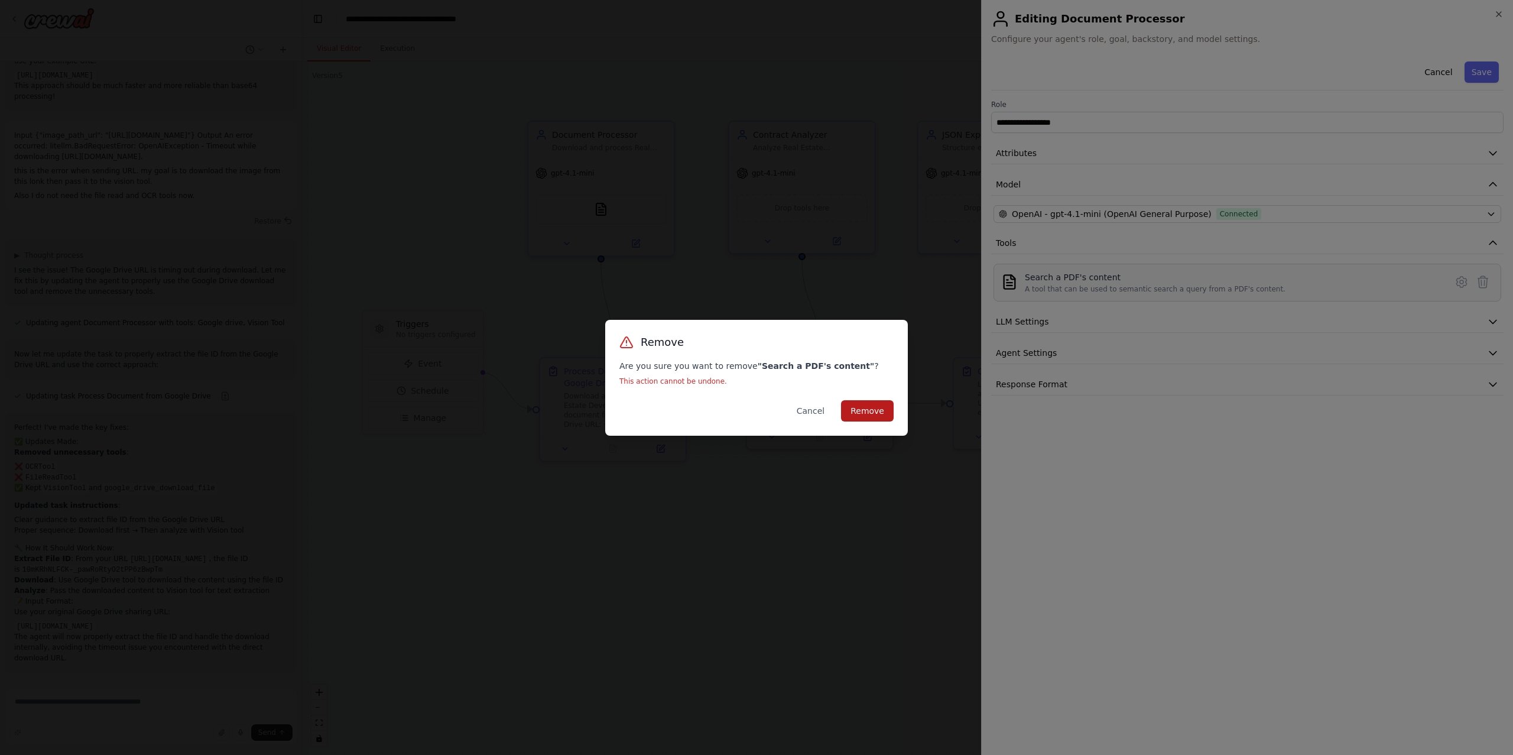
click at [877, 411] on button "Remove" at bounding box center [867, 410] width 53 height 21
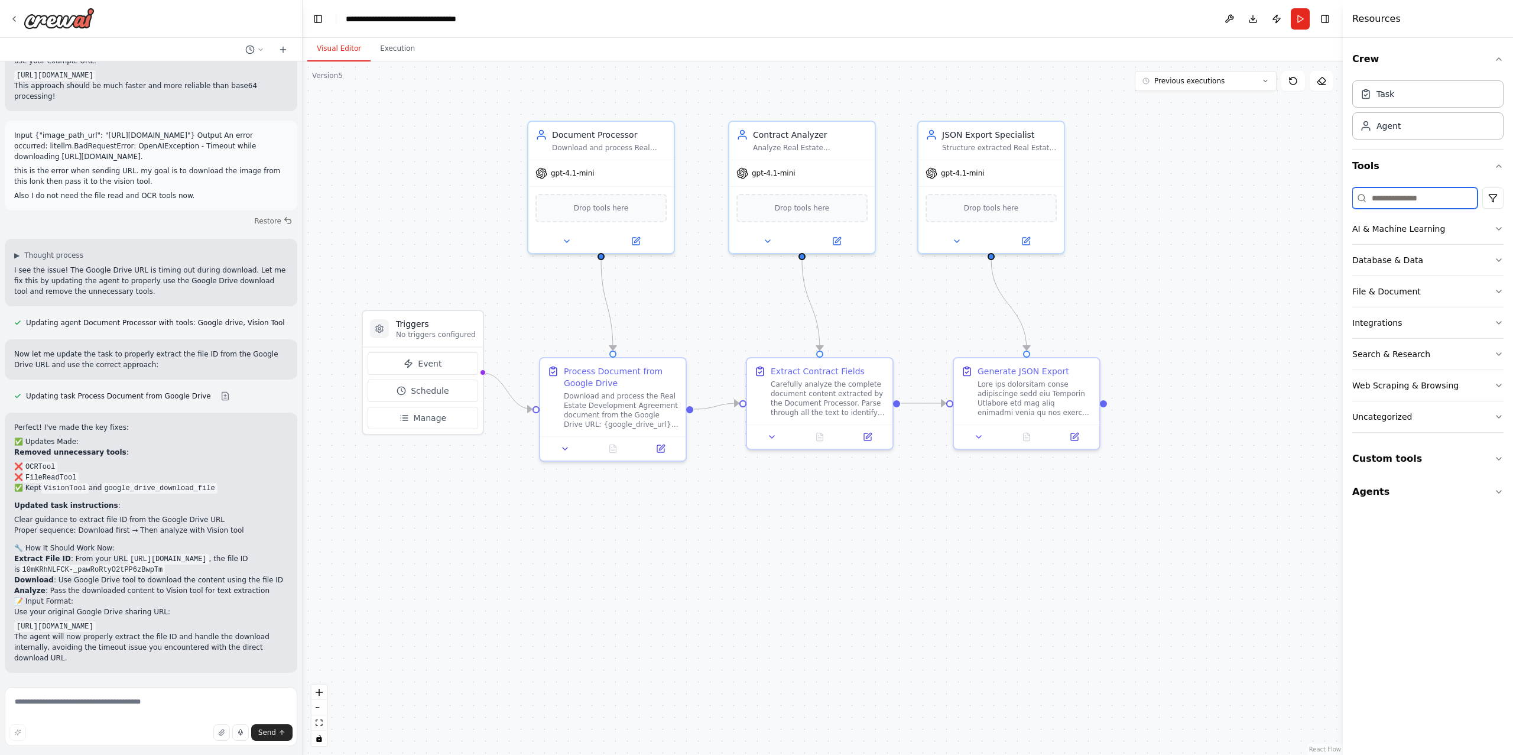
click at [1435, 197] on input at bounding box center [1414, 197] width 125 height 21
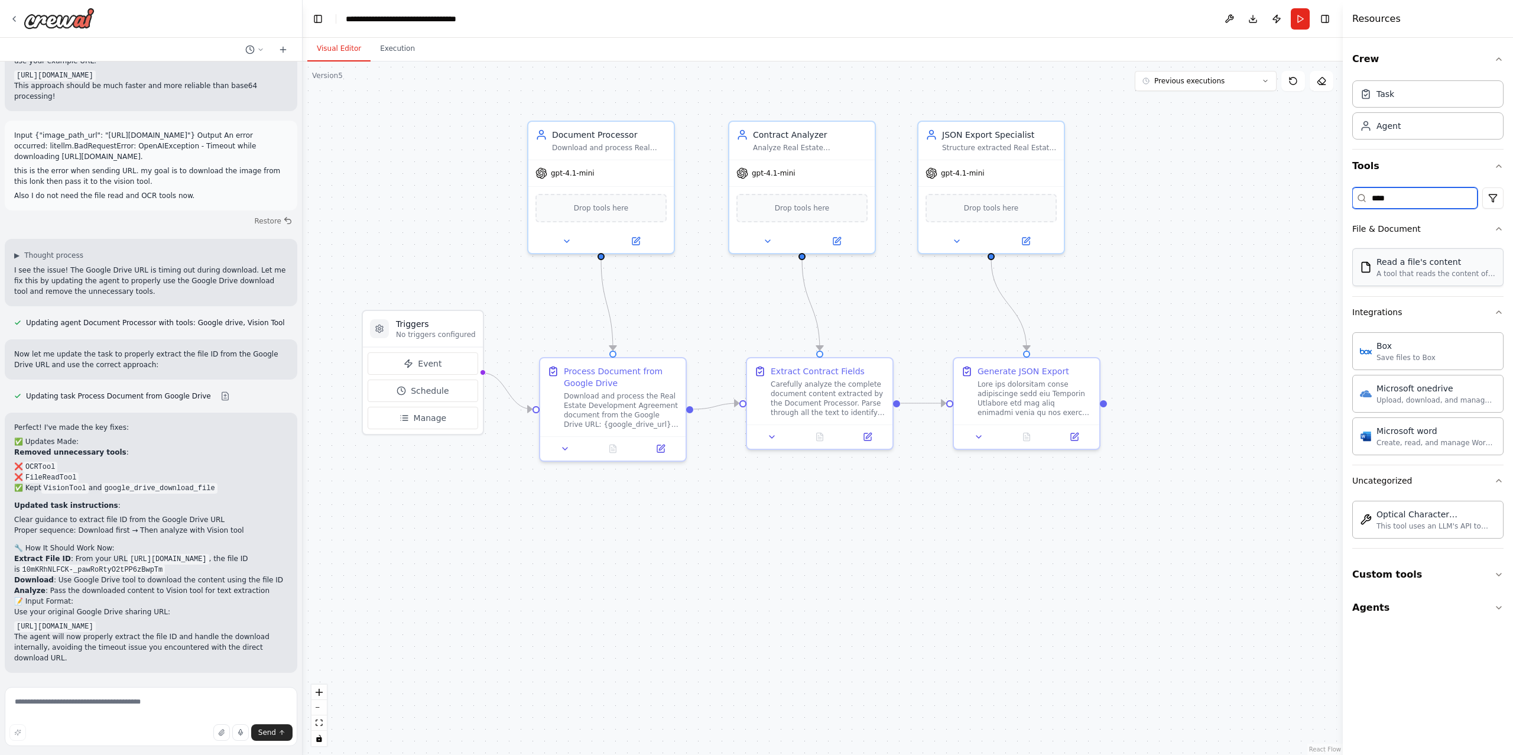
type input "****"
click at [667, 446] on button at bounding box center [660, 446] width 41 height 14
click at [1299, 24] on button "Run" at bounding box center [1300, 18] width 19 height 21
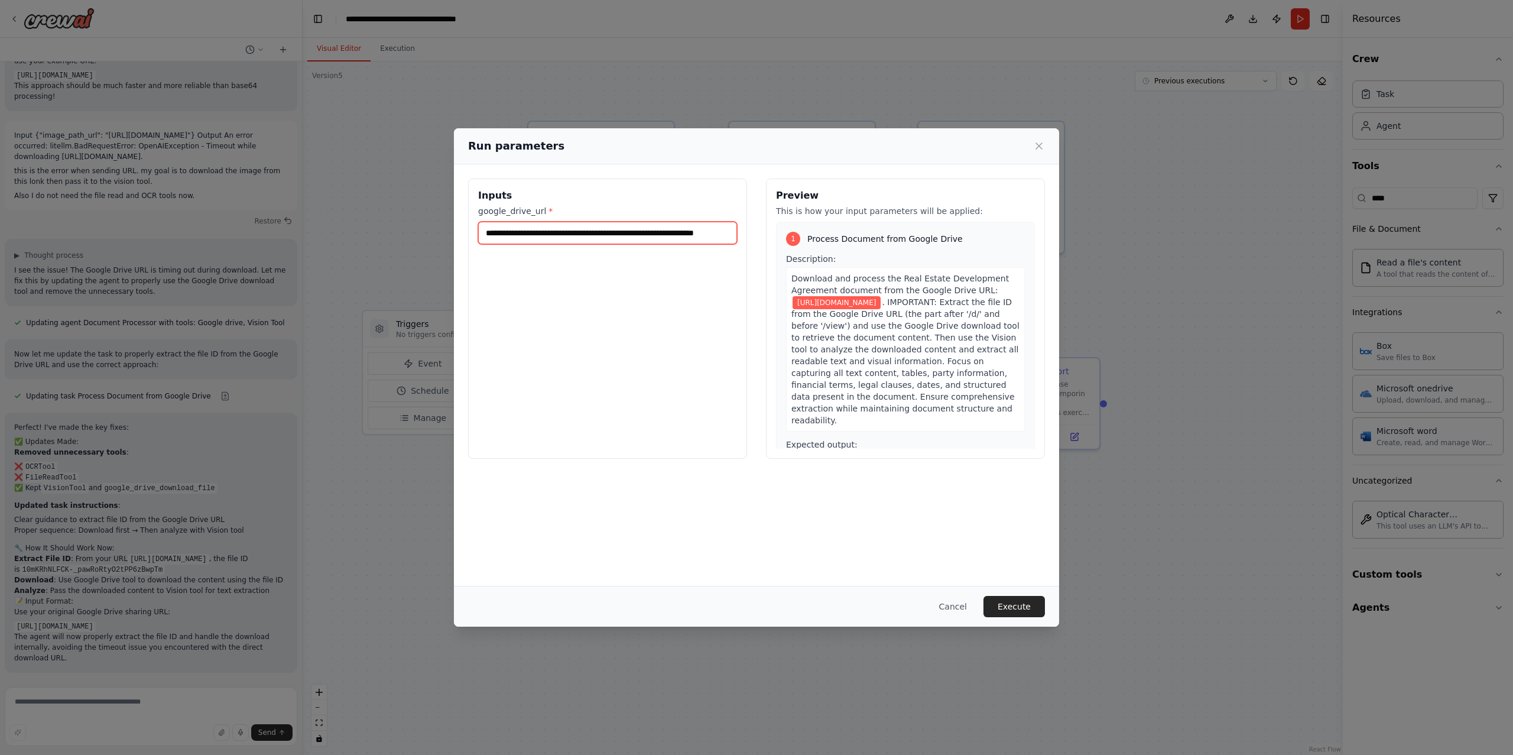
scroll to position [0, 59]
drag, startPoint x: 666, startPoint y: 231, endPoint x: 926, endPoint y: 231, distance: 259.4
click at [926, 231] on div "**********" at bounding box center [756, 318] width 577 height 280
click at [1020, 606] on button "Execute" at bounding box center [1013, 606] width 61 height 21
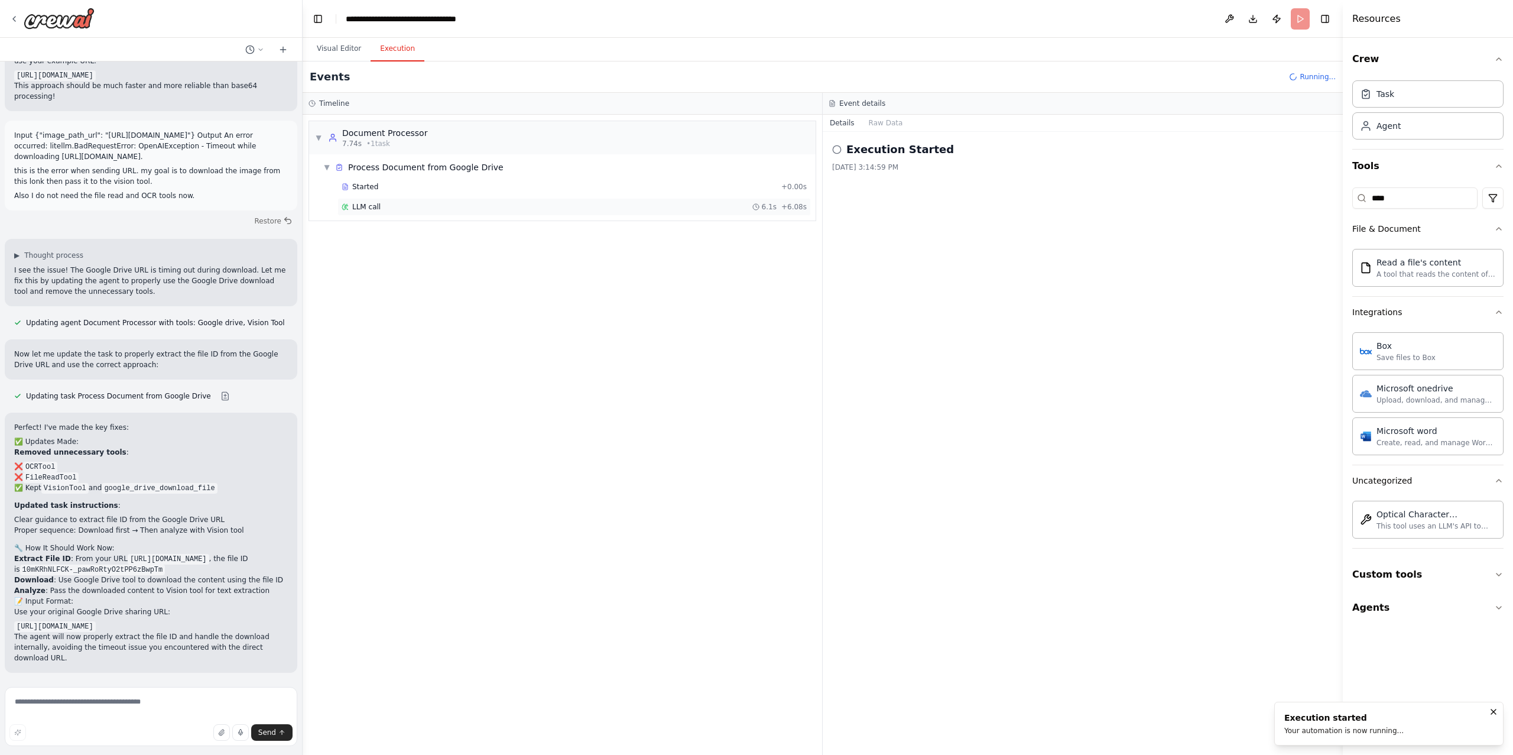
click at [443, 216] on div "LLM call 6.1s + 6.08s" at bounding box center [573, 207] width 473 height 18
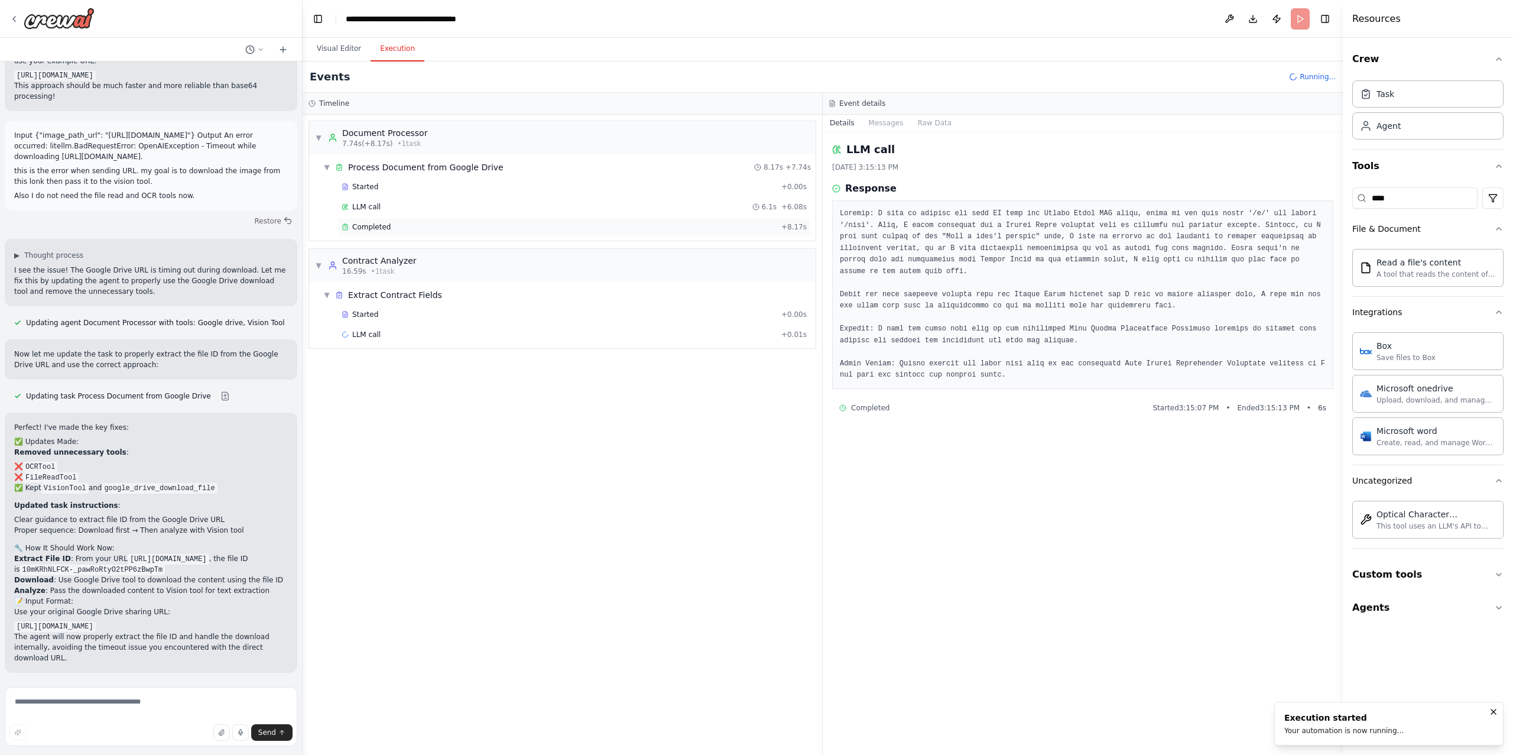
click at [437, 232] on div "Completed" at bounding box center [559, 226] width 435 height 9
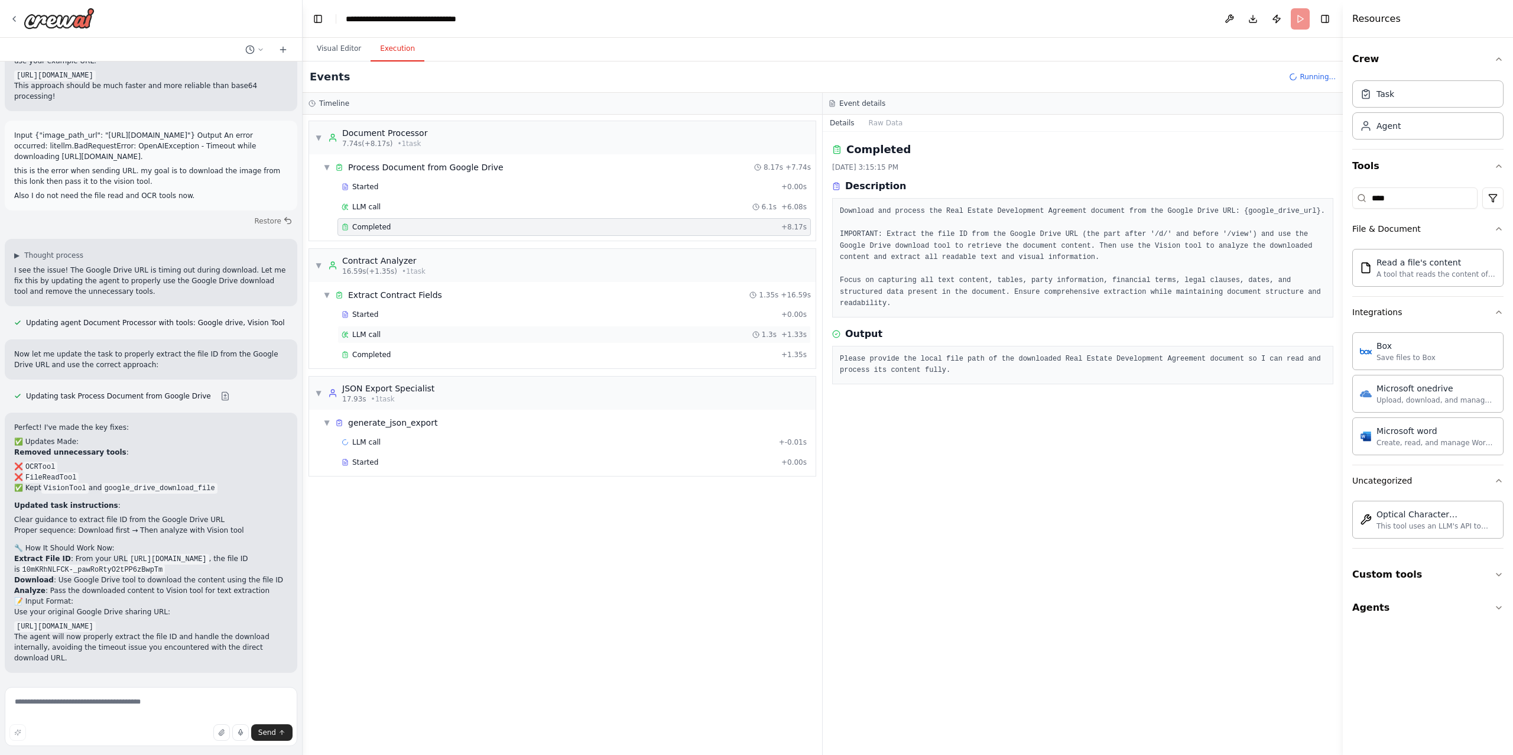
click at [411, 329] on div "LLM call 1.3s + 1.33s" at bounding box center [573, 335] width 473 height 18
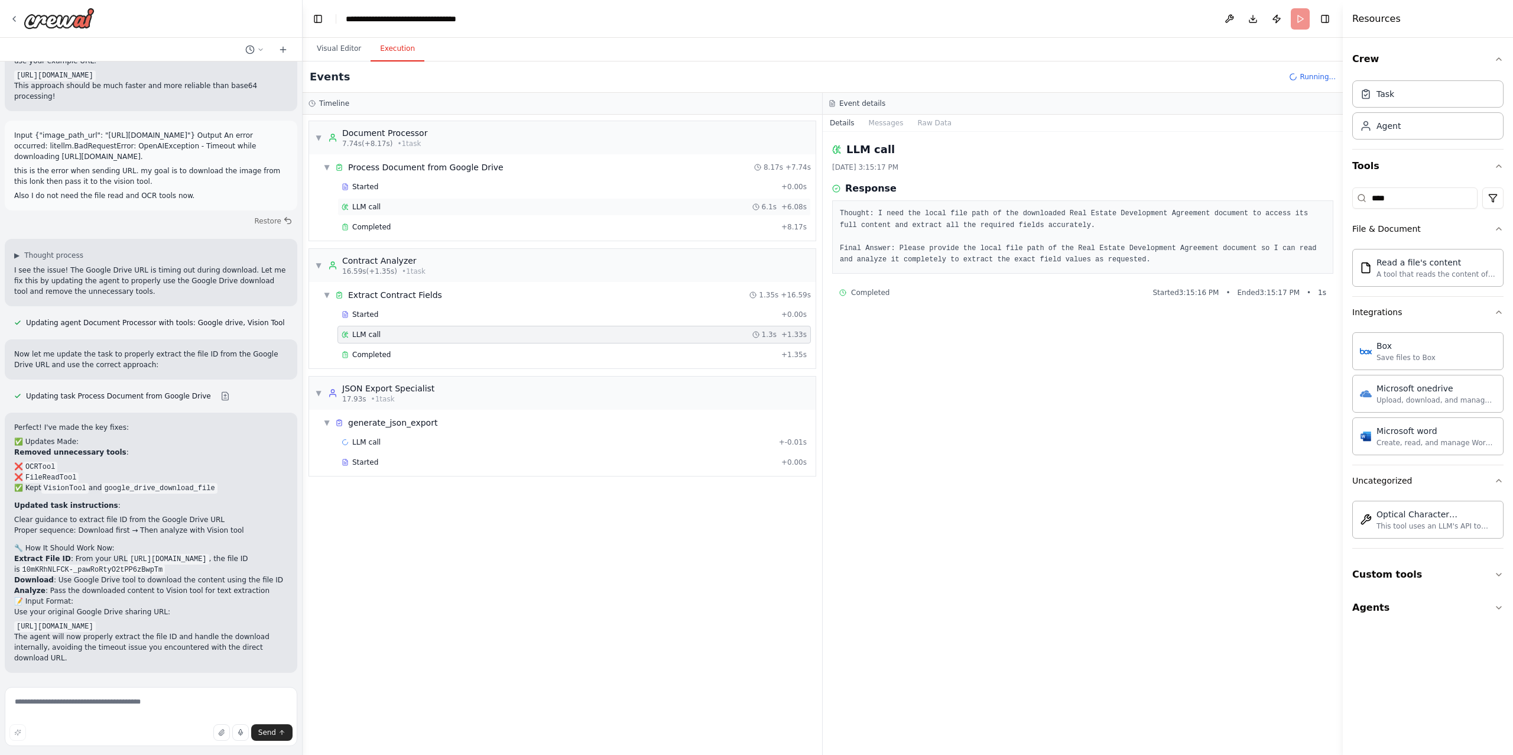
click at [405, 207] on div "LLM call 6.1s + 6.08s" at bounding box center [574, 206] width 465 height 9
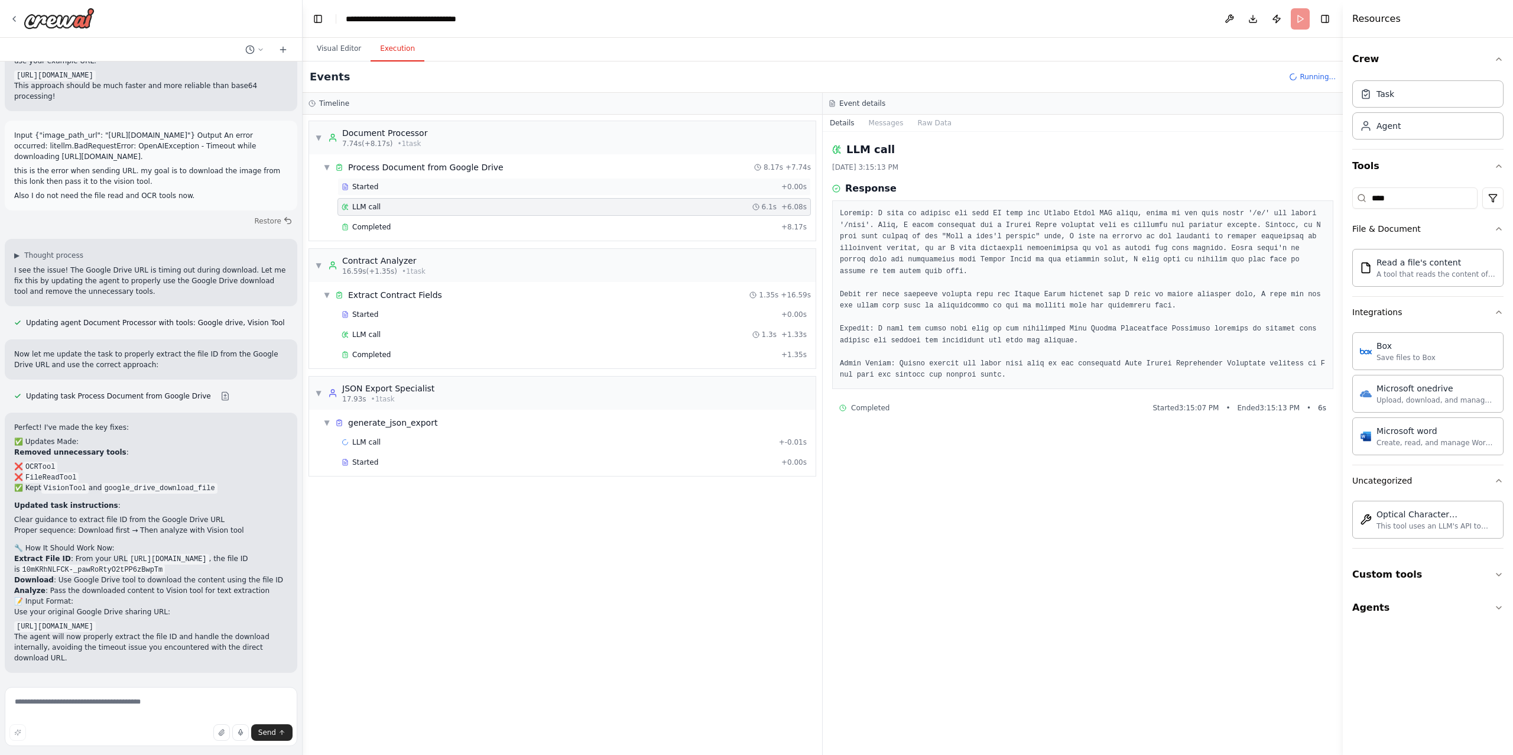
click at [404, 186] on div "Started" at bounding box center [559, 186] width 435 height 9
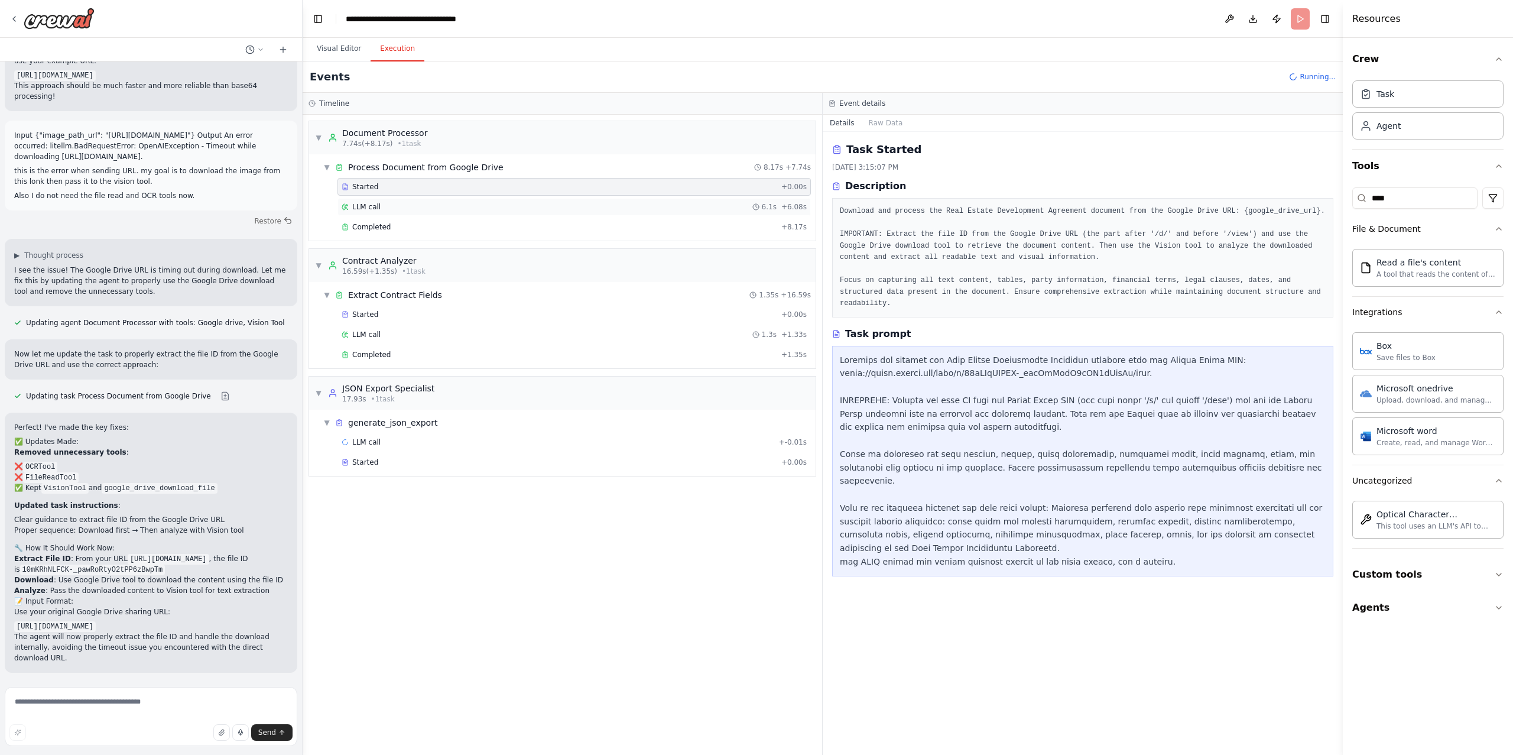
click at [382, 211] on div "LLM call 6.1s + 6.08s" at bounding box center [574, 206] width 465 height 9
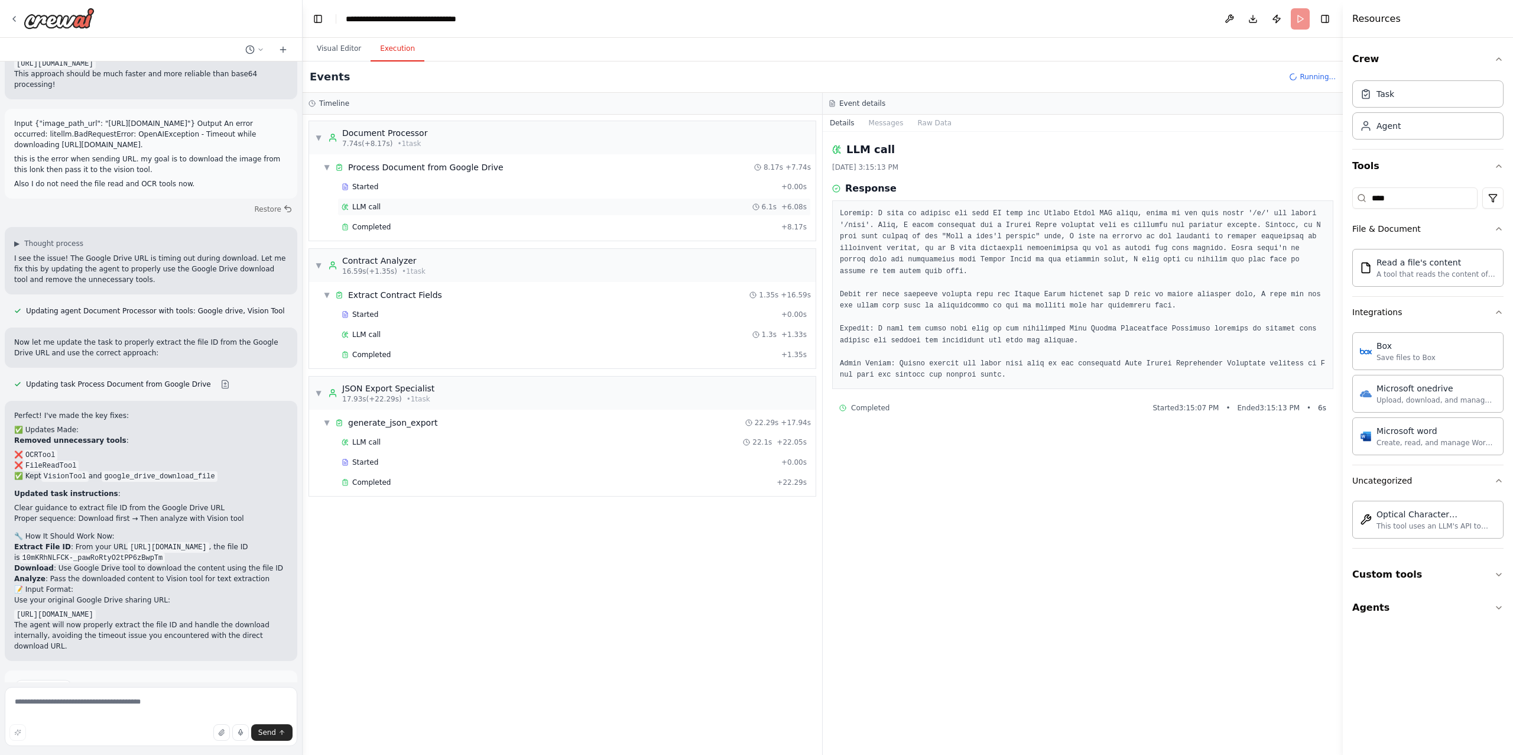
scroll to position [6286, 0]
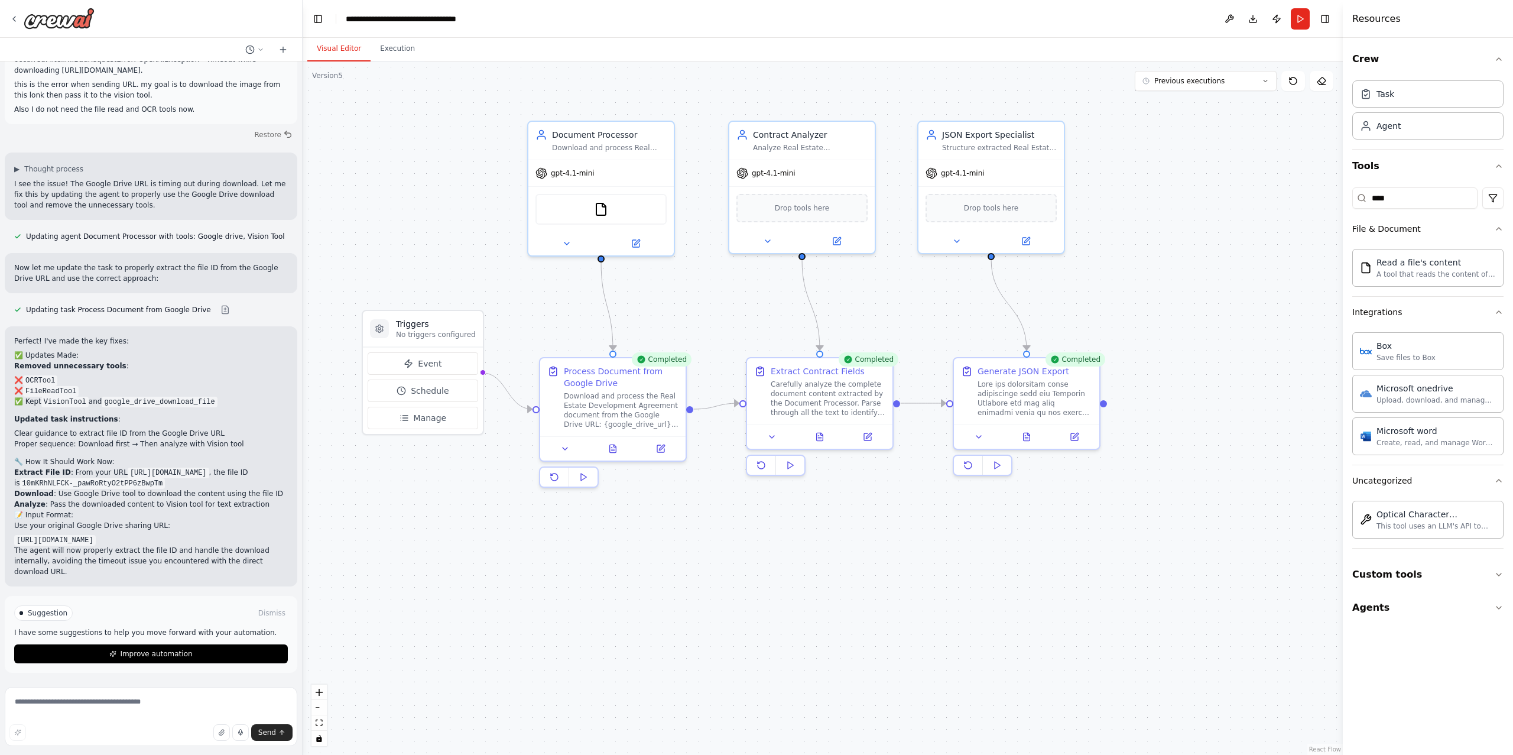
click at [348, 53] on button "Visual Editor" at bounding box center [338, 49] width 63 height 25
click at [1407, 200] on input "****" at bounding box center [1414, 197] width 125 height 21
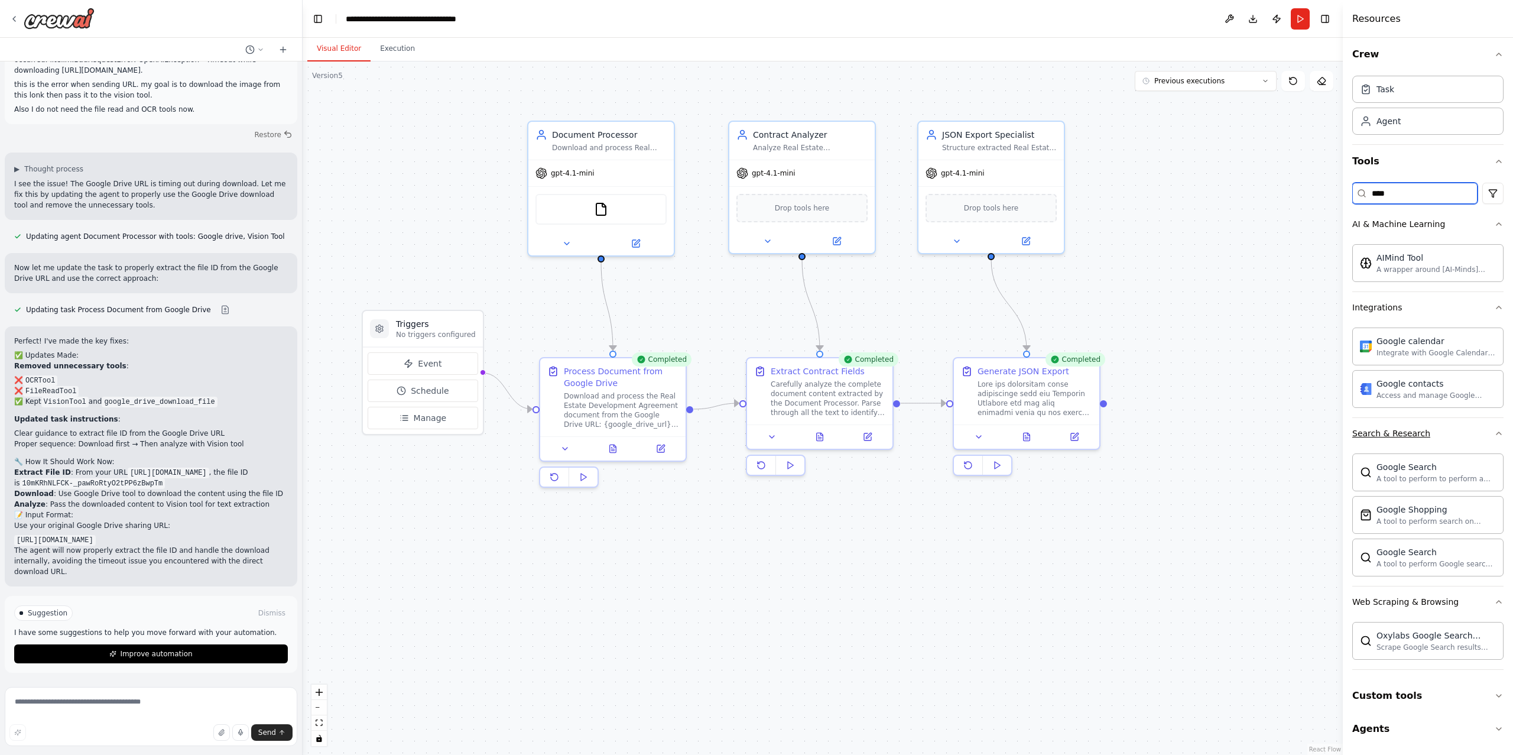
scroll to position [0, 0]
type input "*"
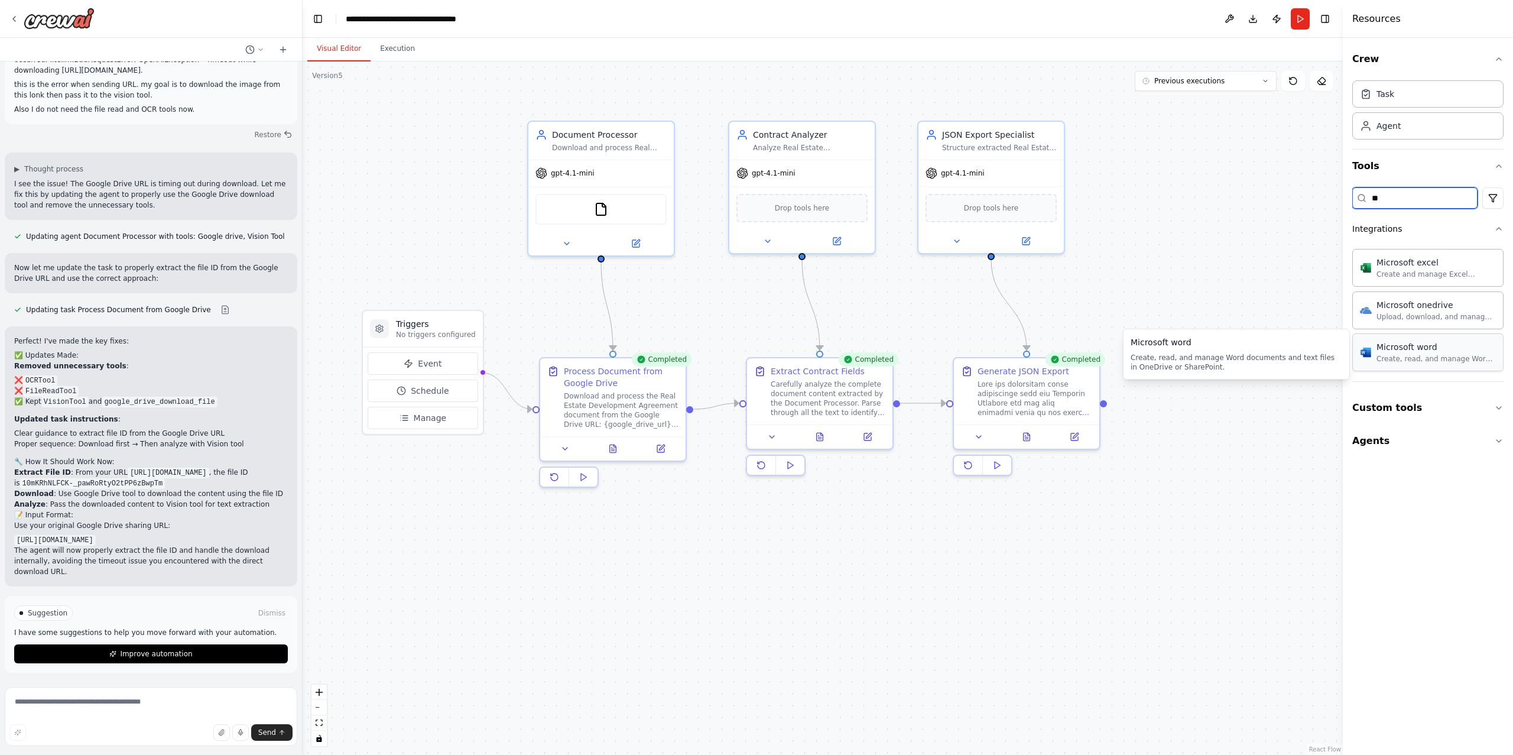
type input "*"
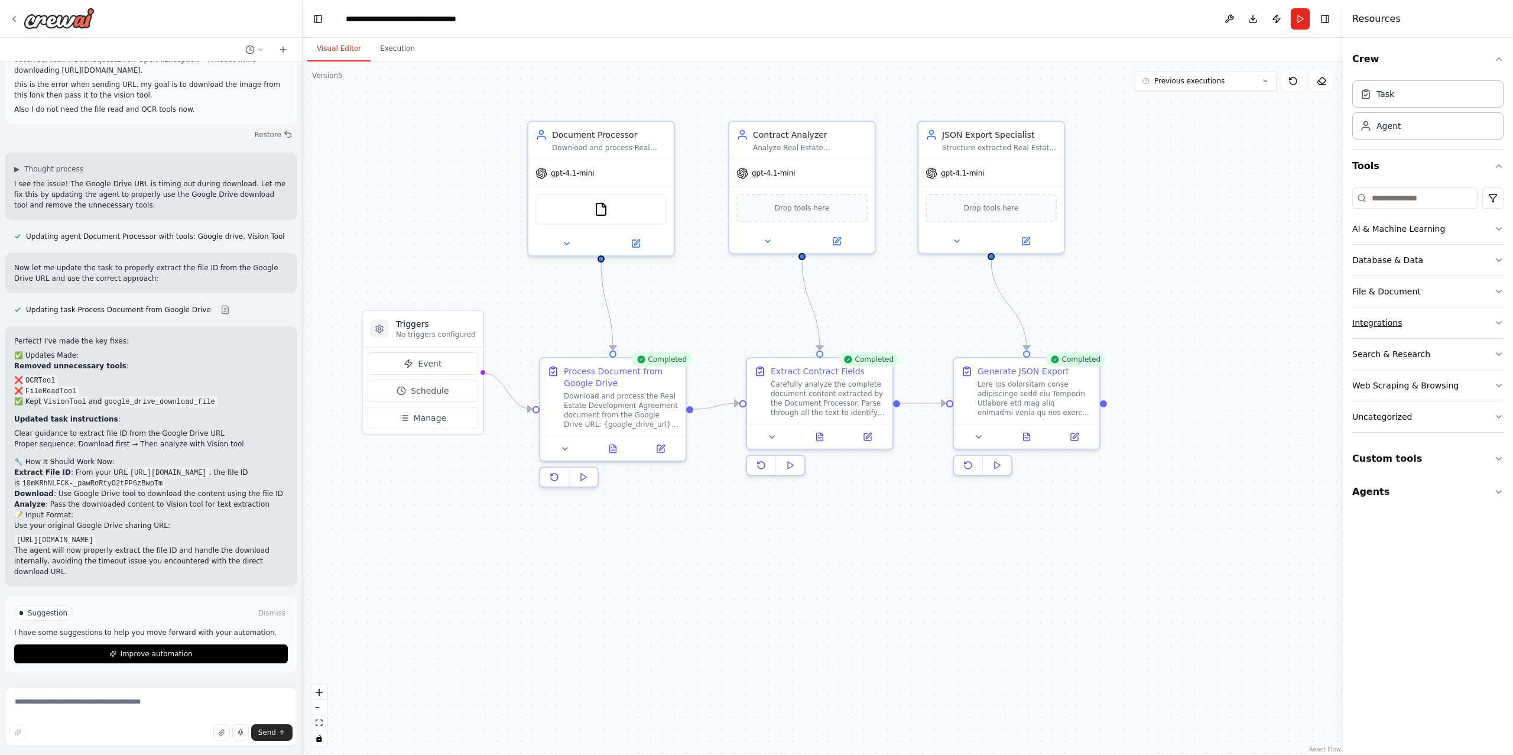
click at [1425, 319] on button "Integrations" at bounding box center [1427, 322] width 151 height 31
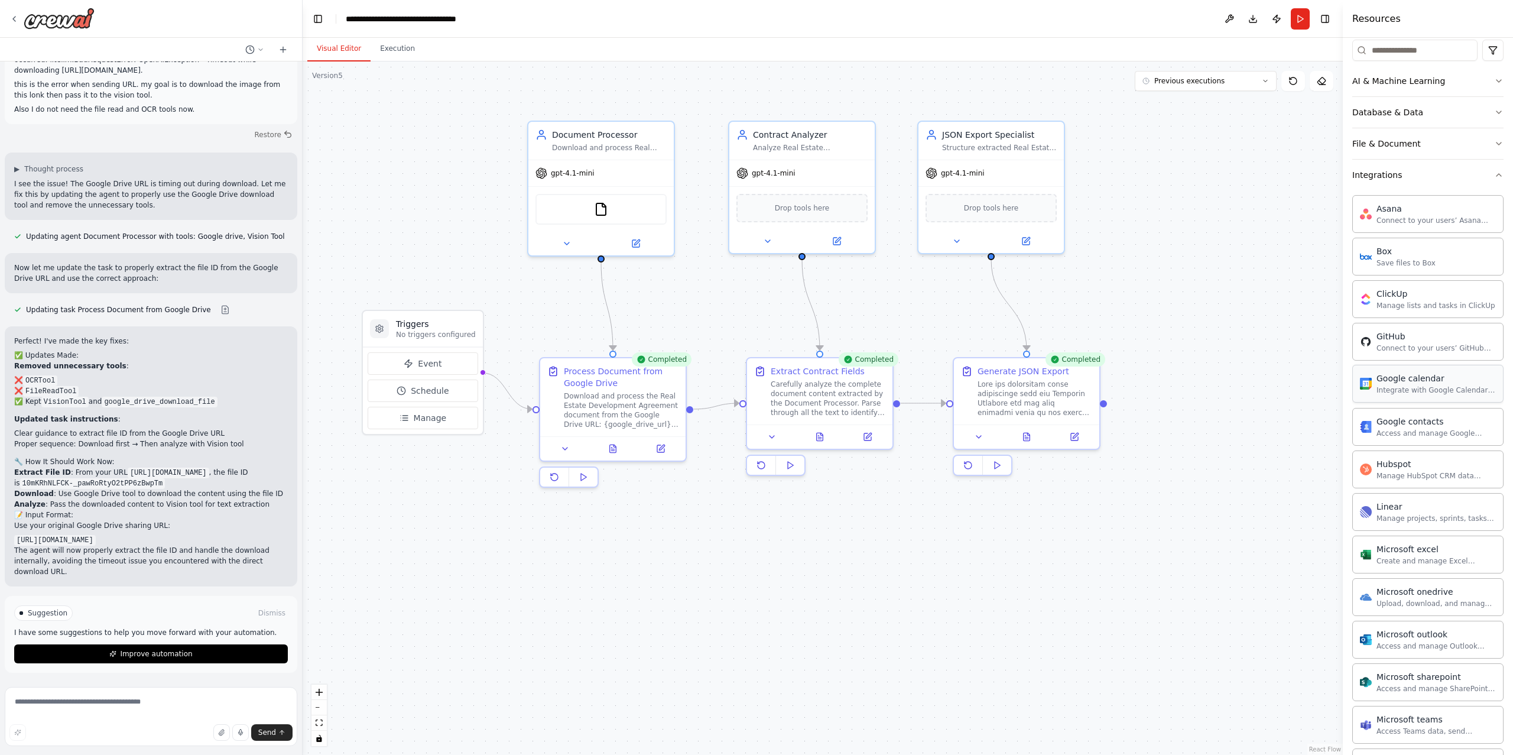
scroll to position [145, 0]
click at [1441, 174] on button "Integrations" at bounding box center [1427, 178] width 151 height 31
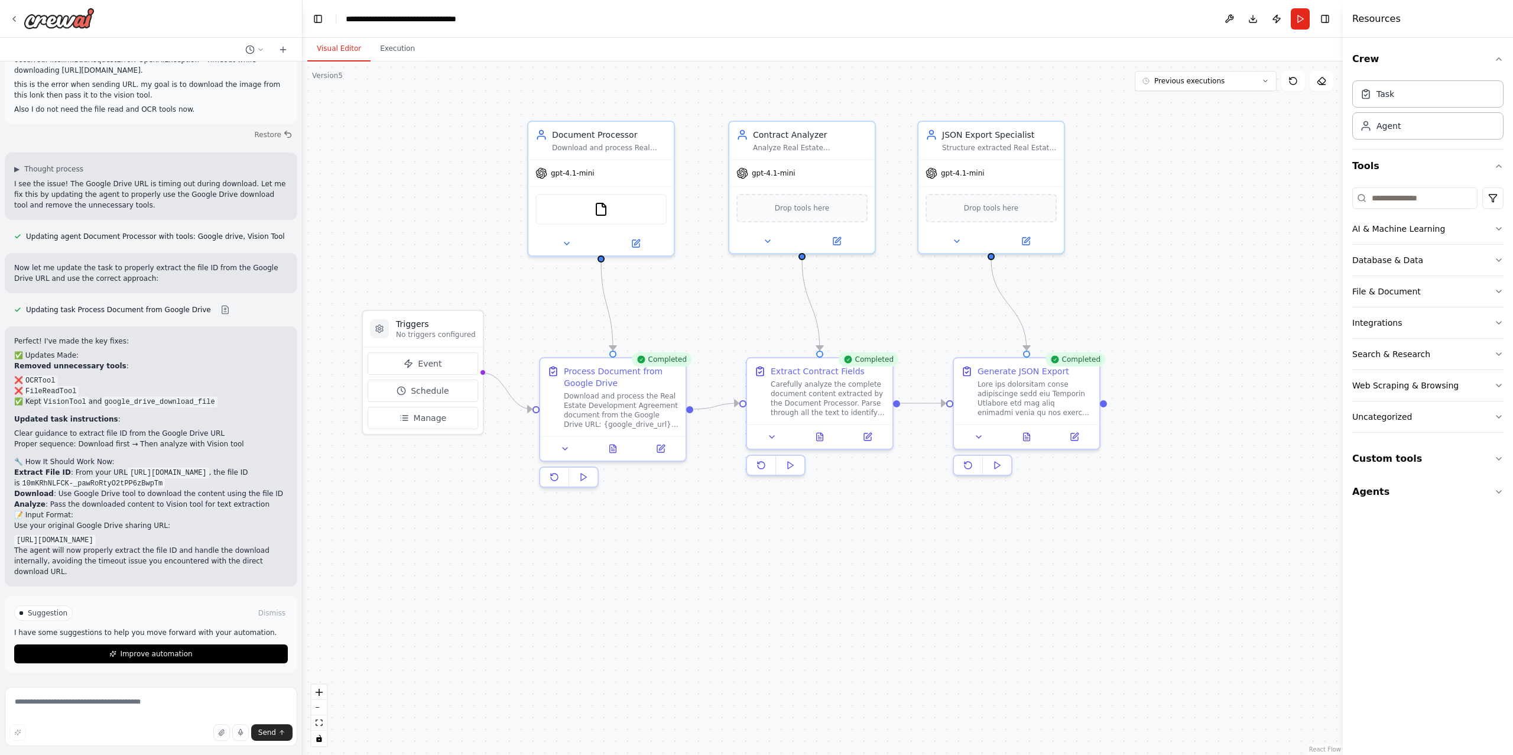
click at [1200, 224] on div ".deletable-edge-delete-btn { width: 20px; height: 20px; border: 0px solid #ffff…" at bounding box center [823, 407] width 1040 height 693
click at [475, 582] on div ".deletable-edge-delete-btn { width: 20px; height: 20px; border: 0px solid #ffff…" at bounding box center [823, 407] width 1040 height 693
click at [98, 709] on textarea at bounding box center [151, 716] width 293 height 59
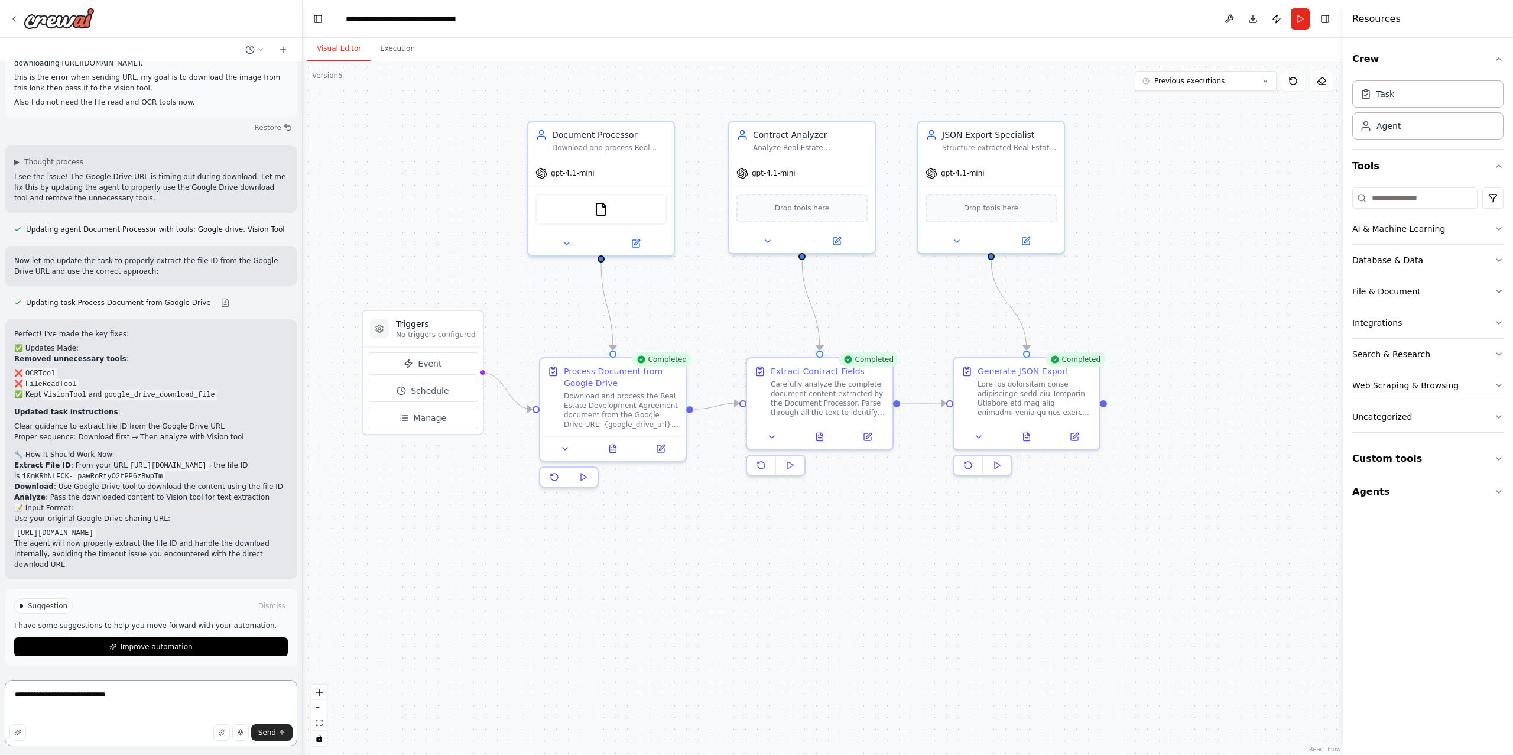
paste textarea "**********"
type textarea "**********"
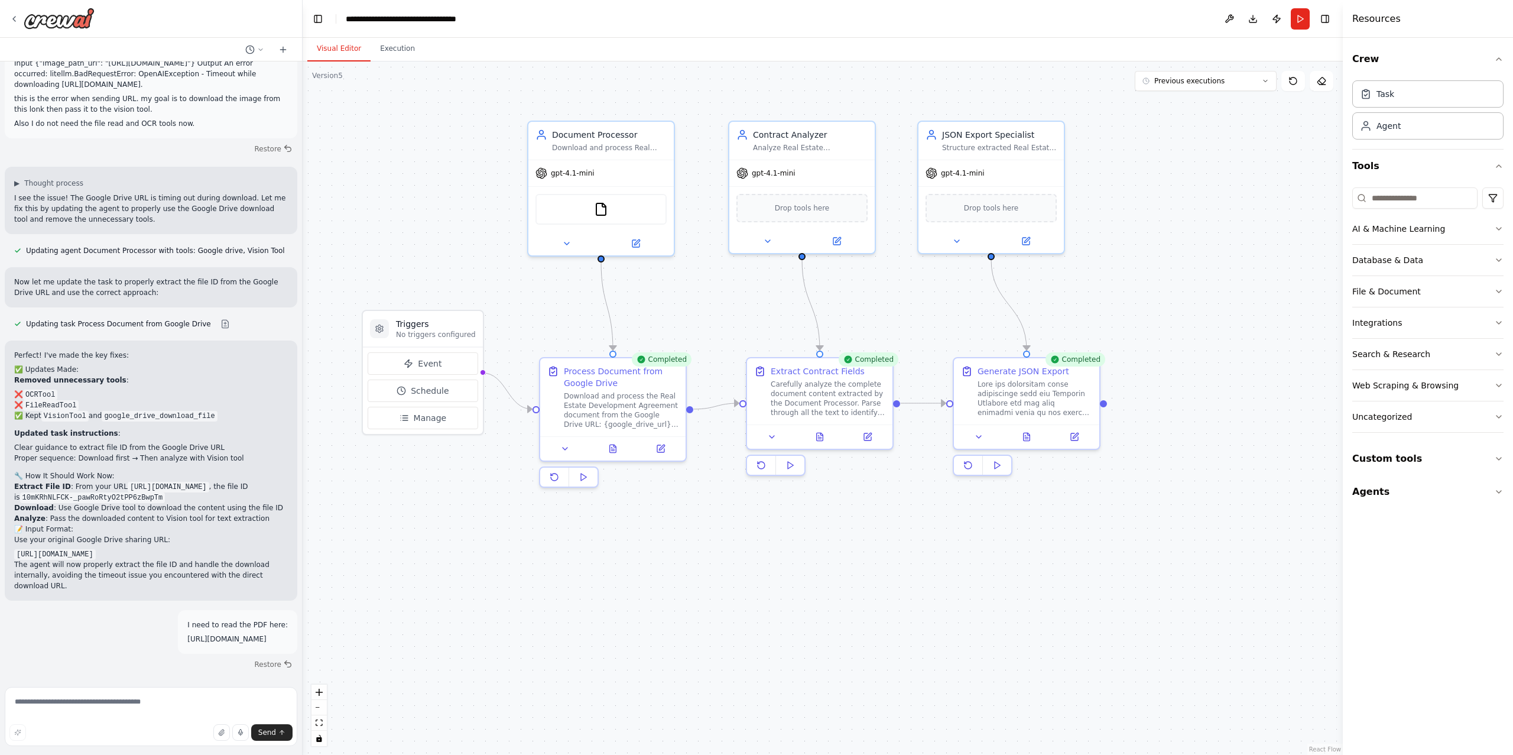
scroll to position [6286, 0]
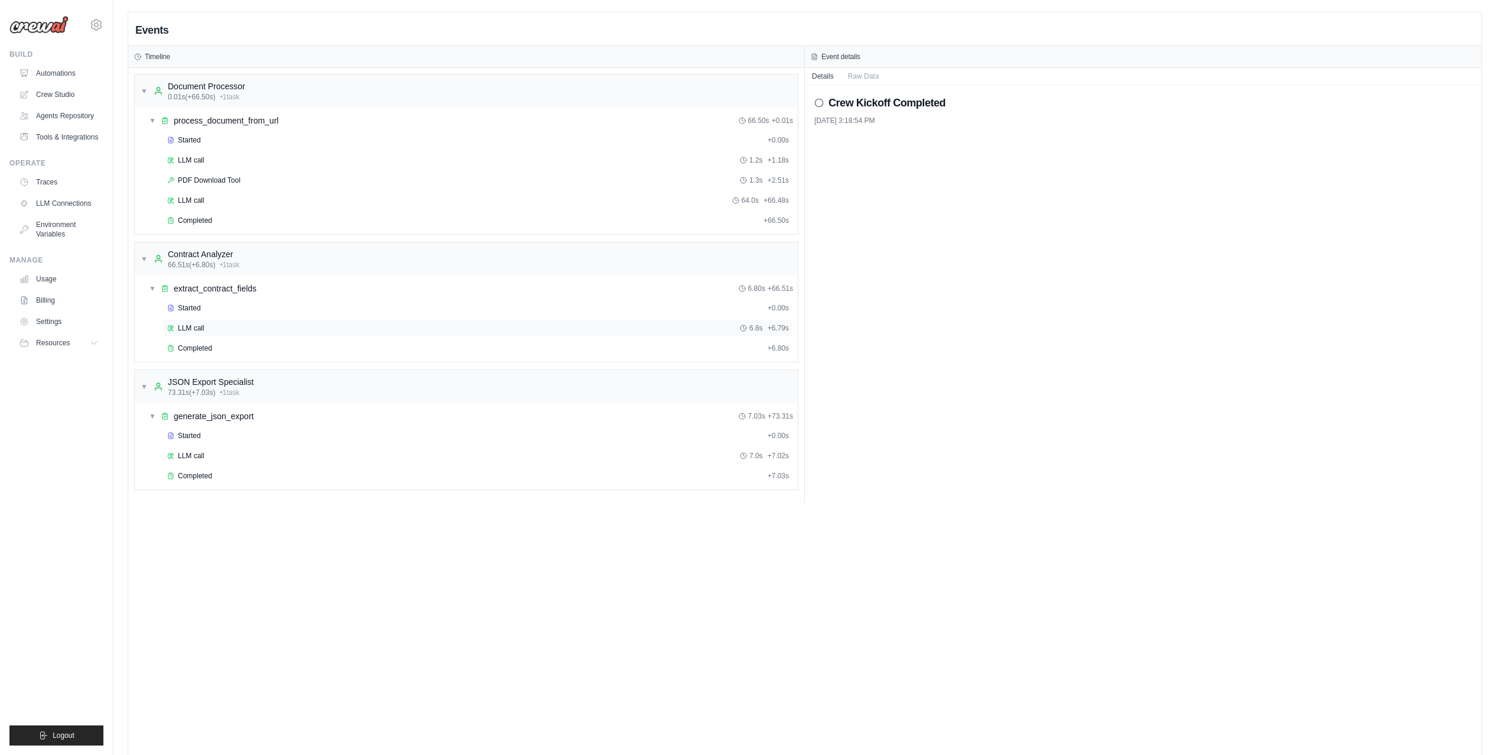
click at [252, 333] on div "LLM call 6.8s + 6.79s" at bounding box center [478, 327] width 622 height 9
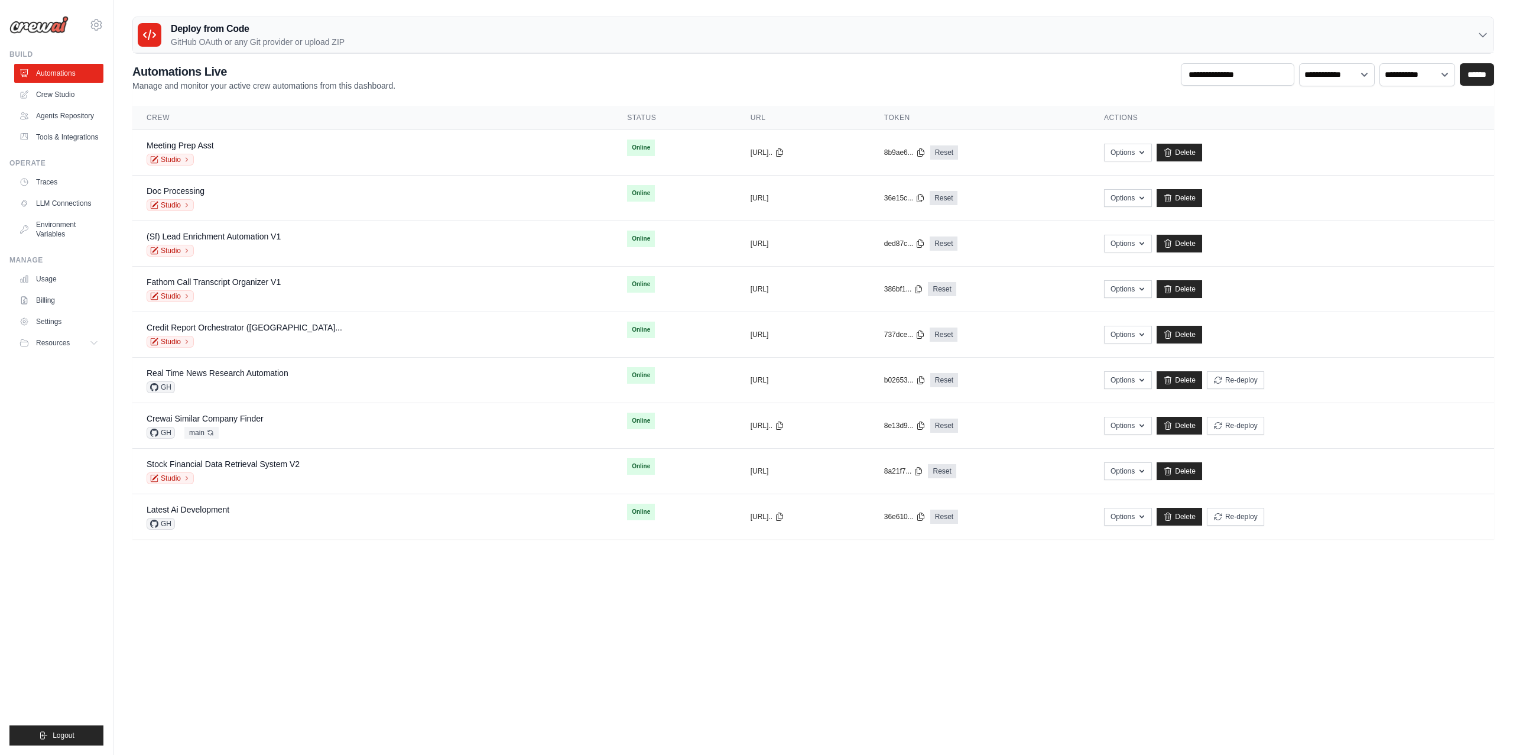
click at [291, 37] on p "GitHub OAuth or any Git provider or upload ZIP" at bounding box center [258, 42] width 174 height 12
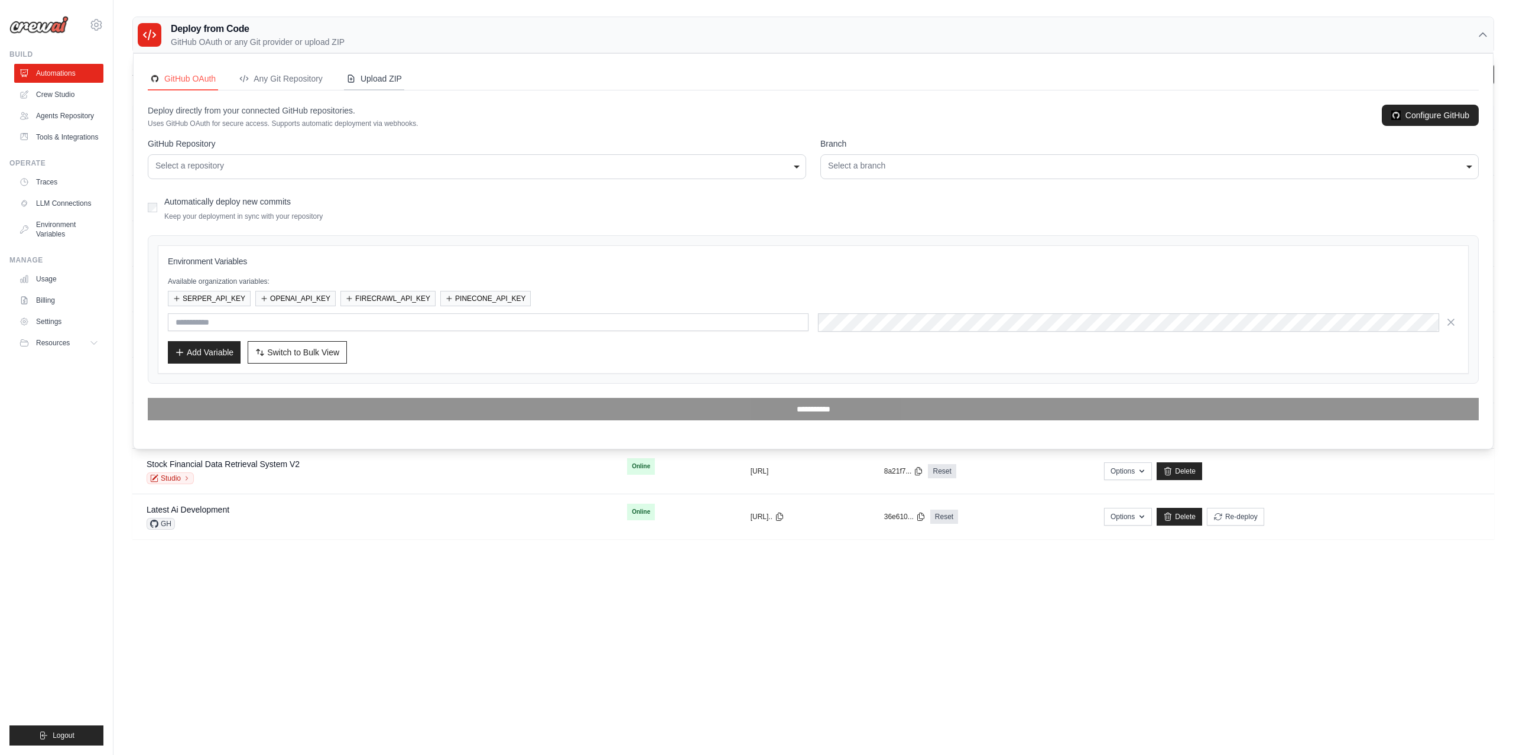
click at [371, 72] on button "Upload ZIP" at bounding box center [374, 79] width 60 height 22
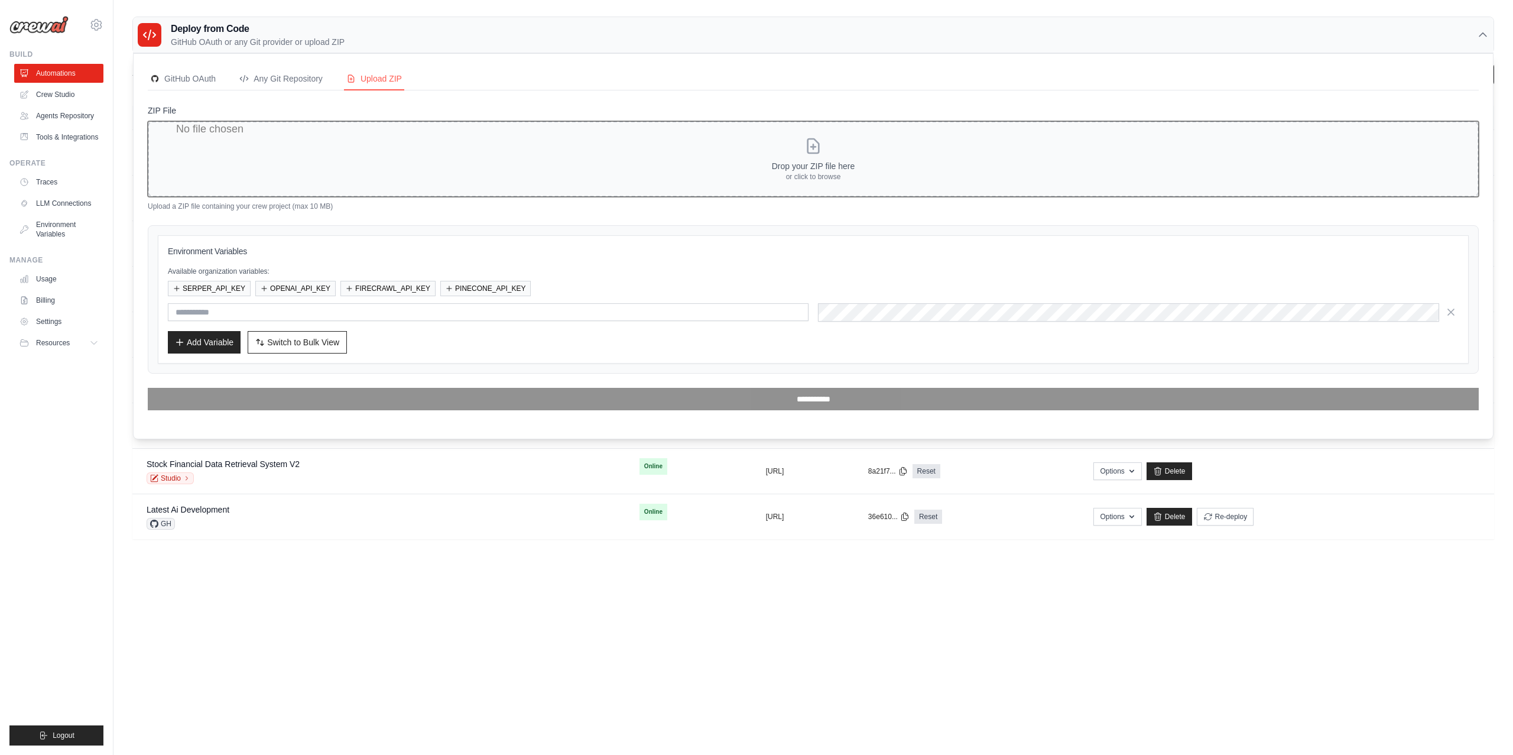
click at [803, 157] on input "ZIP File" at bounding box center [813, 159] width 1331 height 76
type input "**********"
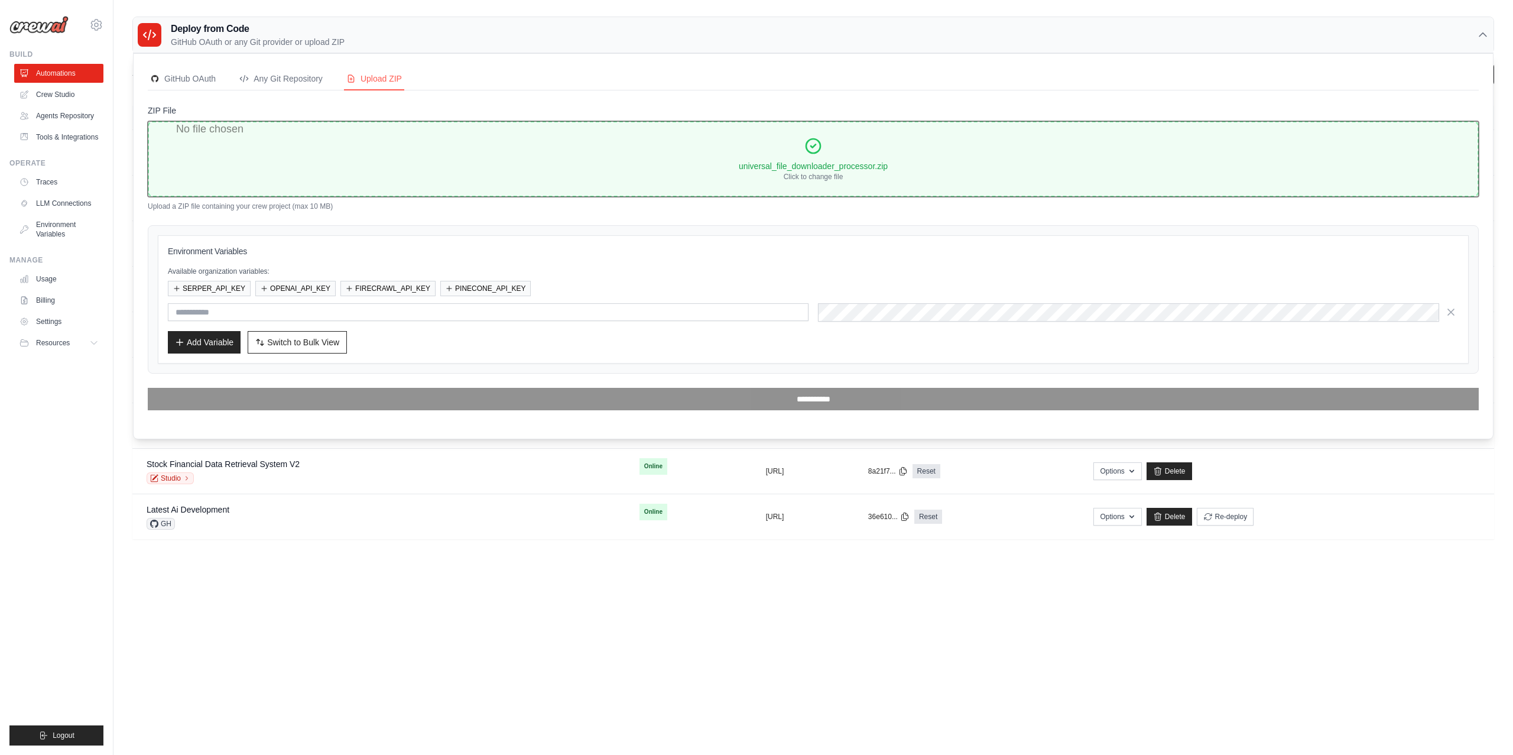
click at [837, 191] on input "ZIP File" at bounding box center [813, 159] width 1331 height 76
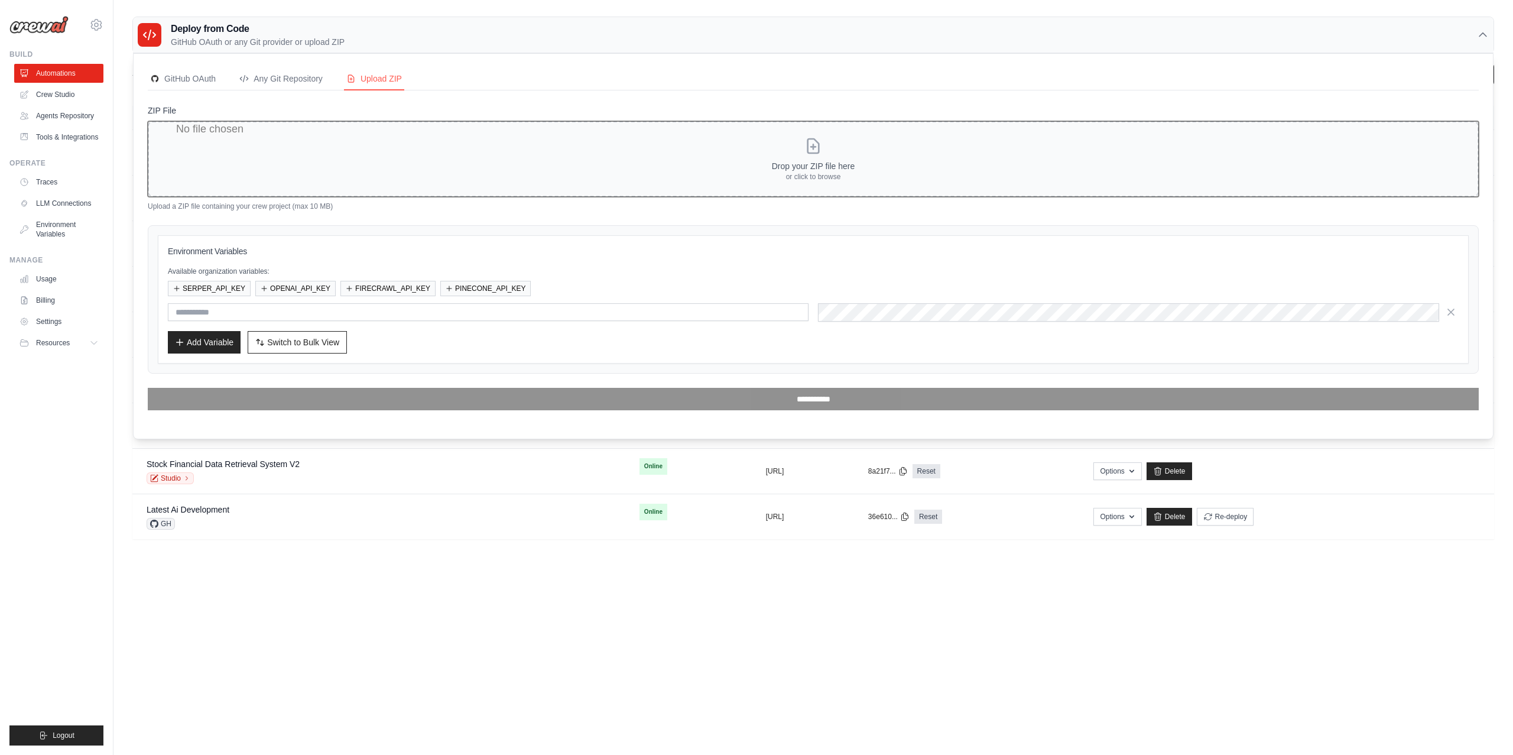
click at [827, 171] on input "ZIP File" at bounding box center [813, 159] width 1331 height 76
type input "**********"
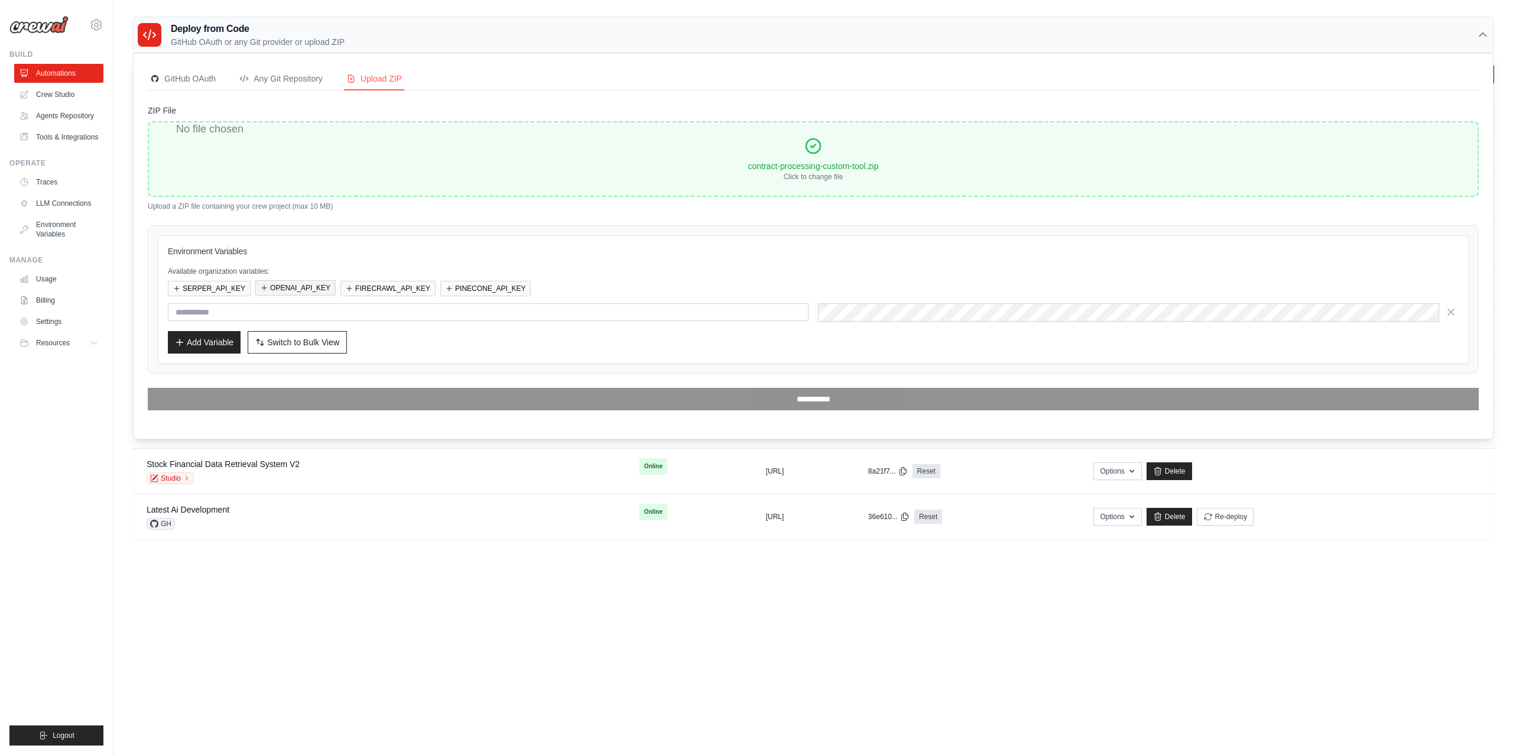
click at [312, 291] on button "OPENAI_API_KEY" at bounding box center [295, 287] width 80 height 15
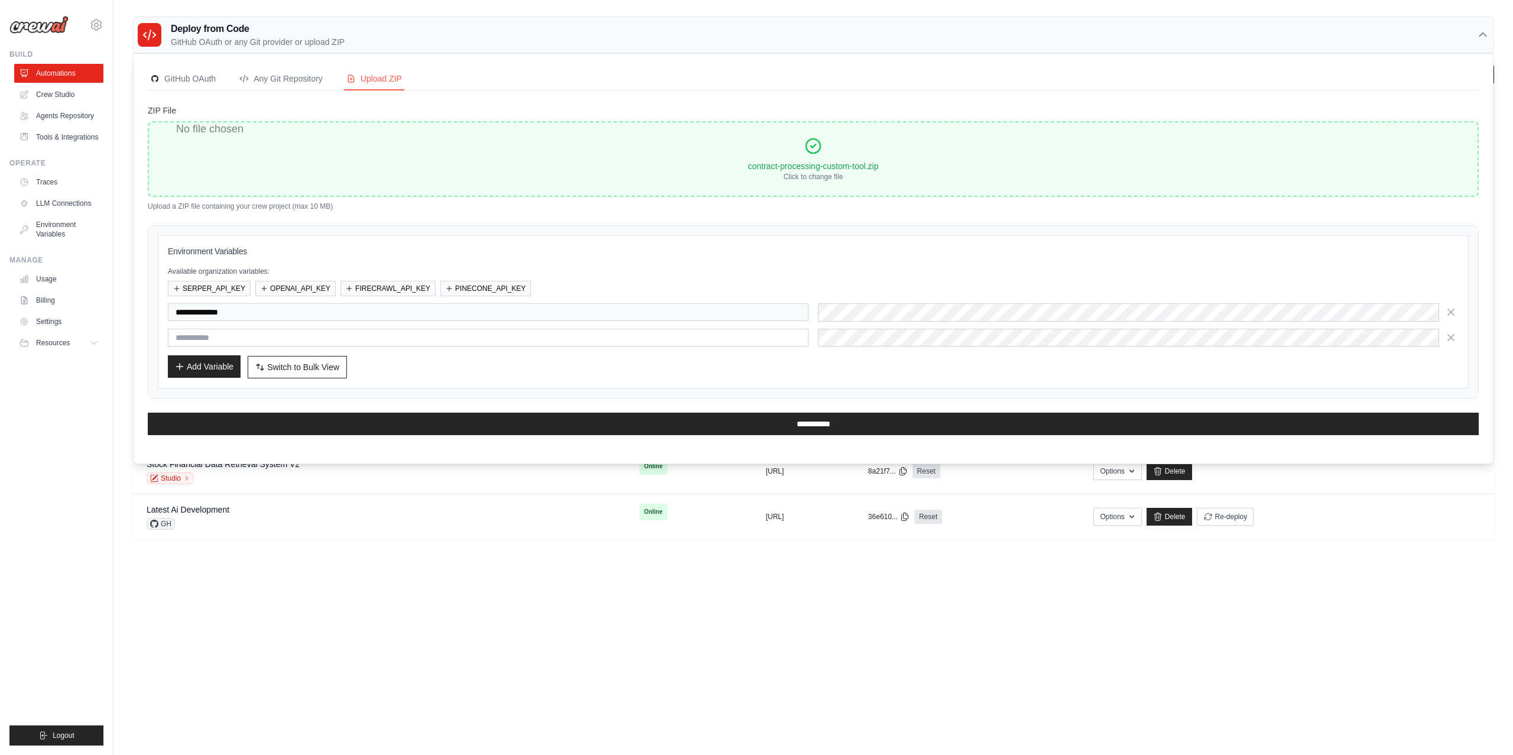
click at [220, 373] on button "Add Variable" at bounding box center [204, 366] width 73 height 22
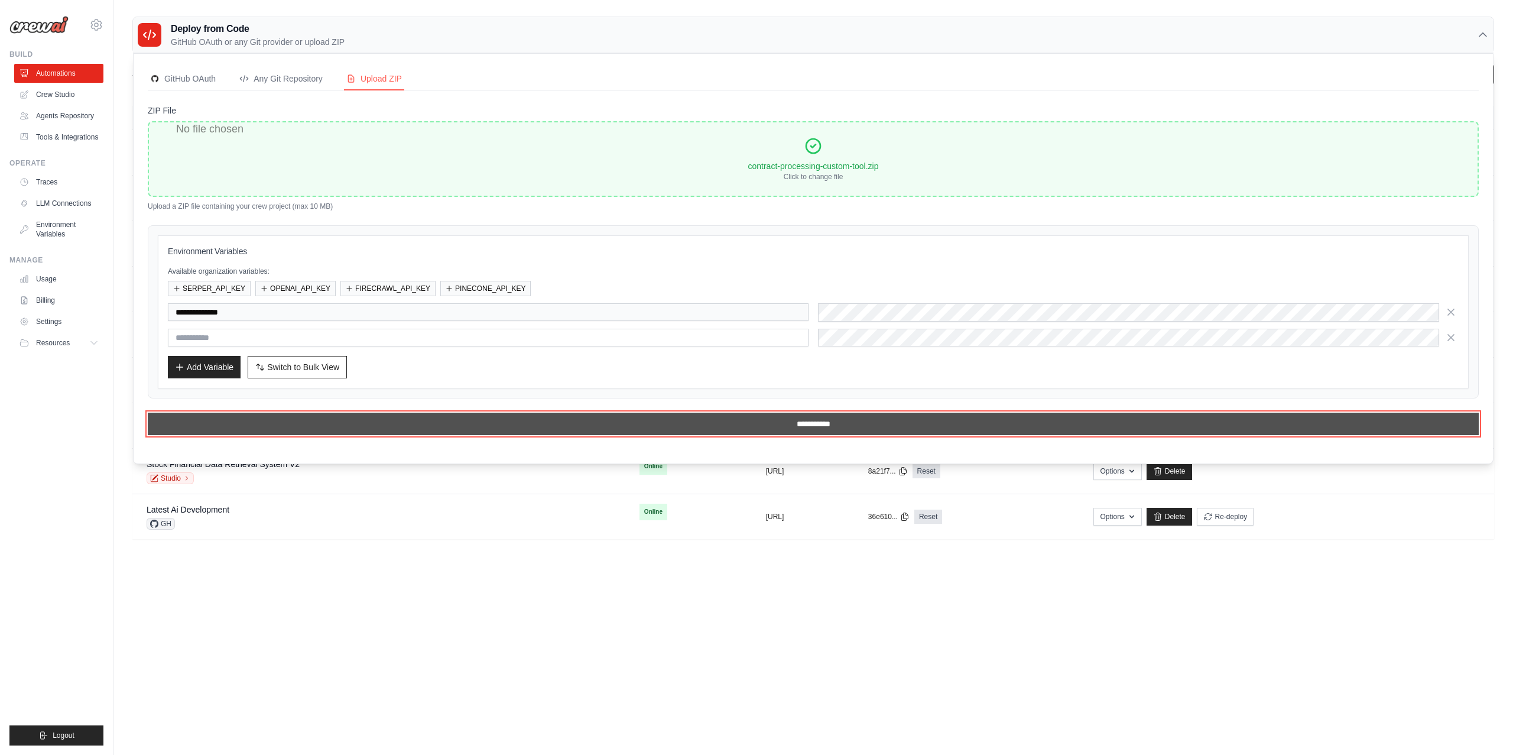
click at [543, 429] on input "**********" at bounding box center [813, 424] width 1331 height 22
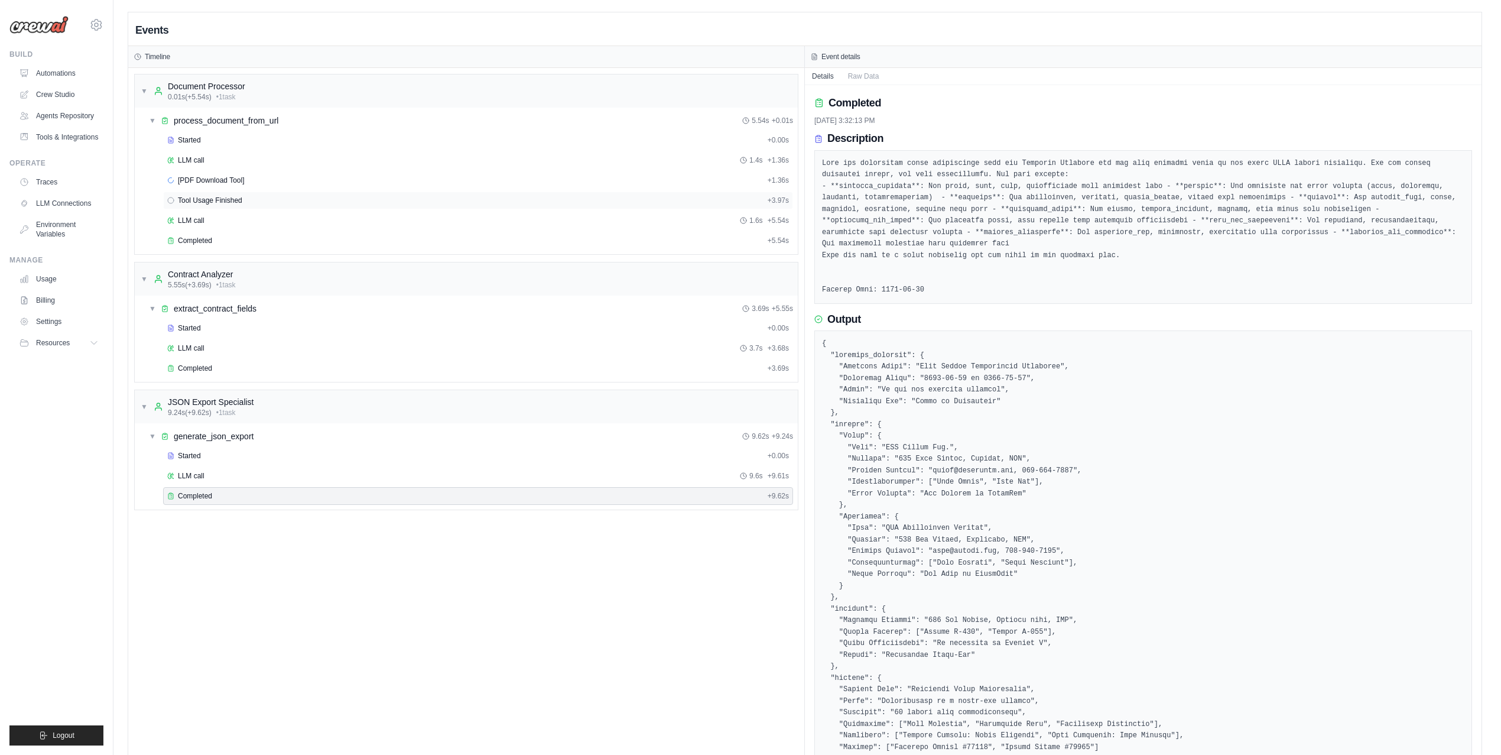
click at [360, 203] on div "Tool Usage Finished + 3.97s" at bounding box center [478, 200] width 622 height 9
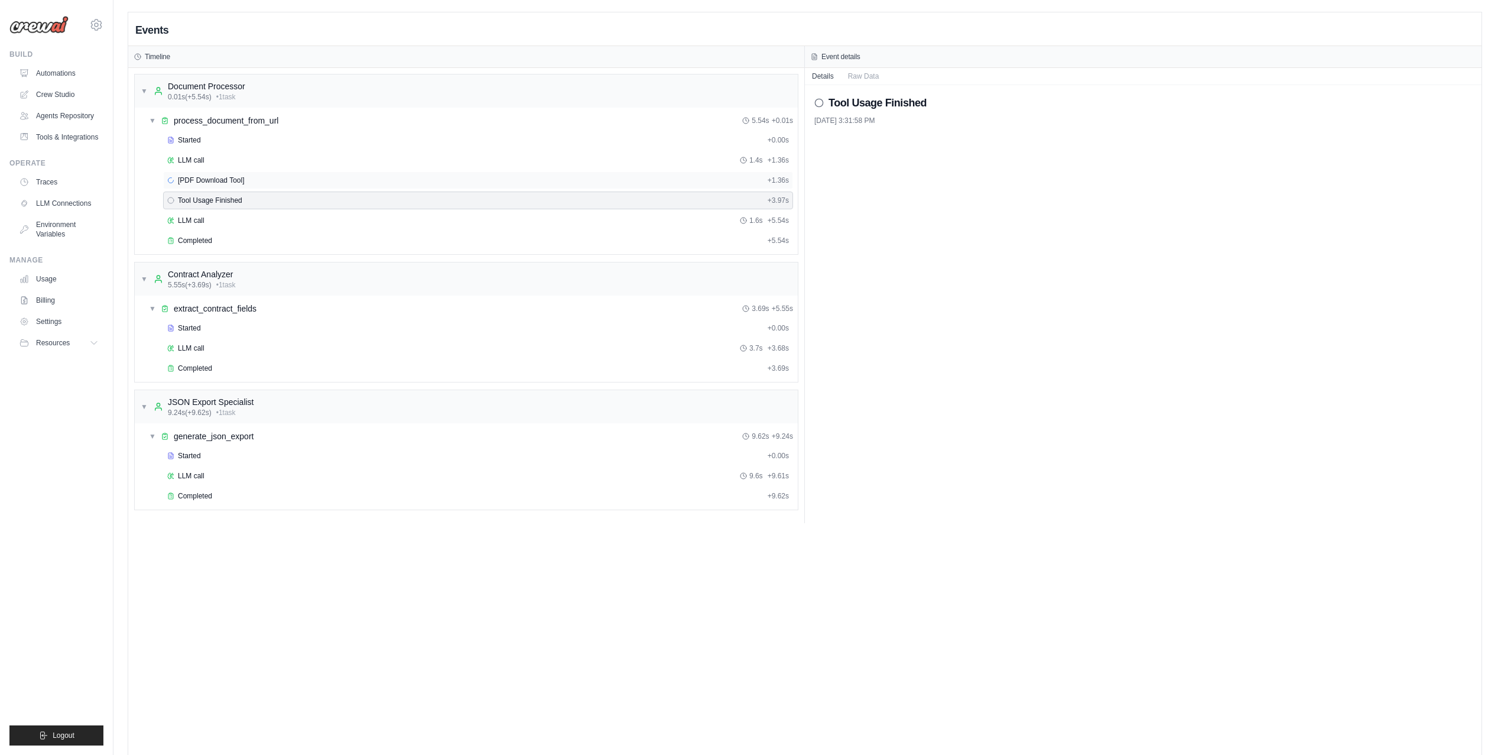
click at [354, 182] on div "[PDF Download Tool] + 1.36s" at bounding box center [478, 180] width 622 height 9
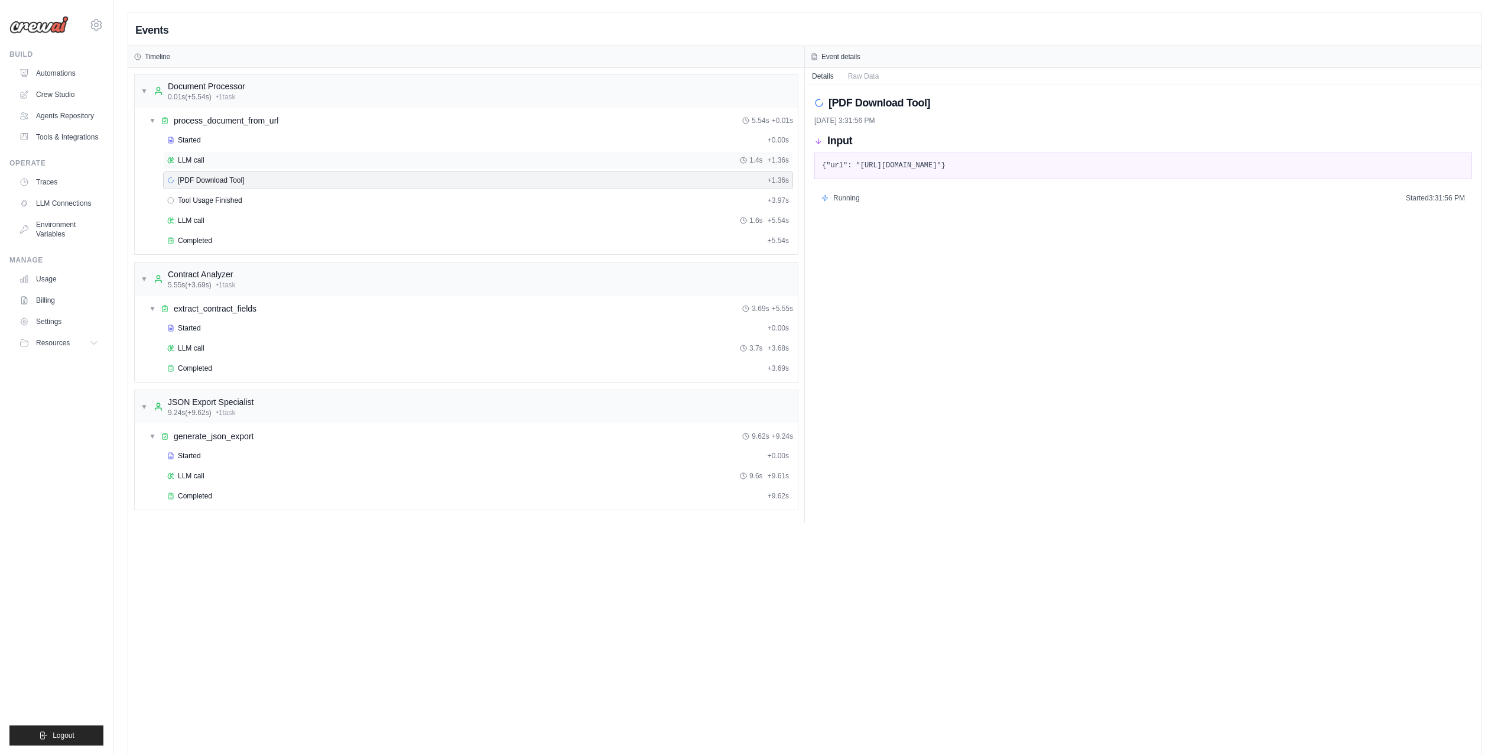
click at [349, 165] on div "LLM call 1.4s + 1.36s" at bounding box center [478, 159] width 622 height 9
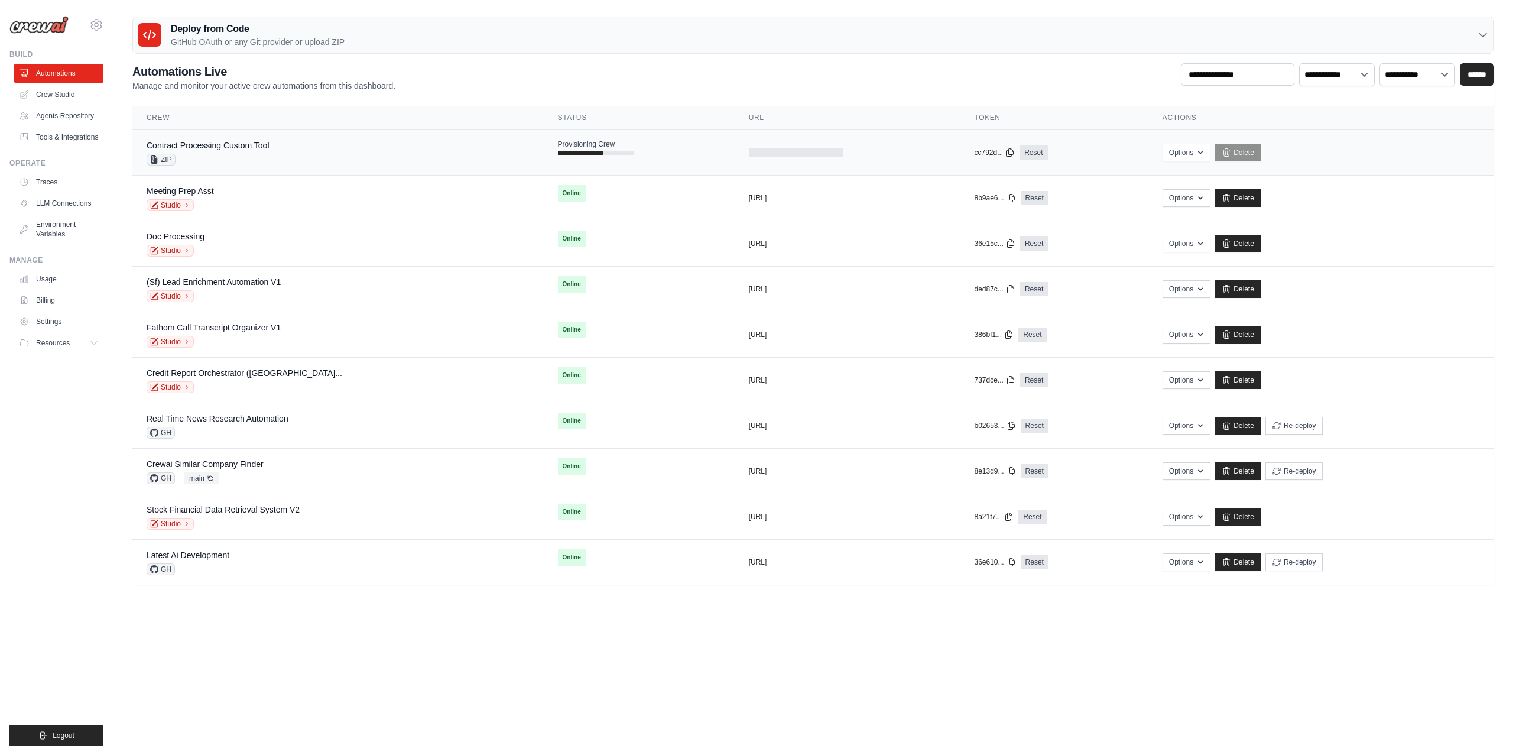
click at [281, 158] on div "Contract Processing Custom Tool ZIP" at bounding box center [338, 152] width 383 height 26
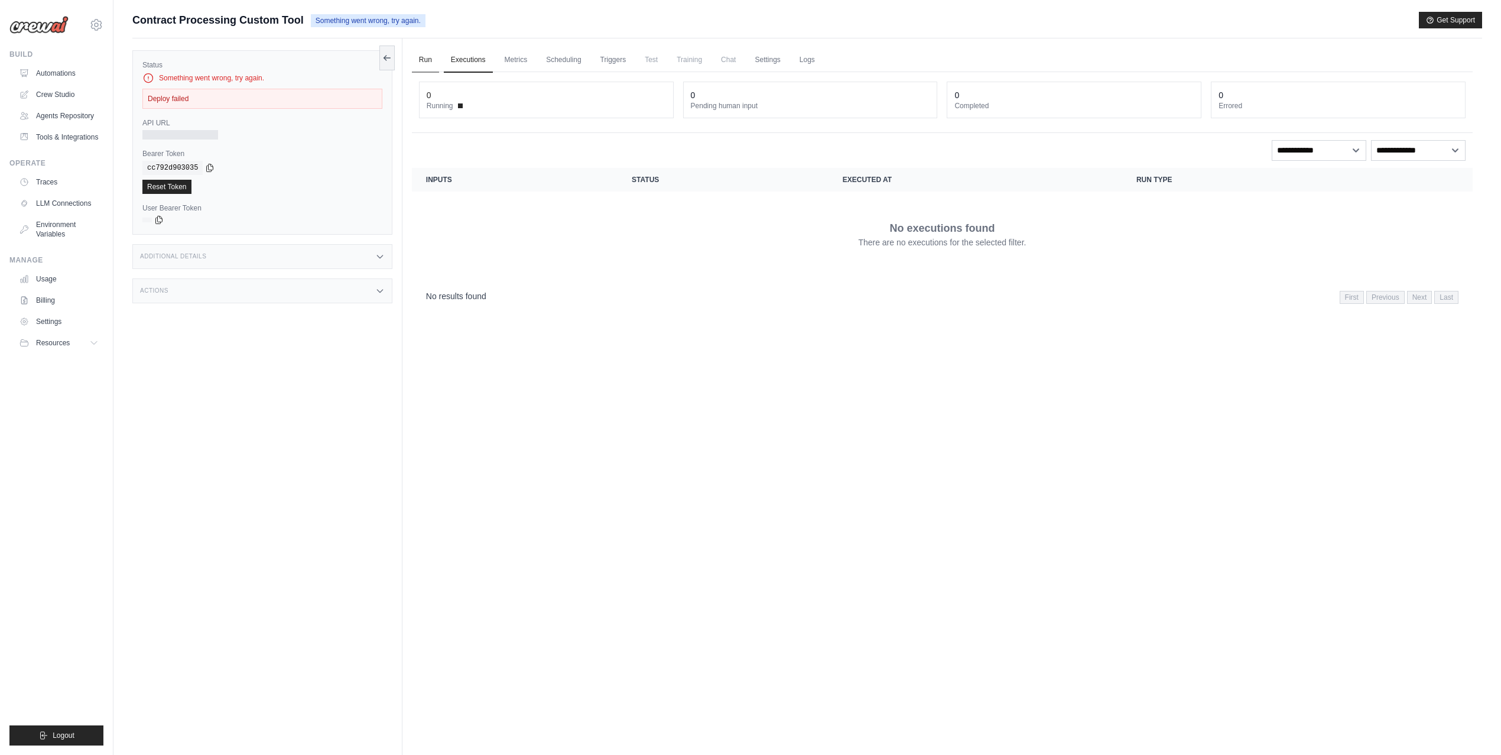
click at [428, 59] on link "Run" at bounding box center [425, 60] width 27 height 25
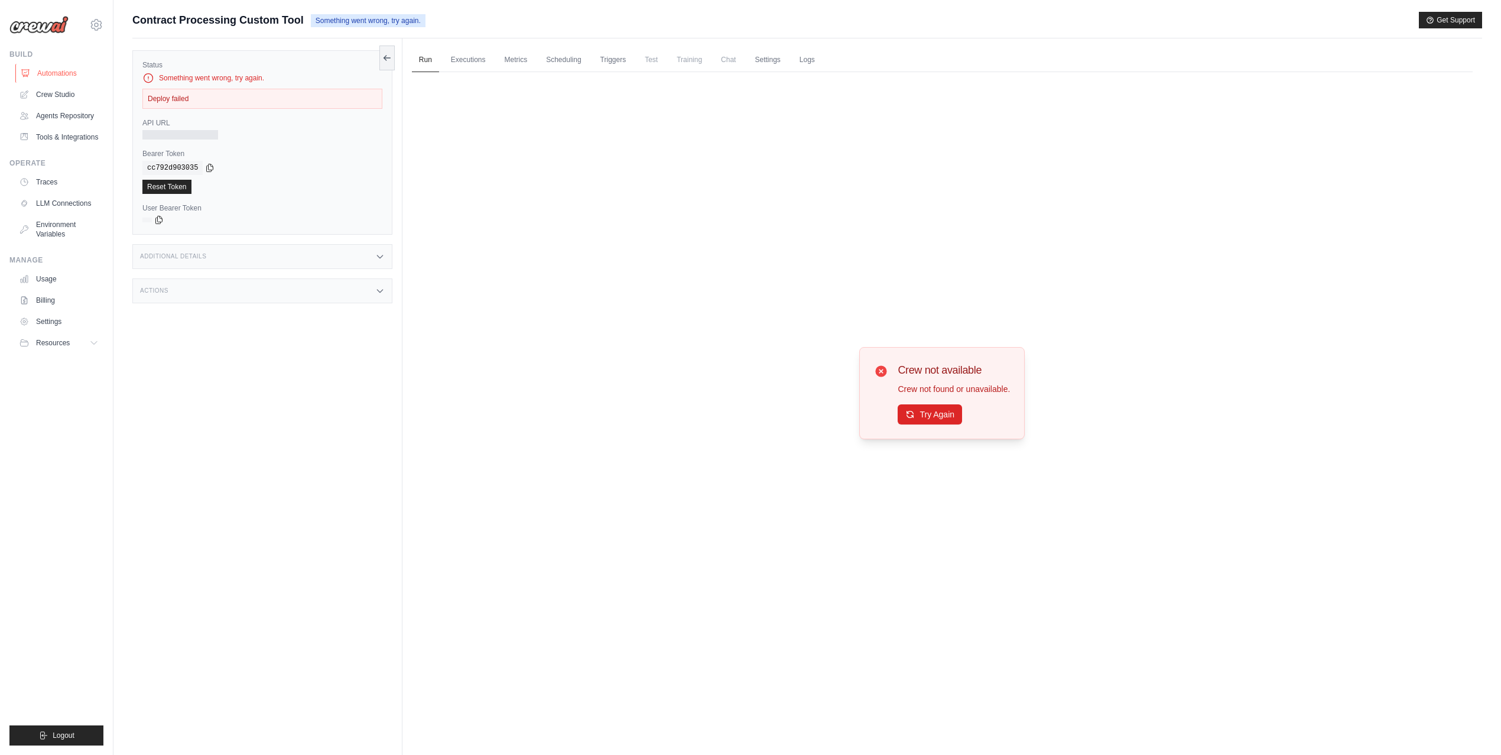
click at [57, 76] on link "Automations" at bounding box center [59, 73] width 89 height 19
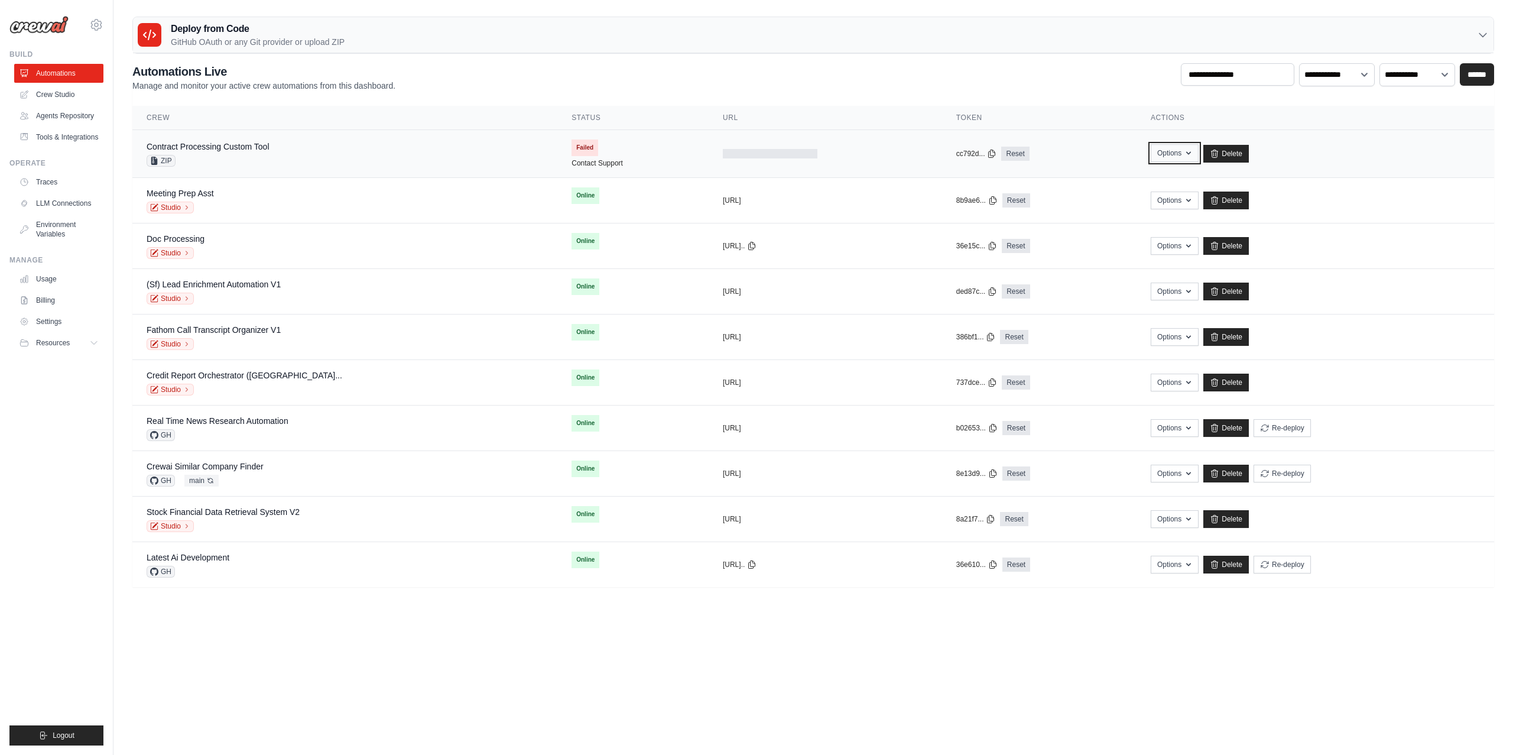
click at [1164, 154] on button "Options" at bounding box center [1175, 153] width 48 height 18
click at [1213, 155] on link "Delete" at bounding box center [1226, 154] width 46 height 18
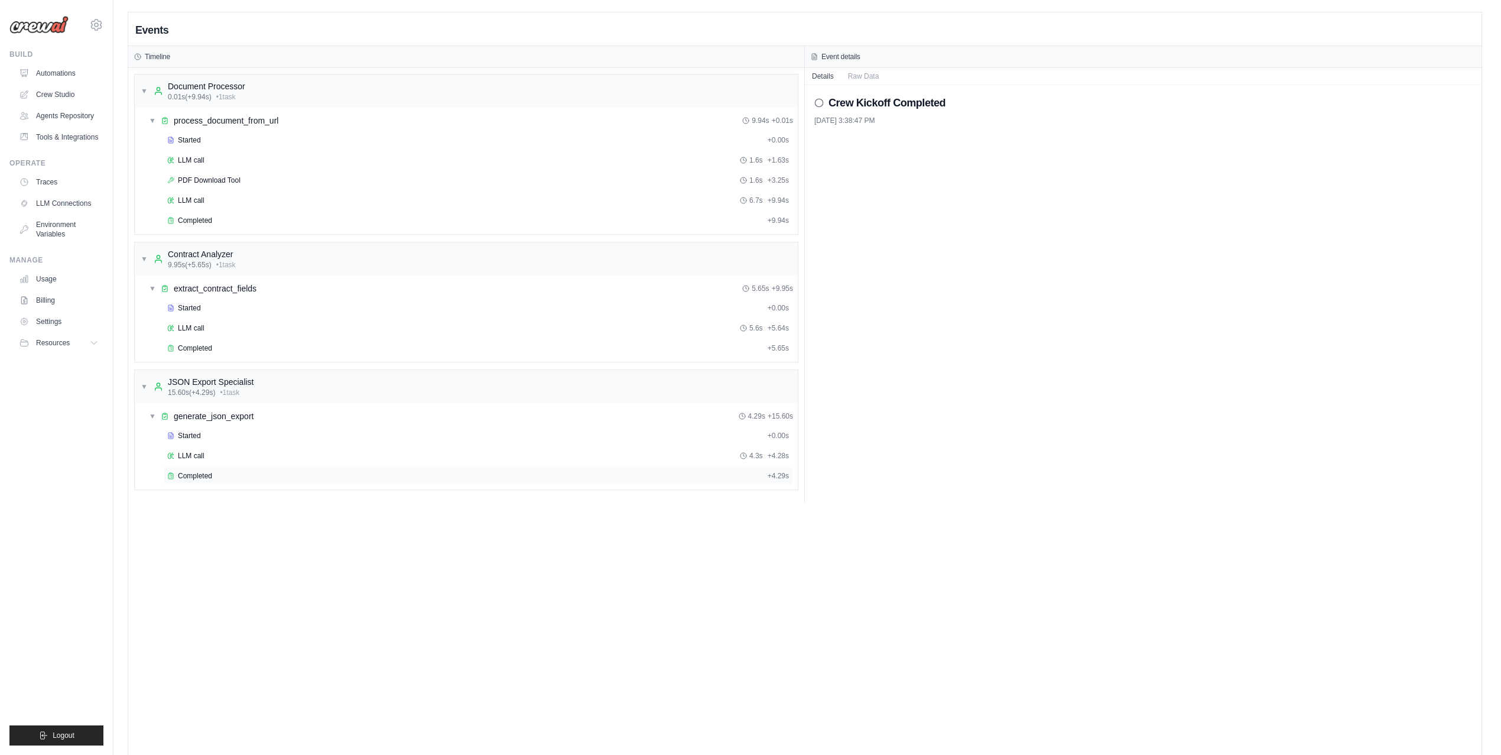
click at [605, 485] on div "Completed + 4.29s" at bounding box center [478, 476] width 630 height 18
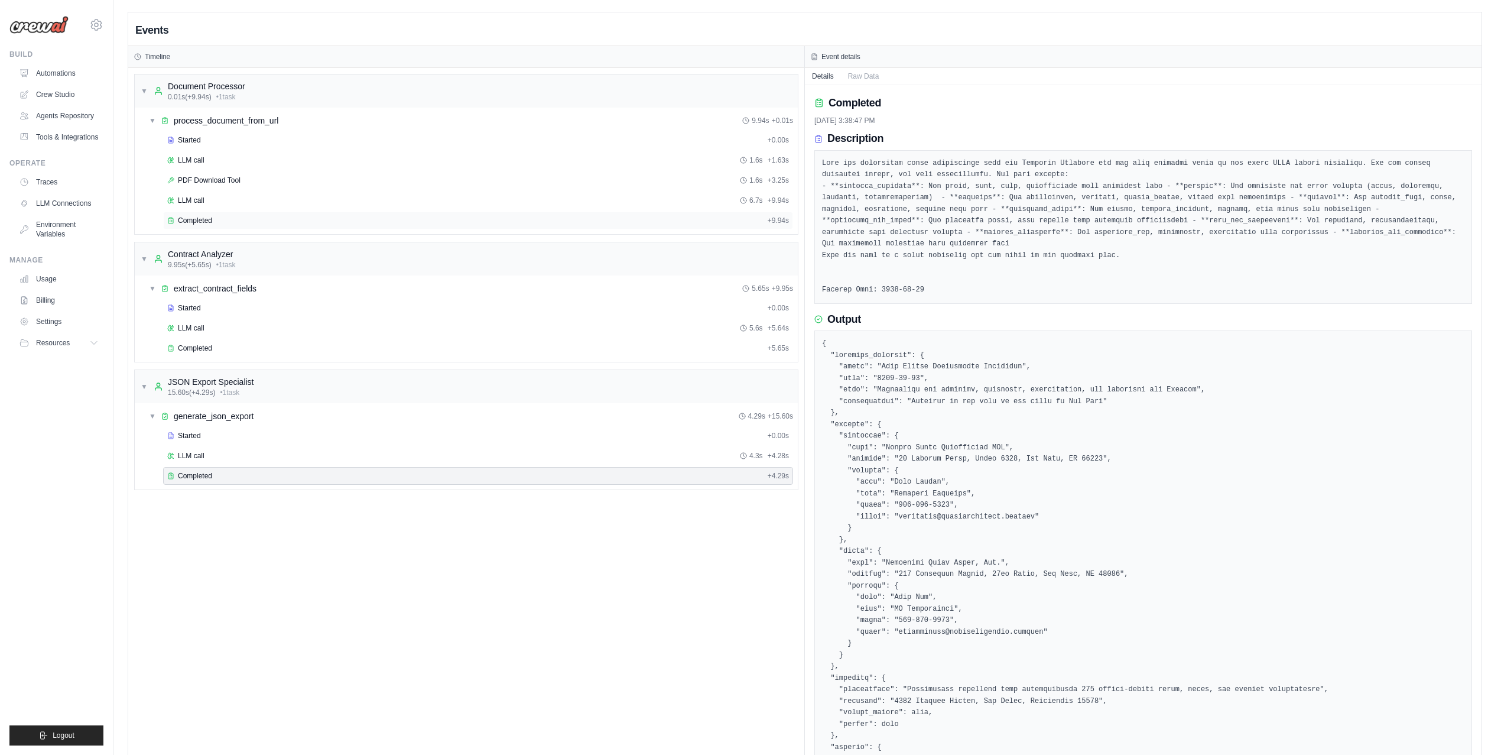
click at [434, 228] on div "Completed + 9.94s" at bounding box center [478, 221] width 630 height 18
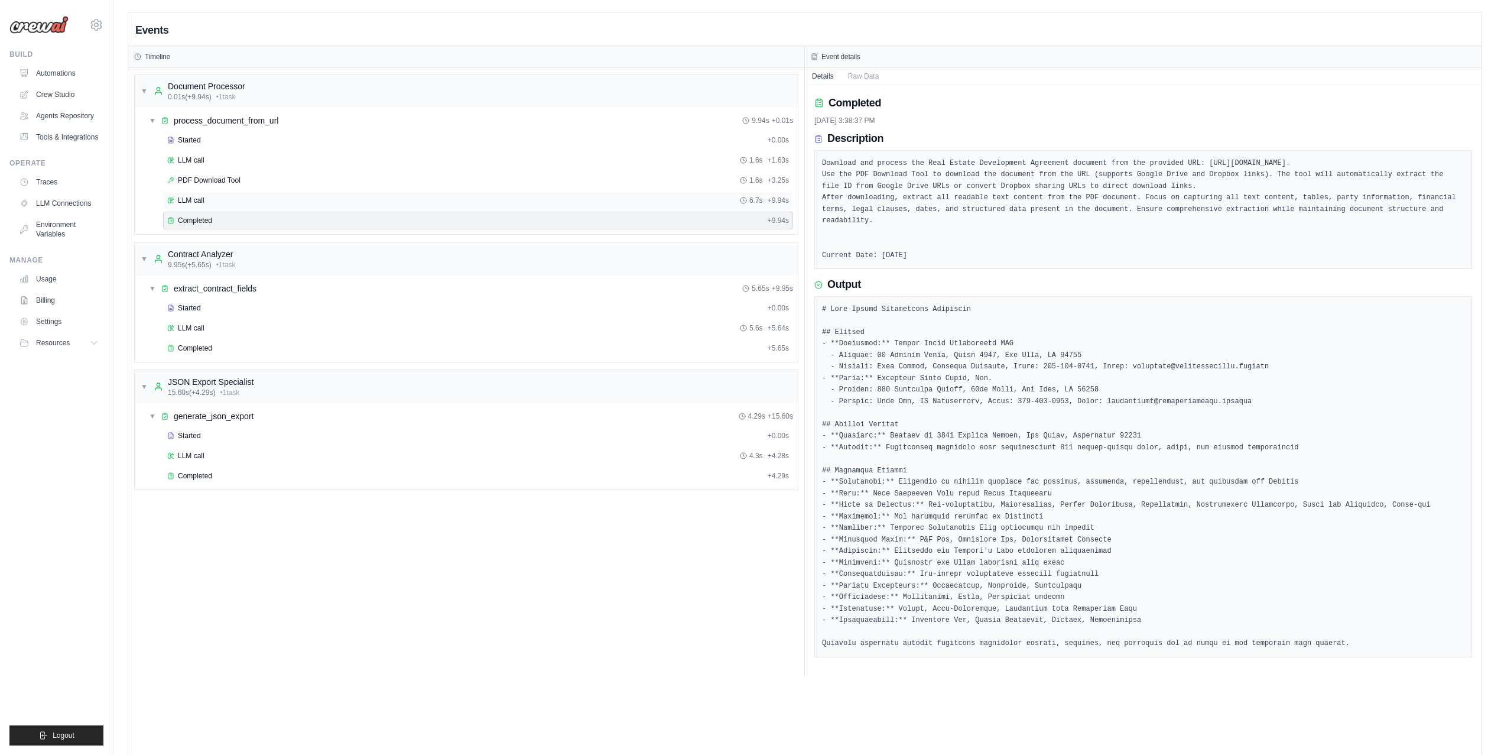
click at [411, 200] on div "LLM call 6.7s + 9.94s" at bounding box center [478, 200] width 622 height 9
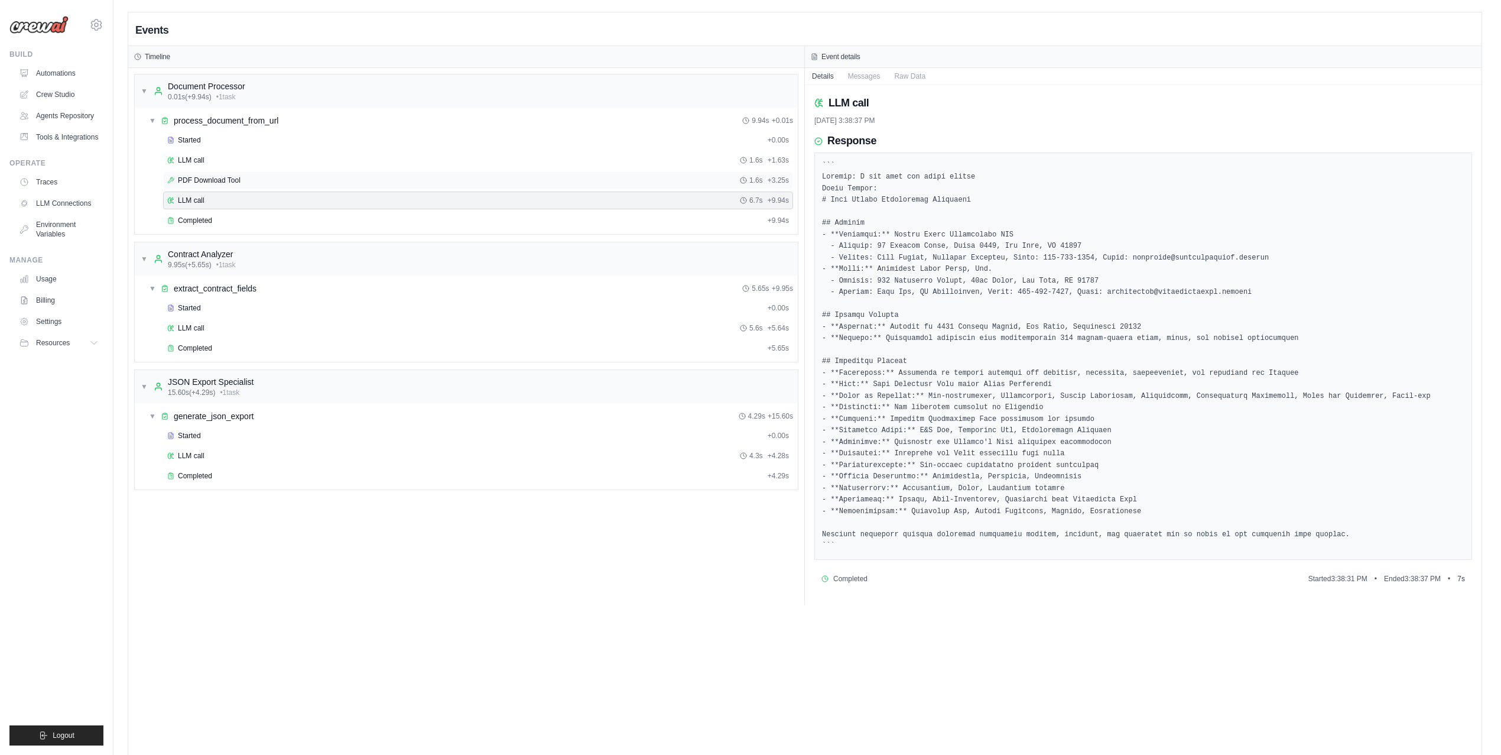
click at [409, 182] on div "PDF Download Tool 1.6s + 3.25s" at bounding box center [478, 180] width 622 height 9
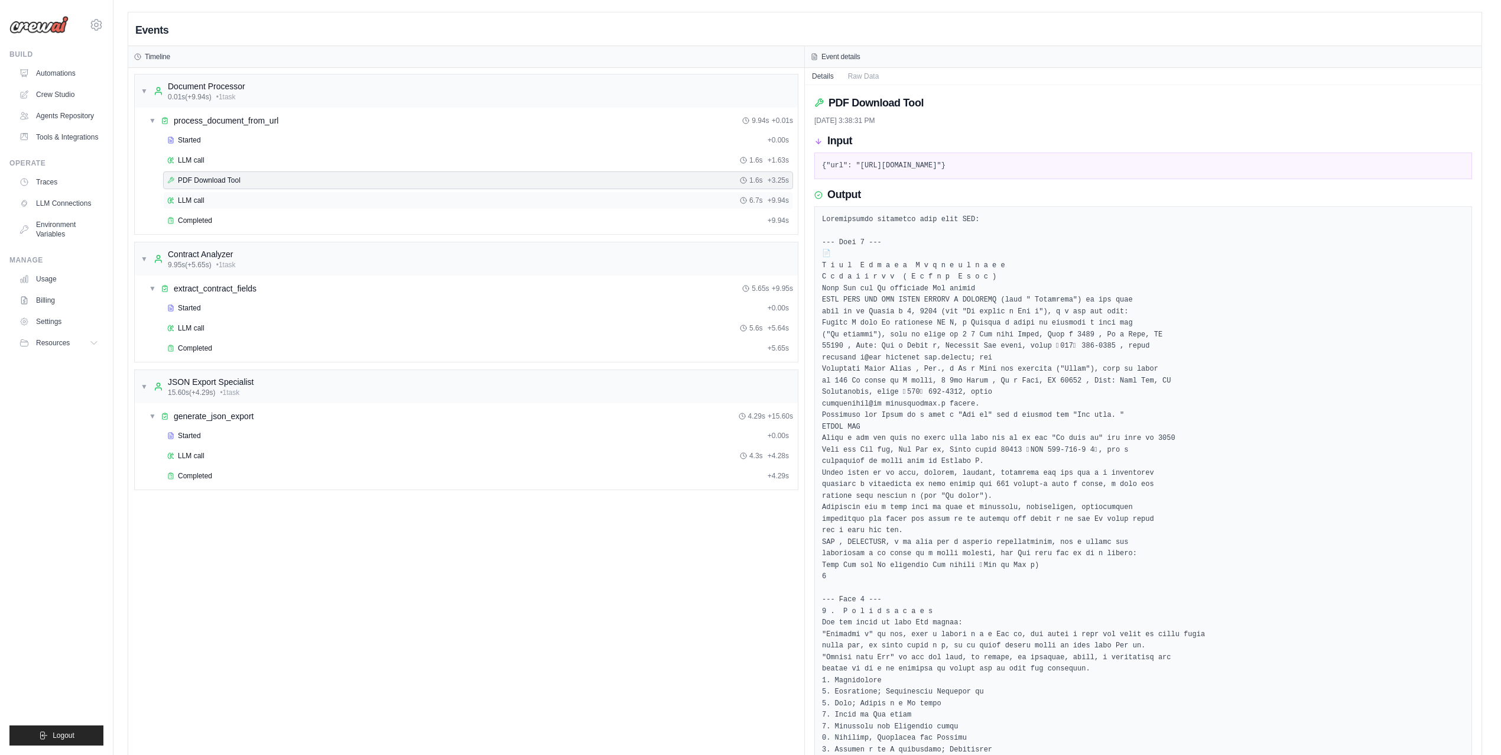
click at [401, 203] on div "LLM call 6.7s + 9.94s" at bounding box center [478, 200] width 622 height 9
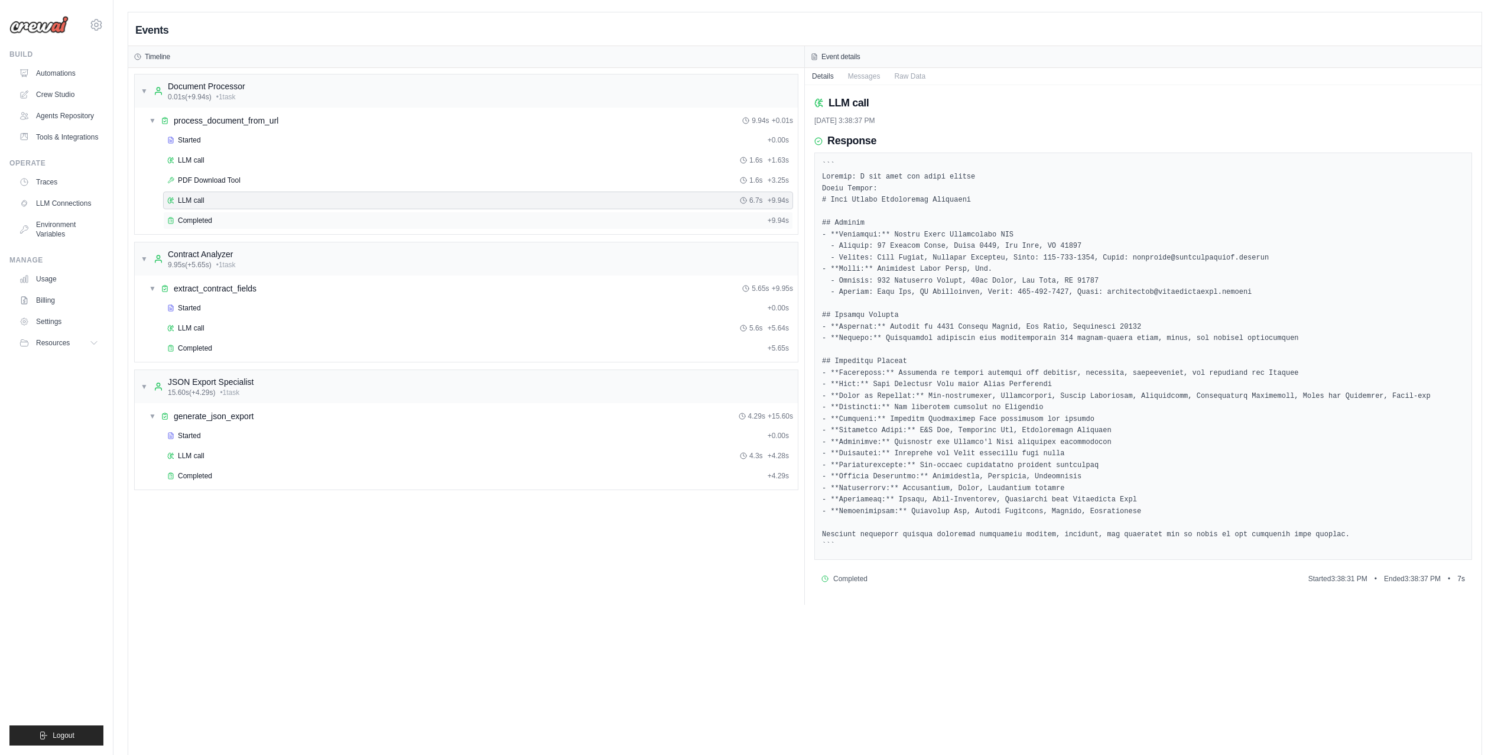
click at [397, 221] on div "Completed" at bounding box center [465, 220] width 596 height 9
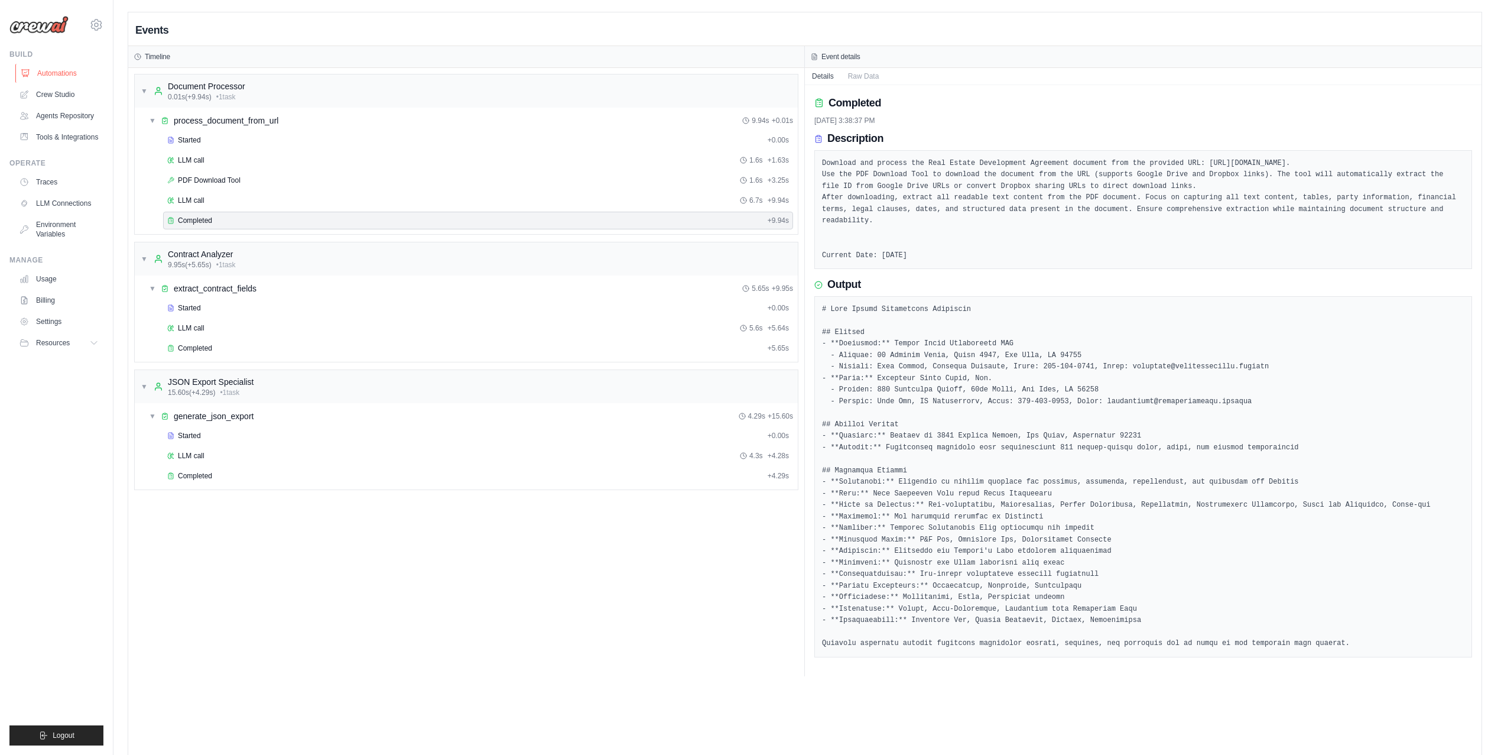
click at [64, 71] on link "Automations" at bounding box center [59, 73] width 89 height 19
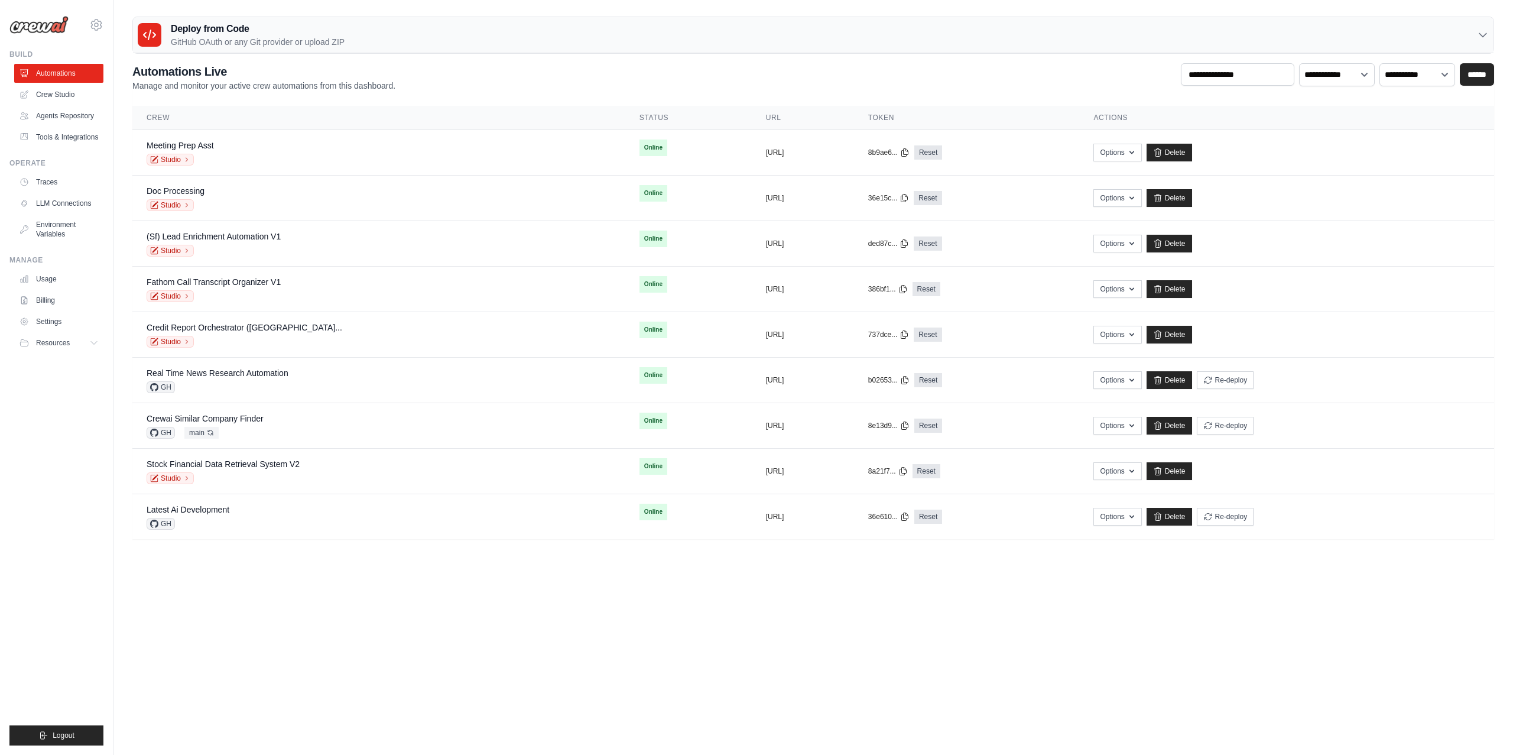
click at [269, 92] on p "Manage and monitor your active crew automations from this dashboard." at bounding box center [263, 86] width 263 height 12
